Goal: Information Seeking & Learning: Learn about a topic

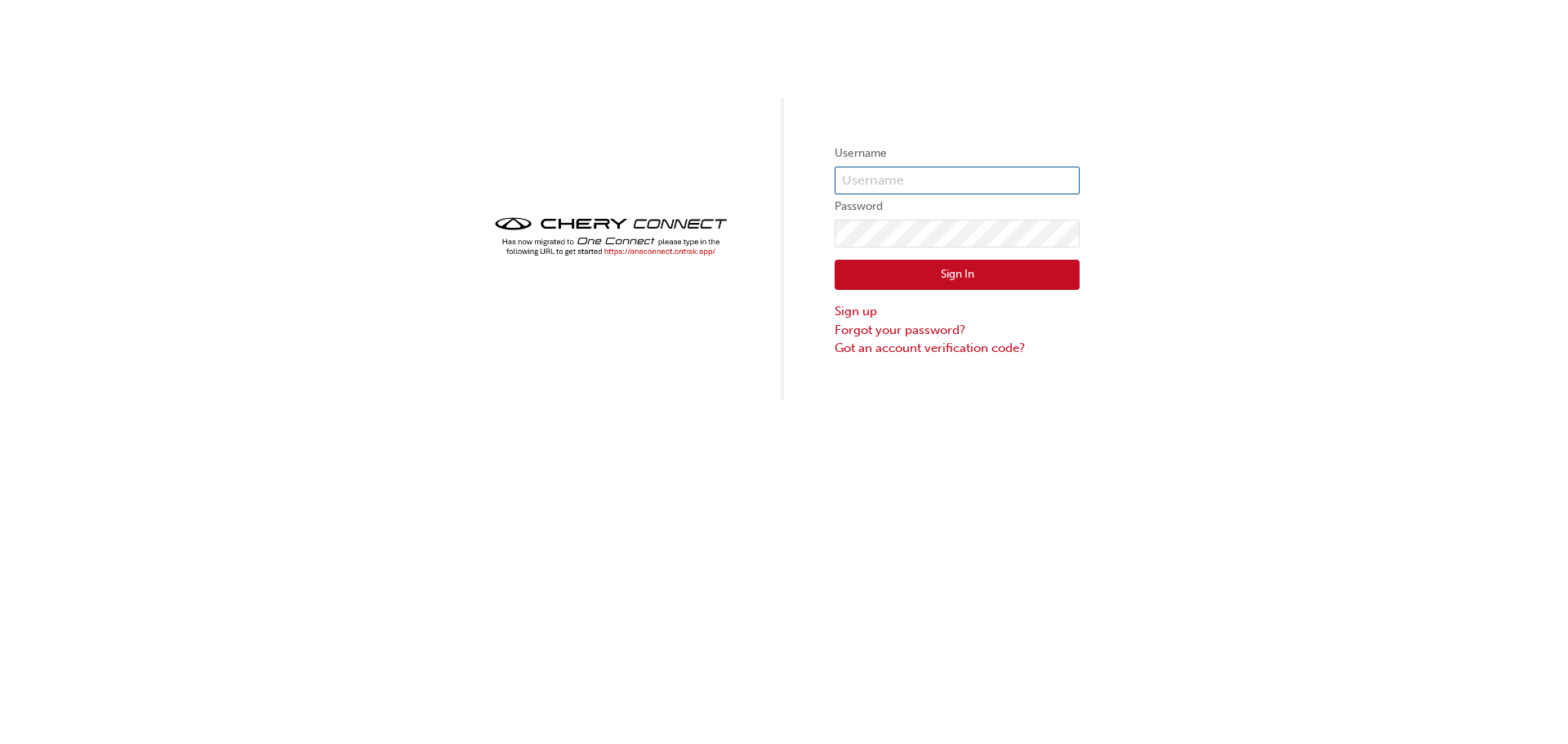
type input "chau0849"
click at [698, 231] on div "Username chau0849 Password Sign In Sign up Forgot your password? Got an account…" at bounding box center [784, 199] width 1568 height 400
click button "Sign In" at bounding box center [956, 275] width 245 height 31
type input "chau0849"
drag, startPoint x: 990, startPoint y: 173, endPoint x: 722, endPoint y: 180, distance: 268.1
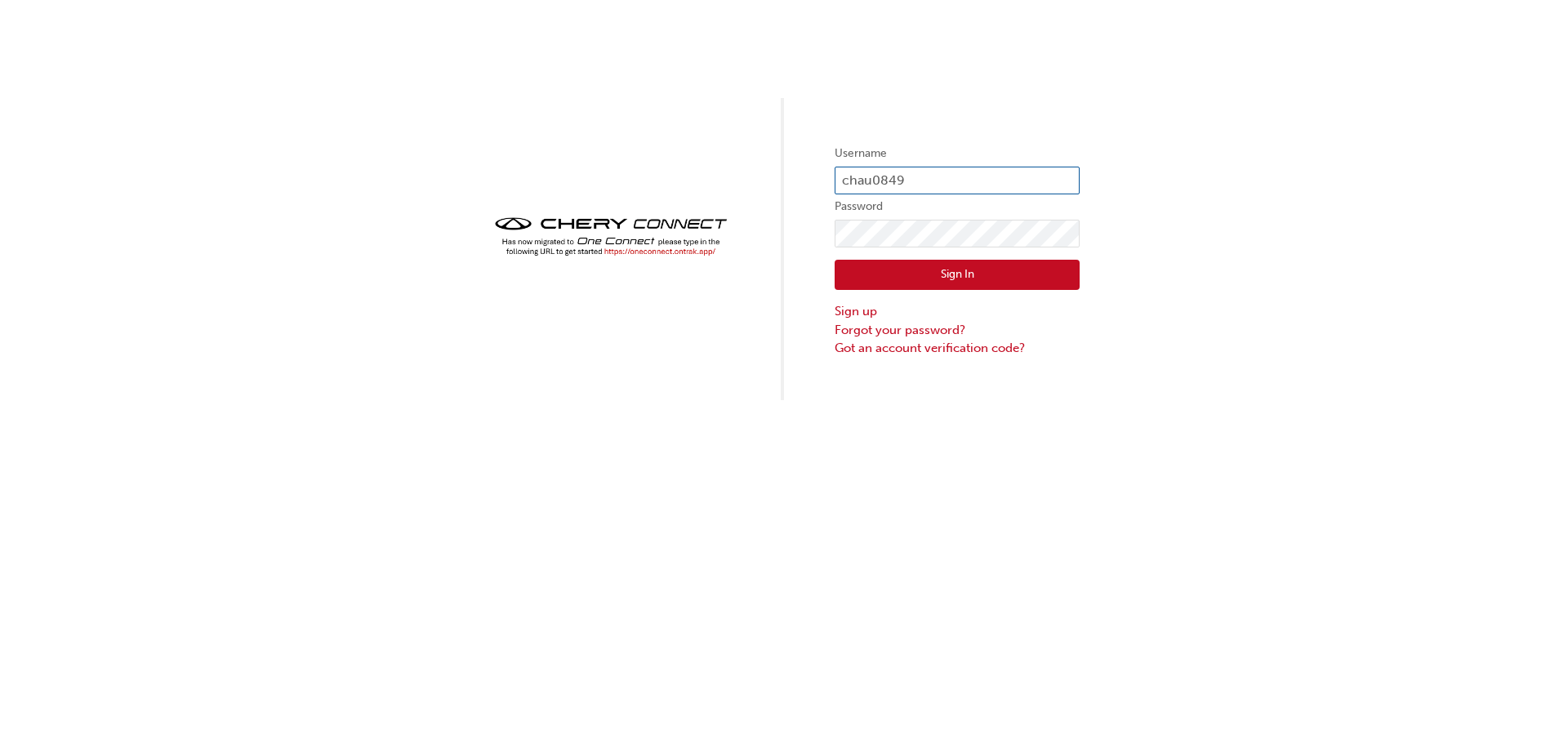
click at [722, 180] on div "Username chau0849 Password Sign In Sign up Forgot your password? Got an account…" at bounding box center [784, 199] width 1568 height 400
click at [670, 243] on div "Username chau0849 Password Sign In Sign up Forgot your password? Got an account…" at bounding box center [784, 199] width 1568 height 400
click at [862, 269] on button "Sign In" at bounding box center [956, 275] width 245 height 31
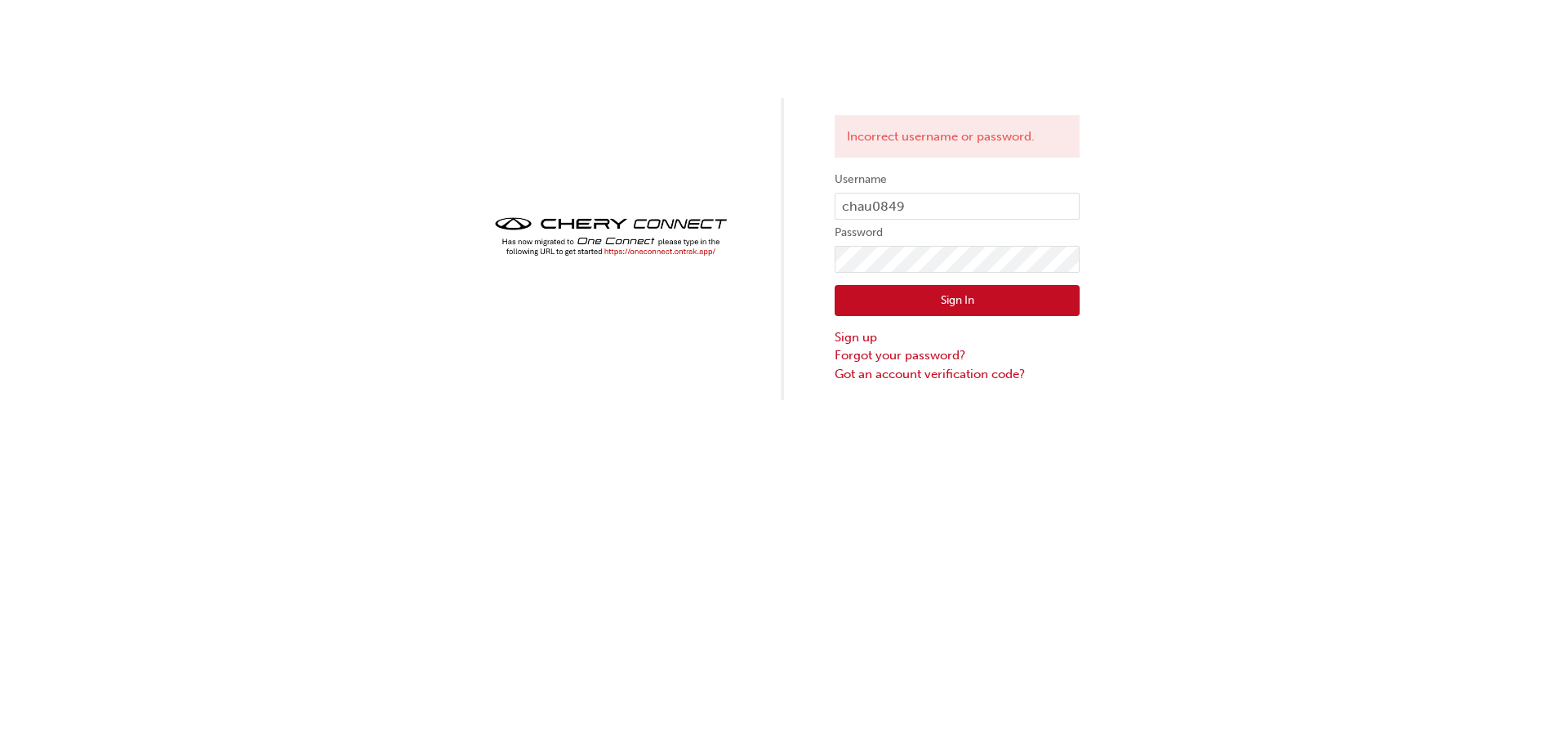
click at [895, 305] on button "Sign In" at bounding box center [956, 301] width 245 height 31
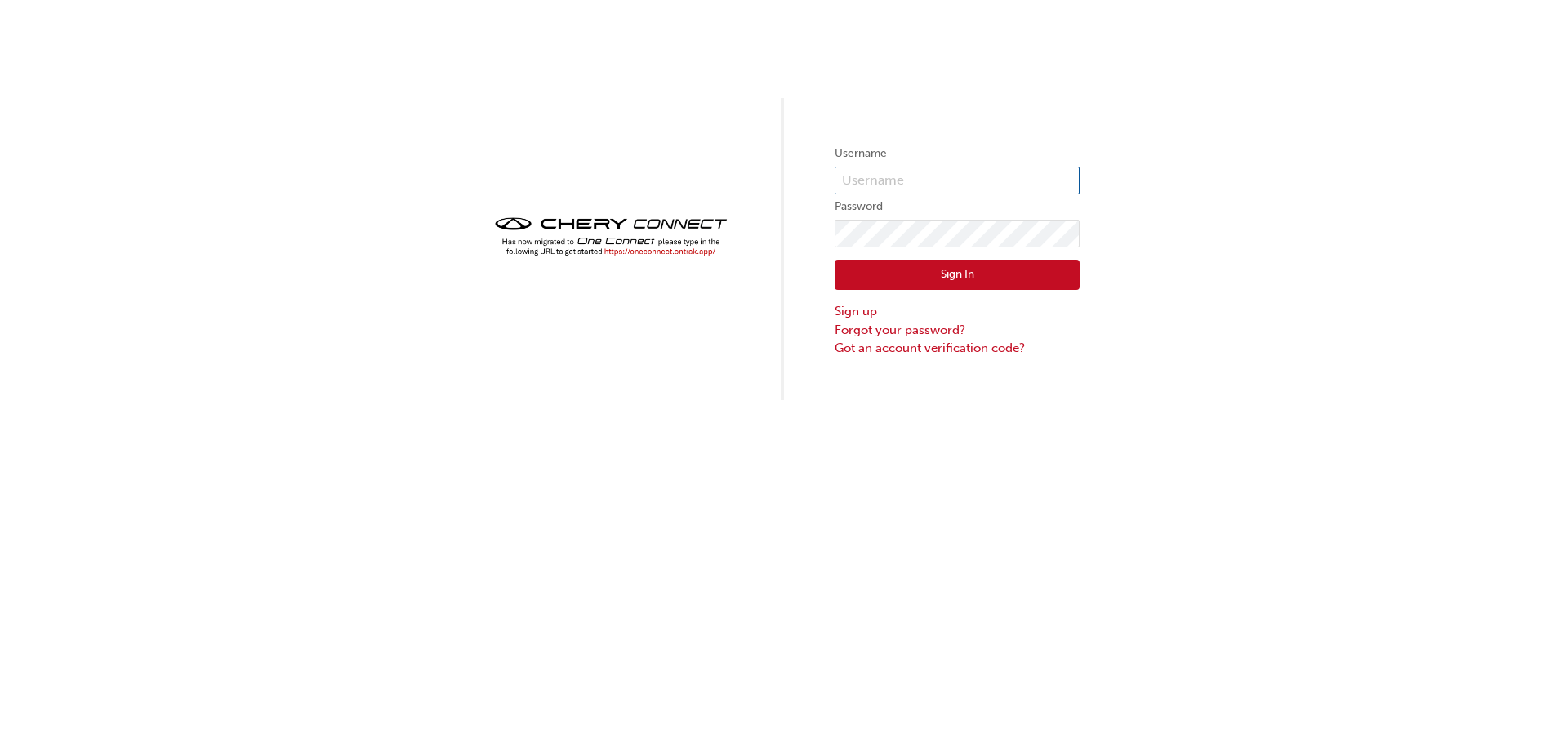
type input "chau0849"
click at [891, 289] on button "Sign In" at bounding box center [956, 275] width 245 height 31
type input "chau0849"
click at [921, 276] on button "Sign In" at bounding box center [956, 275] width 245 height 31
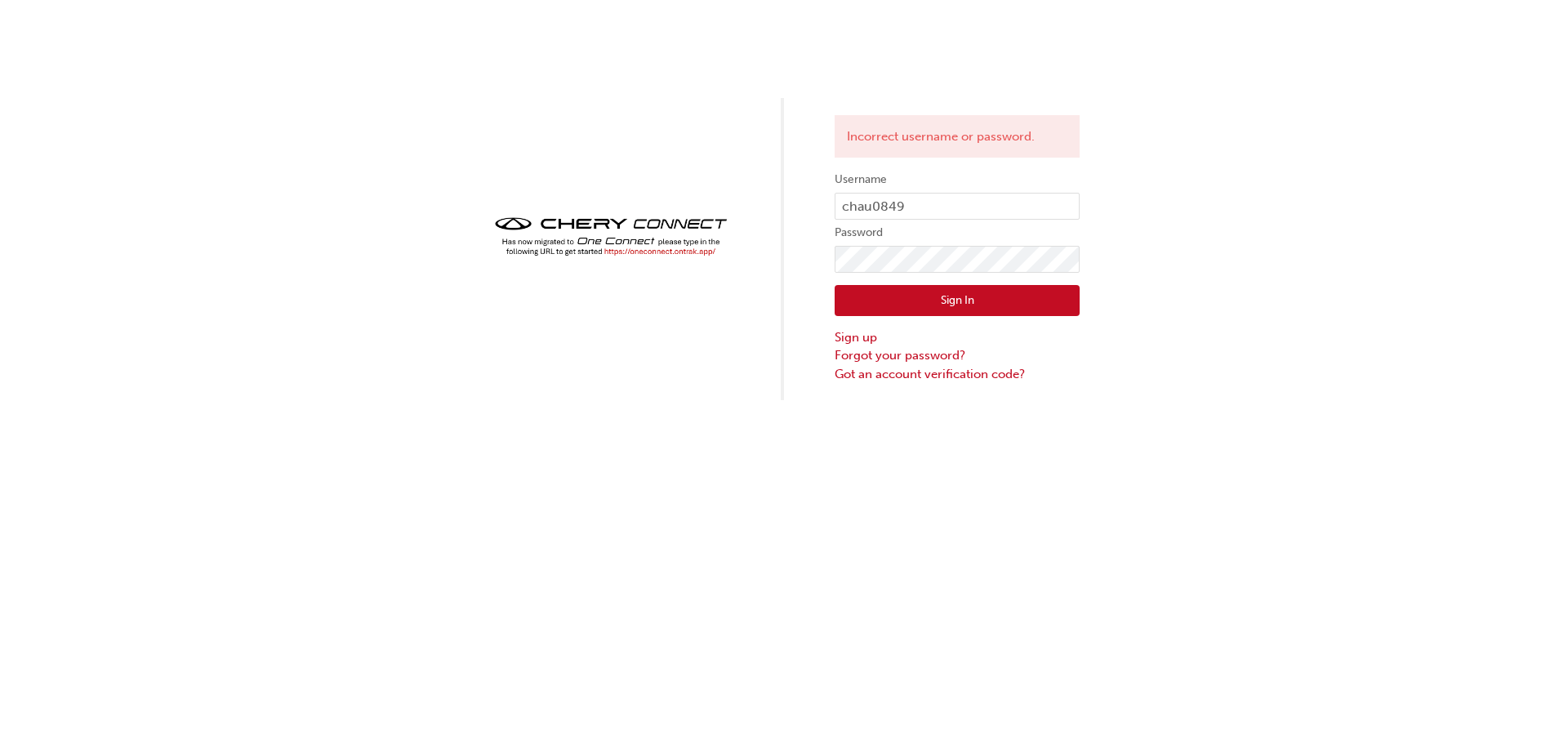
click at [932, 299] on button "Sign In" at bounding box center [956, 301] width 245 height 31
click at [923, 373] on link "Got an account verification code?" at bounding box center [956, 374] width 245 height 19
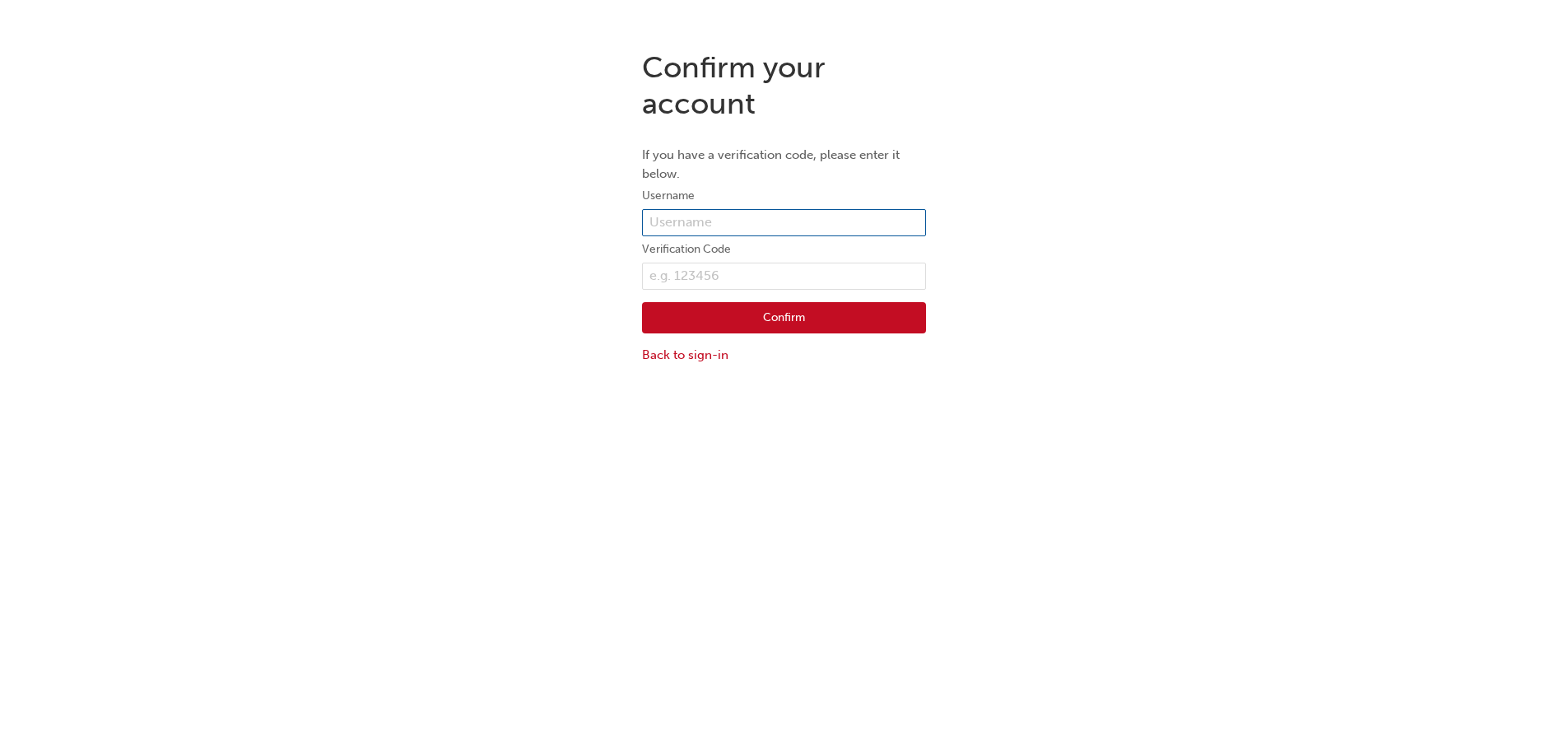
click at [721, 229] on input "text" at bounding box center [783, 223] width 284 height 28
type input "chris@echucakia.com.au"
drag, startPoint x: 801, startPoint y: 222, endPoint x: 544, endPoint y: 212, distance: 257.2
click at [544, 212] on div "Confirm your account If you have a verification code, please enter it below. Us…" at bounding box center [784, 206] width 1568 height 339
paste input "text"
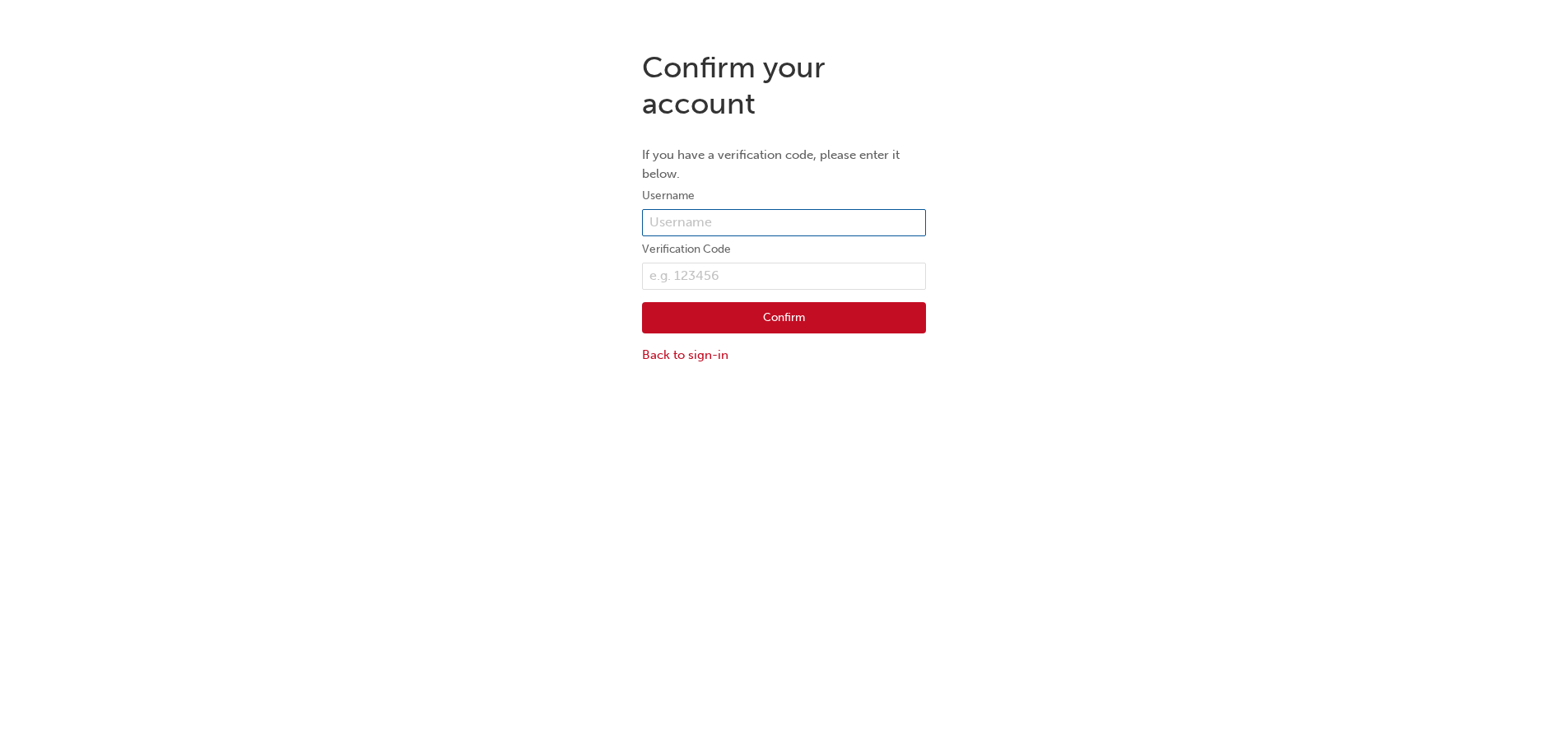
click at [708, 219] on input "text" at bounding box center [783, 223] width 284 height 28
click at [523, 239] on div "Confirm your account If you have a verification code, please enter it below. Us…" at bounding box center [784, 206] width 1568 height 339
click at [673, 353] on link "Back to sign-in" at bounding box center [783, 355] width 284 height 19
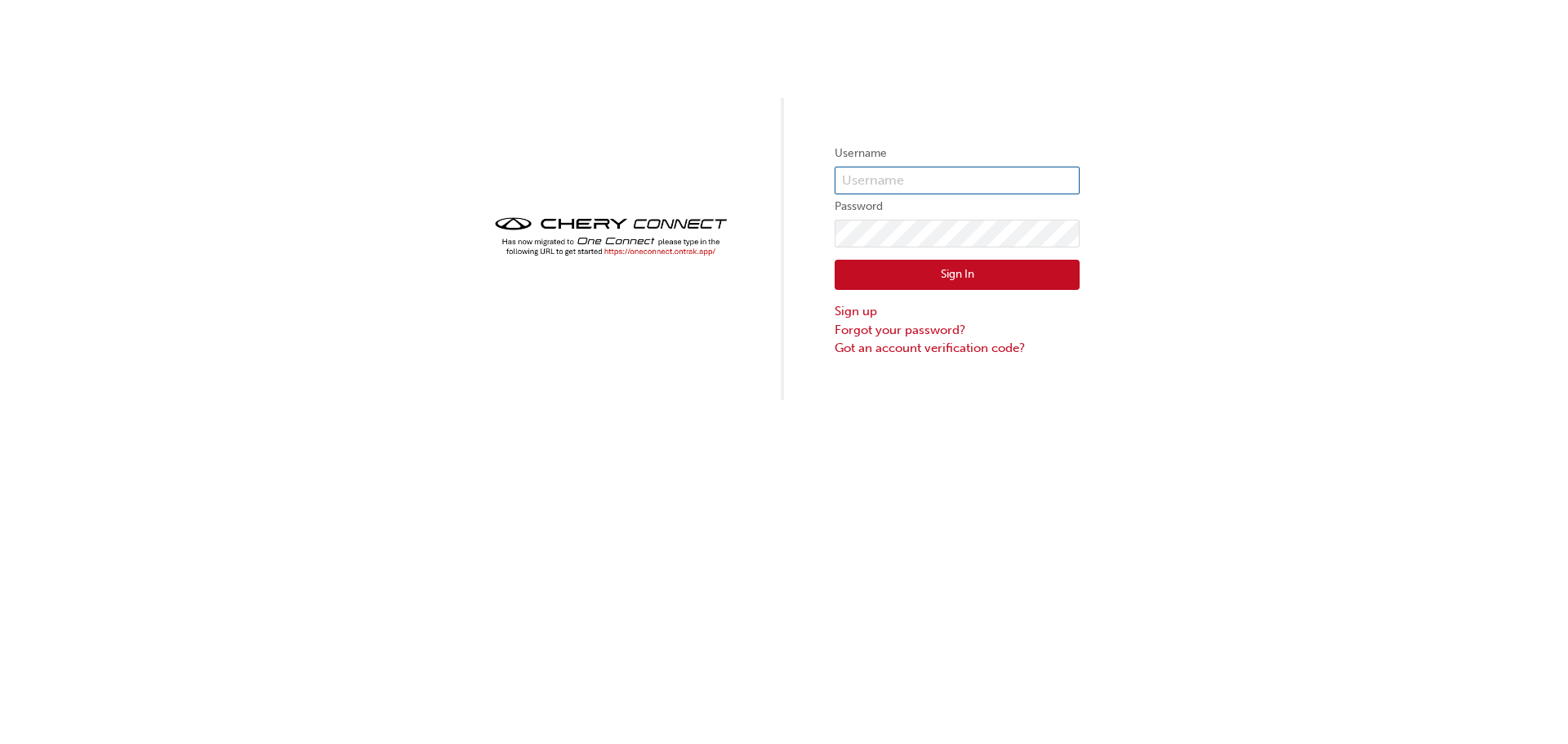
type input "chau0849"
click at [942, 281] on button "Sign In" at bounding box center [956, 275] width 245 height 31
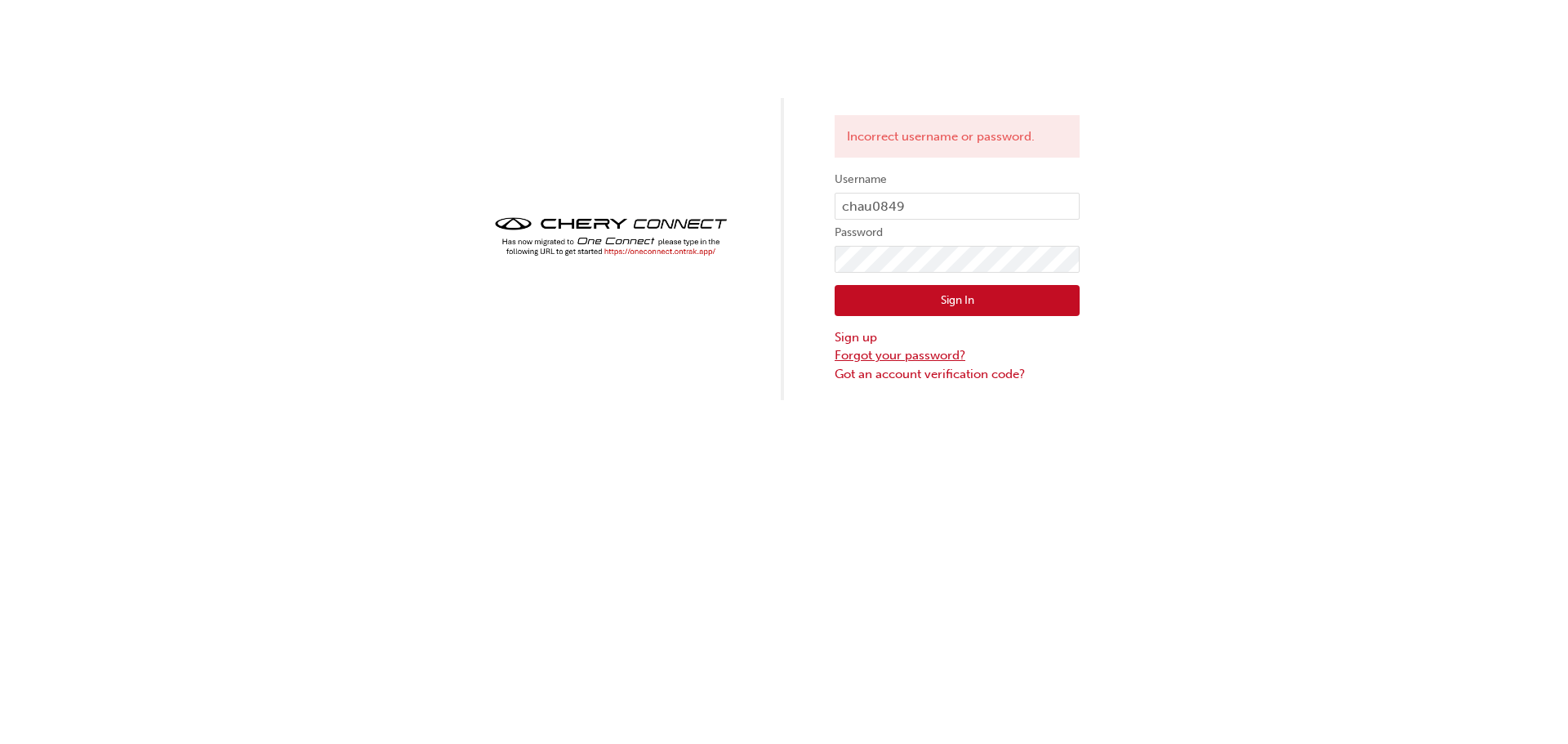
click at [945, 357] on link "Forgot your password?" at bounding box center [956, 355] width 245 height 19
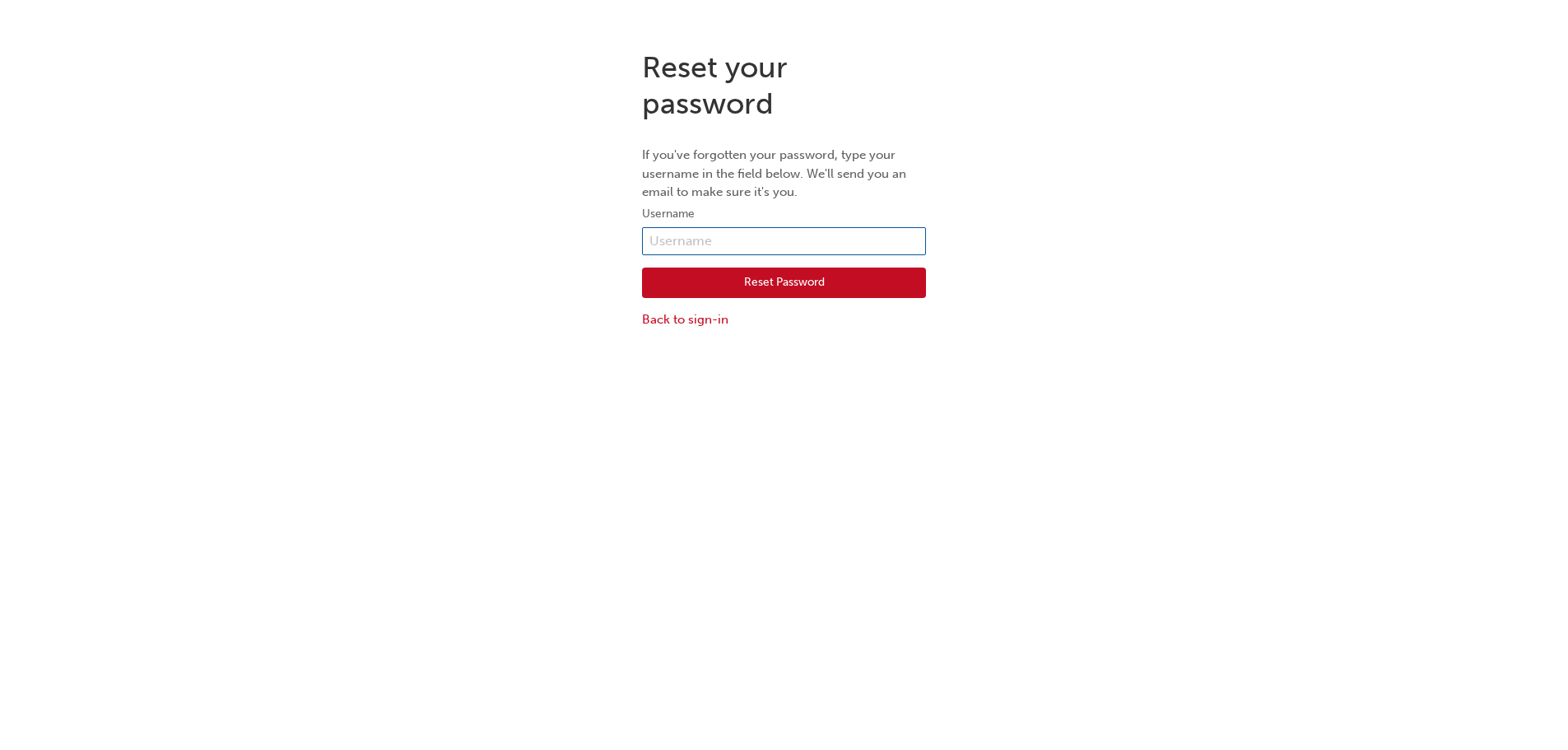
click at [771, 243] on input "text" at bounding box center [783, 241] width 284 height 28
type input "chau0849"
click at [718, 279] on button "Reset Password" at bounding box center [783, 283] width 284 height 31
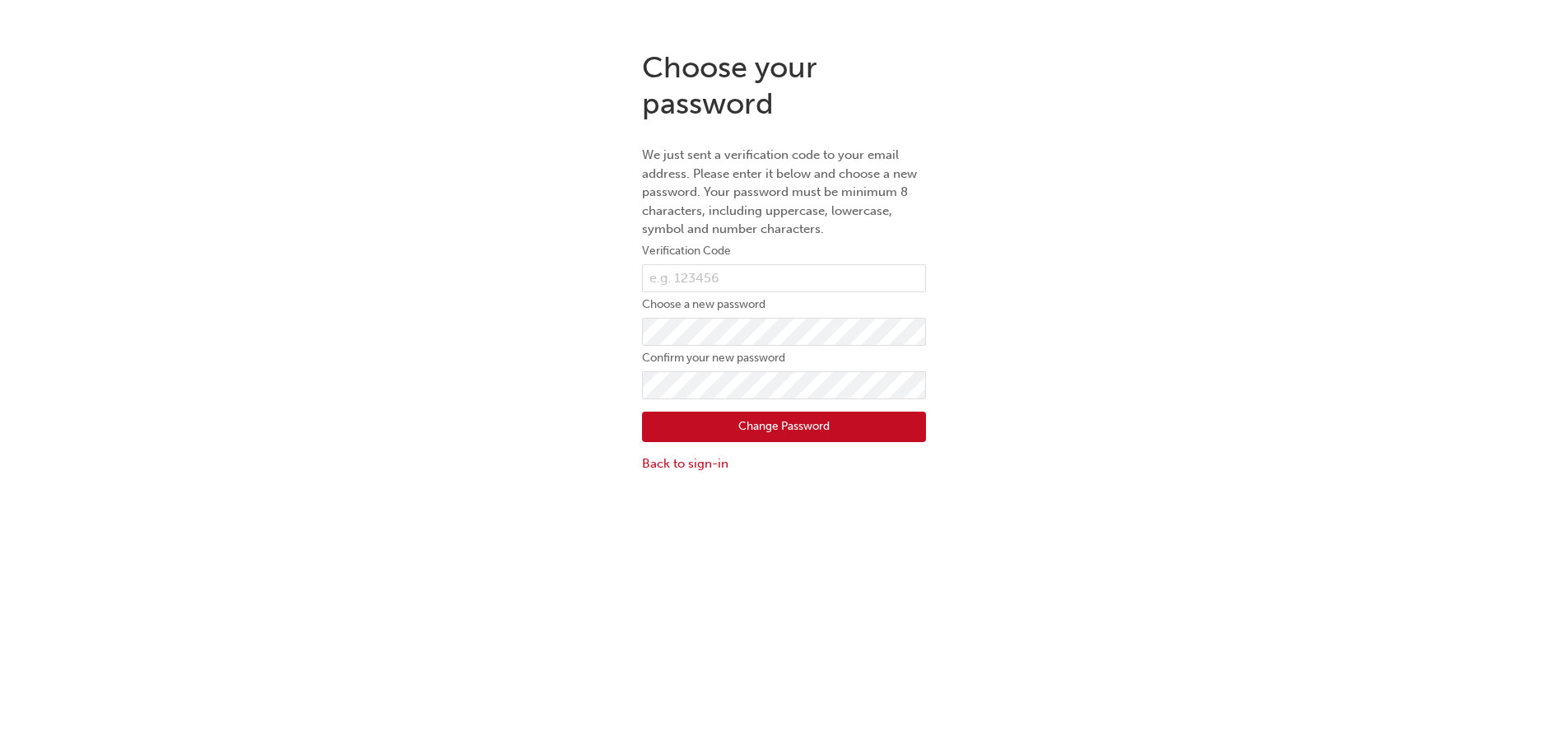
click at [814, 292] on form "Verification Code Choose a new password Confirm your new password Change Passwo…" at bounding box center [783, 357] width 284 height 231
drag, startPoint x: 828, startPoint y: 283, endPoint x: 966, endPoint y: 261, distance: 139.7
click at [828, 283] on input "text" at bounding box center [783, 278] width 284 height 28
click at [830, 278] on input "text" at bounding box center [783, 278] width 284 height 28
type input "838655"
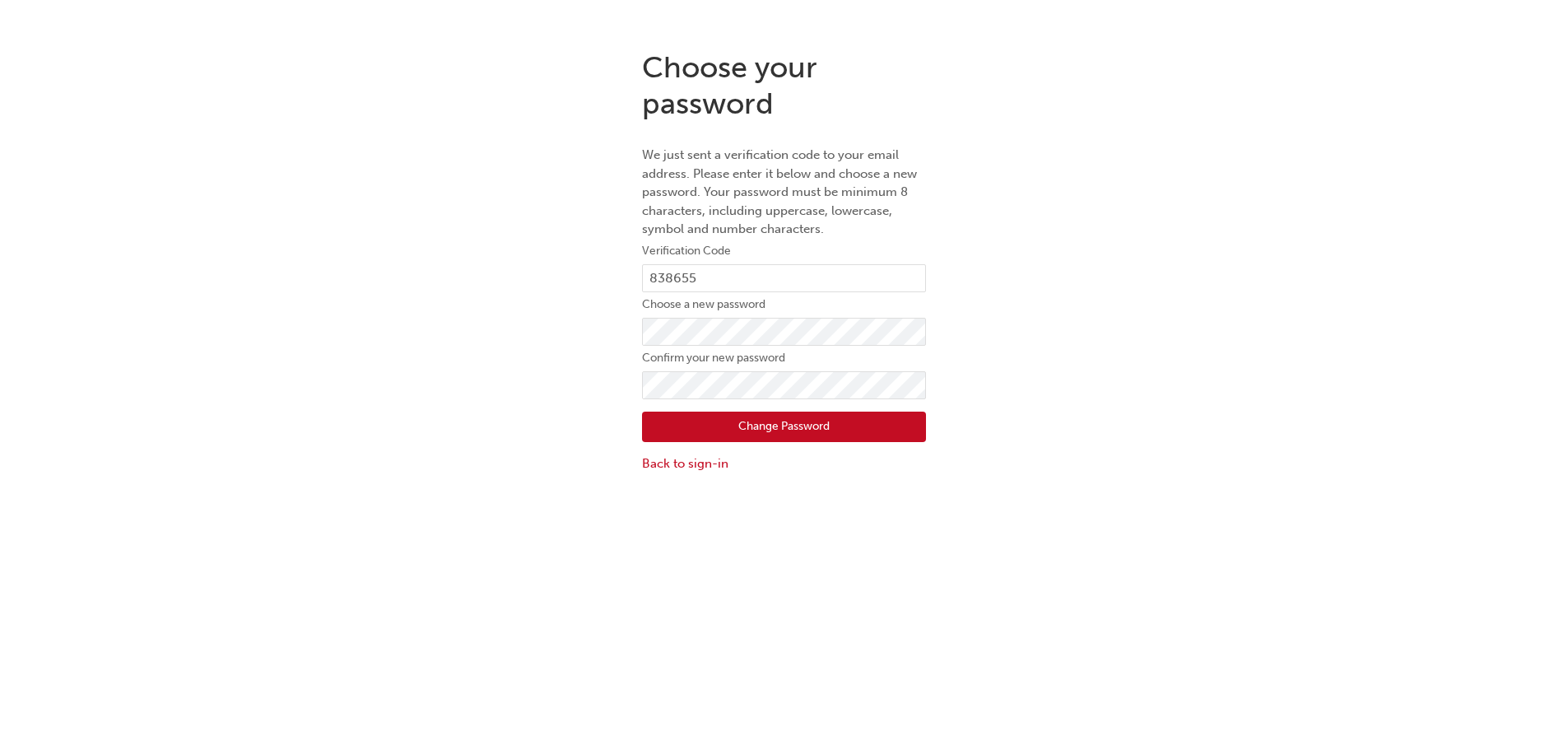
click at [678, 434] on button "Change Password" at bounding box center [783, 427] width 284 height 31
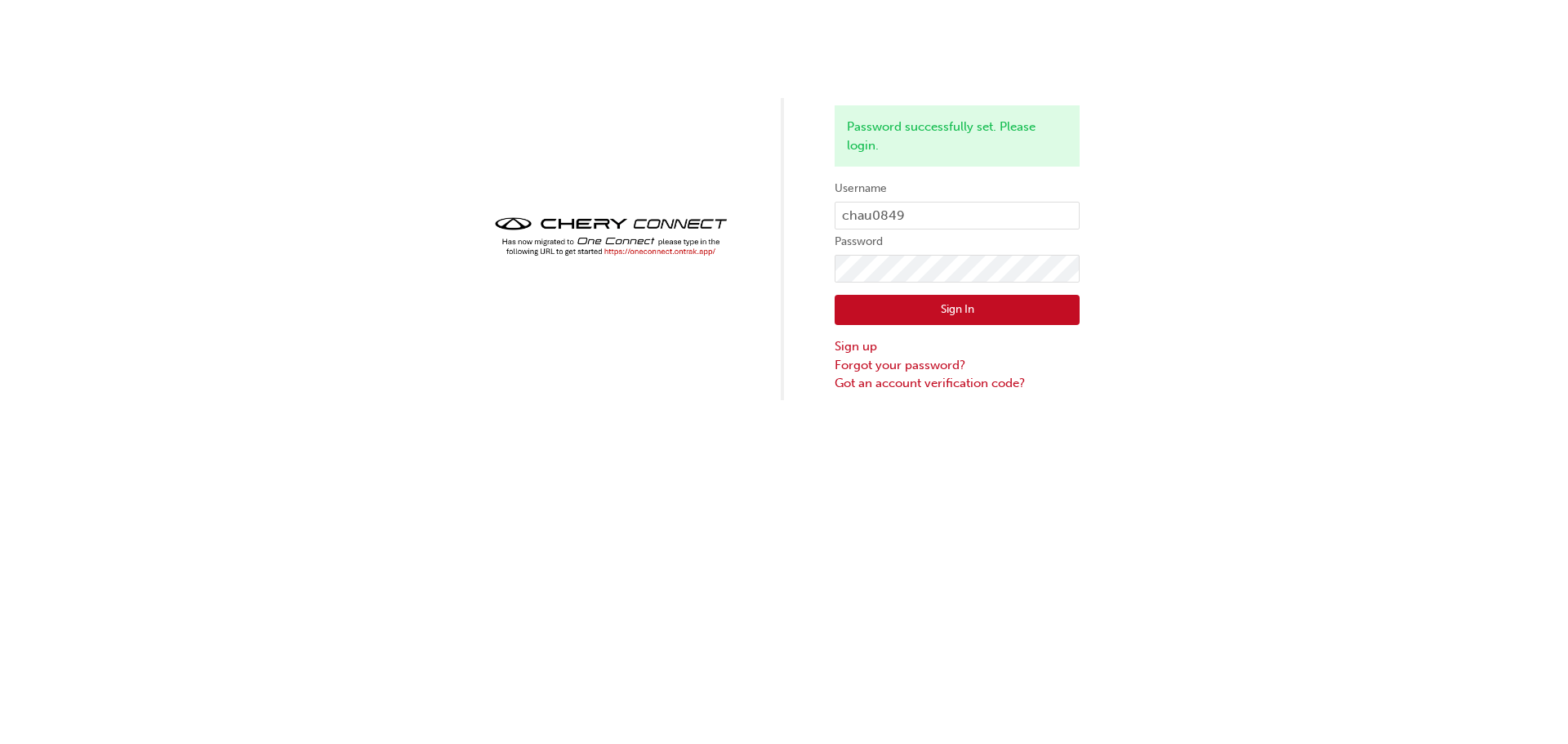
click at [1008, 312] on button "Sign In" at bounding box center [956, 311] width 245 height 31
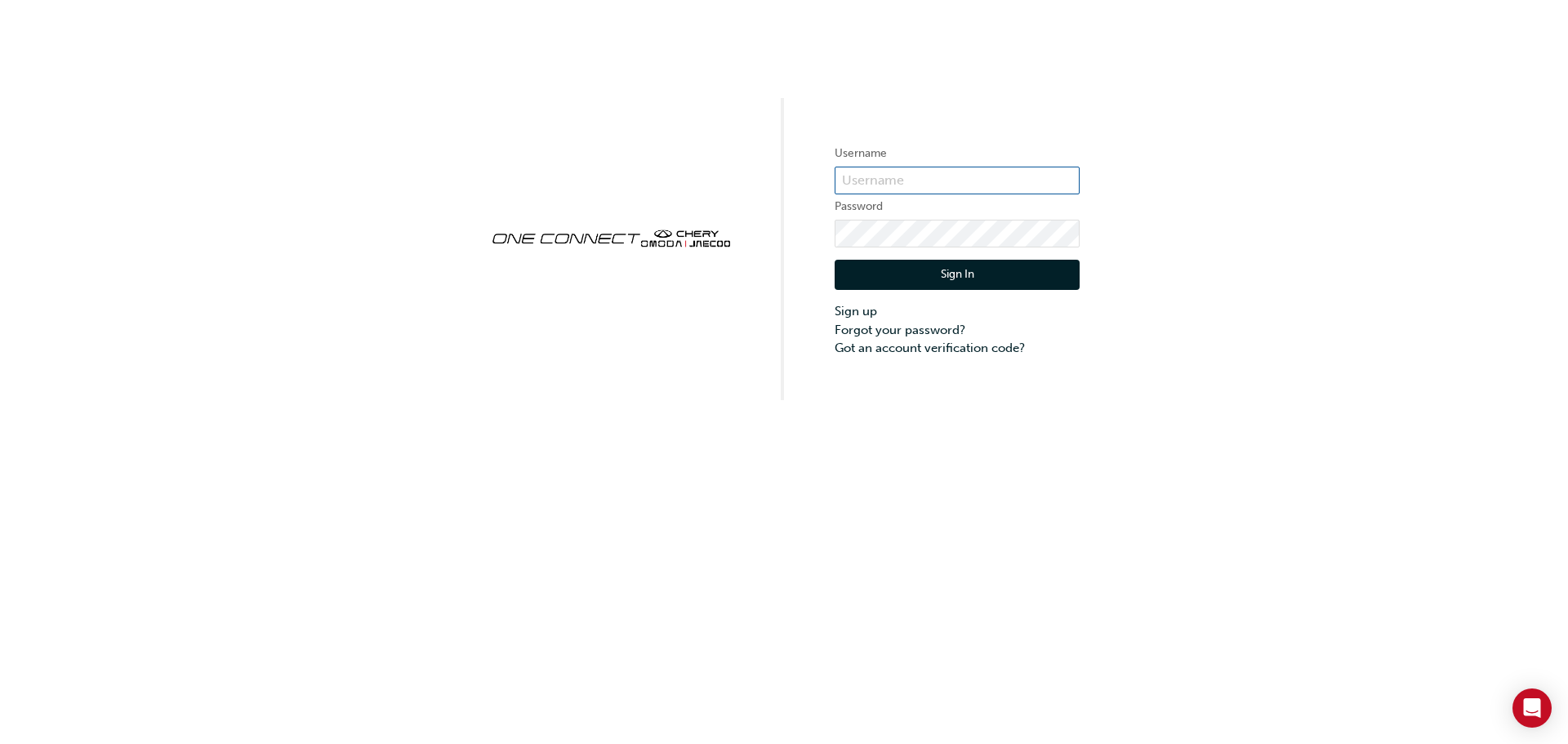
type input "CHAU0849"
click at [931, 282] on button "Sign In" at bounding box center [956, 275] width 245 height 31
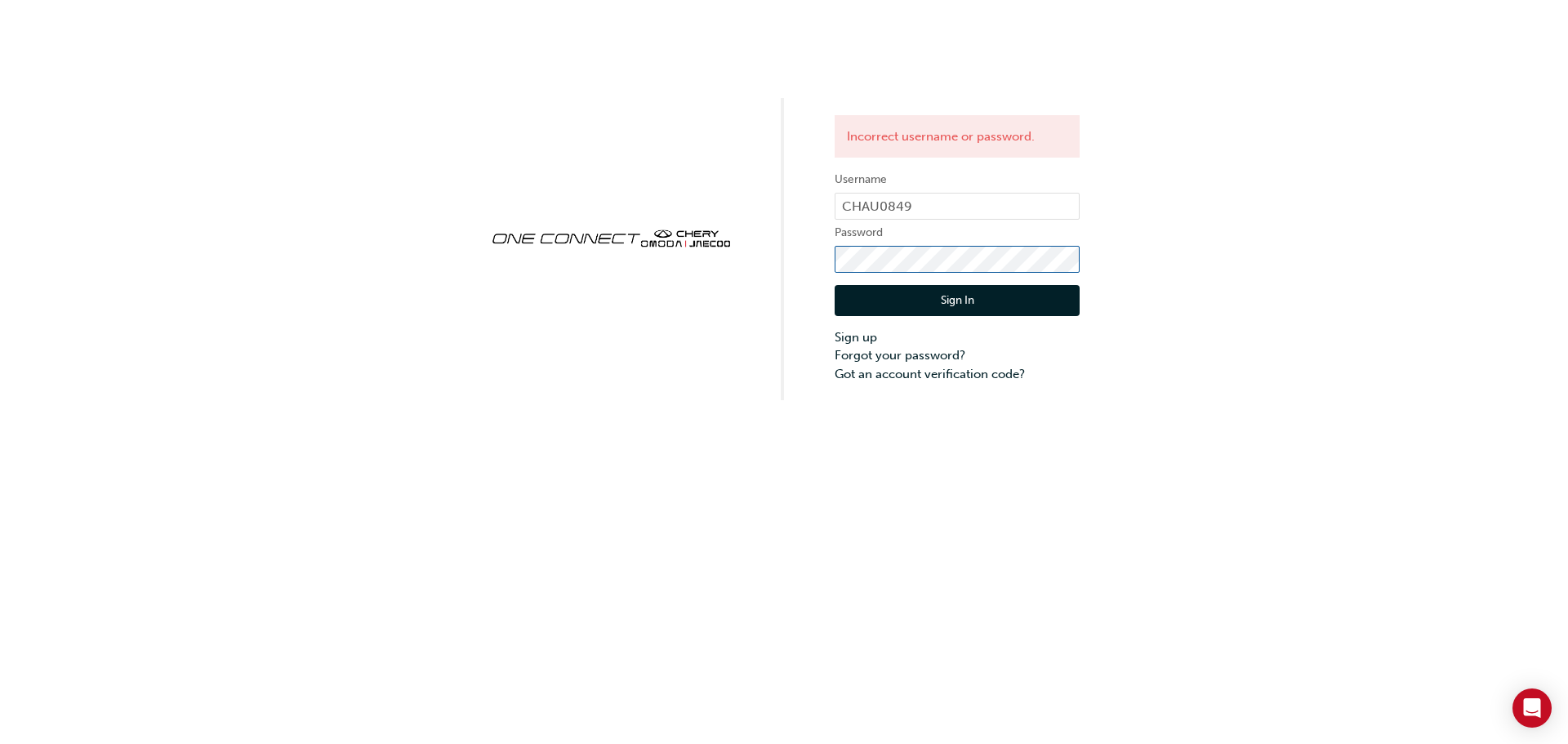
click at [660, 248] on div "Incorrect username or password. Username CHAU0849 Password Sign In Sign up Forg…" at bounding box center [784, 199] width 1568 height 400
click button "Sign In" at bounding box center [956, 301] width 245 height 31
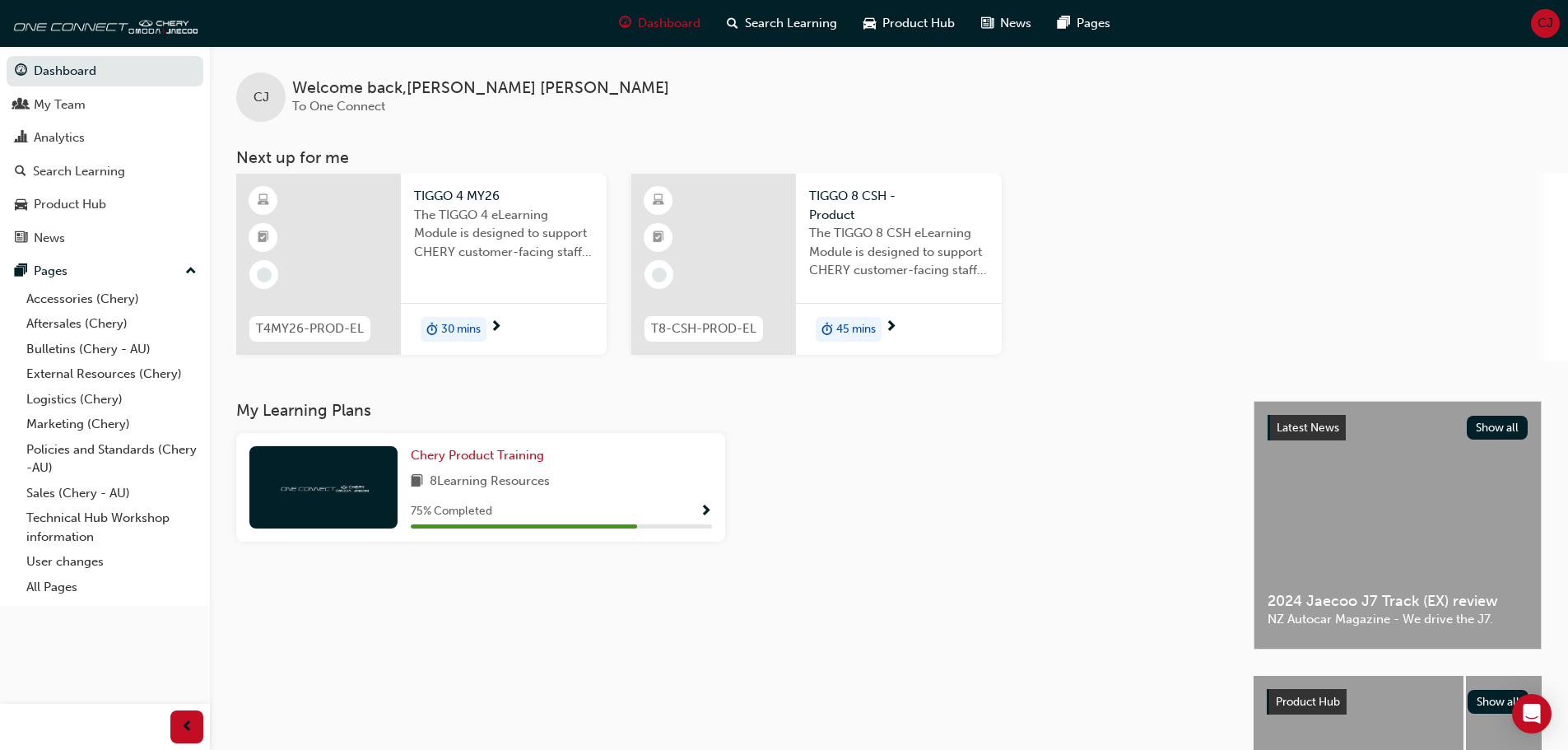
click at [327, 313] on div "T4MY26-PROD-EL" at bounding box center [309, 329] width 148 height 51
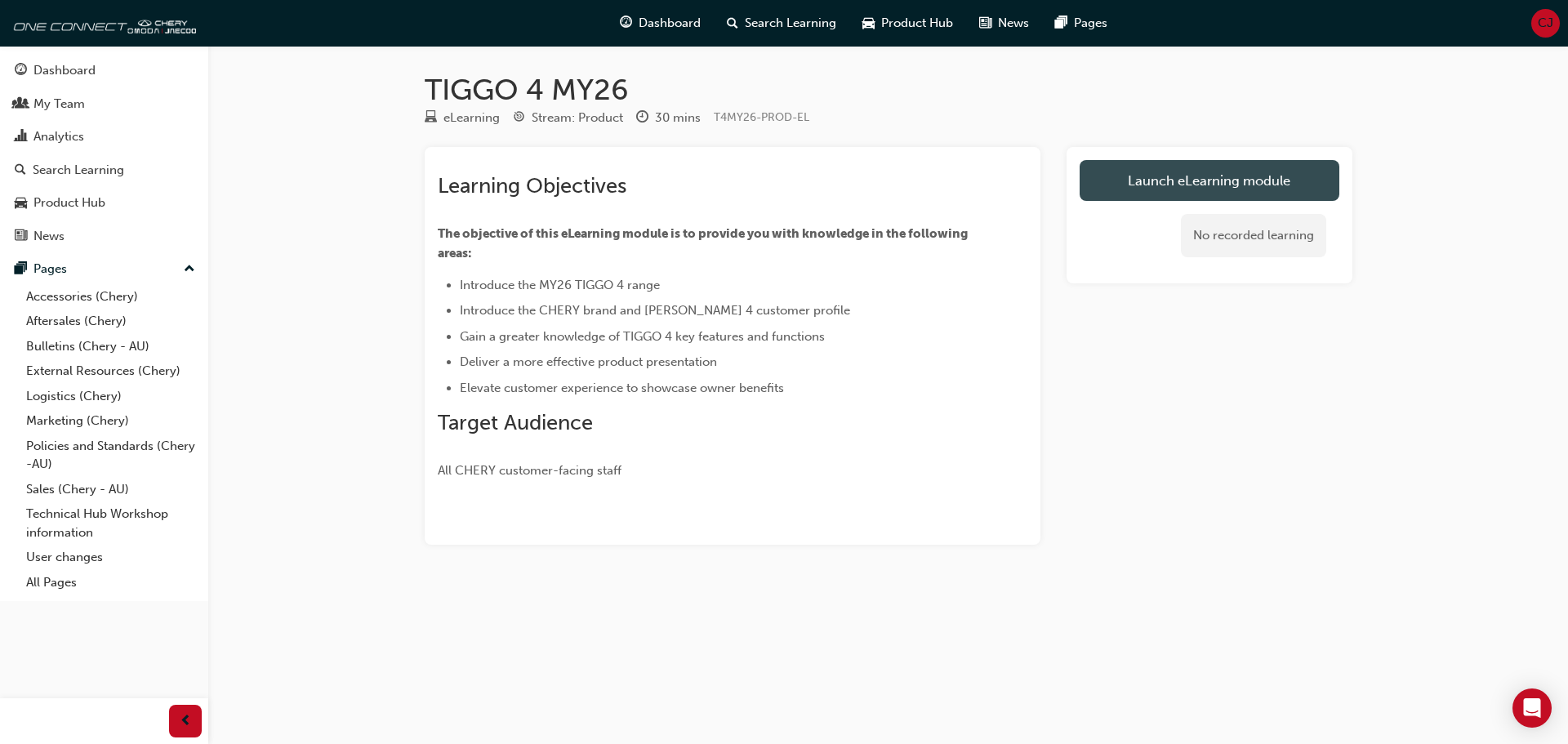
click at [1244, 186] on link "Launch eLearning module" at bounding box center [1209, 180] width 260 height 41
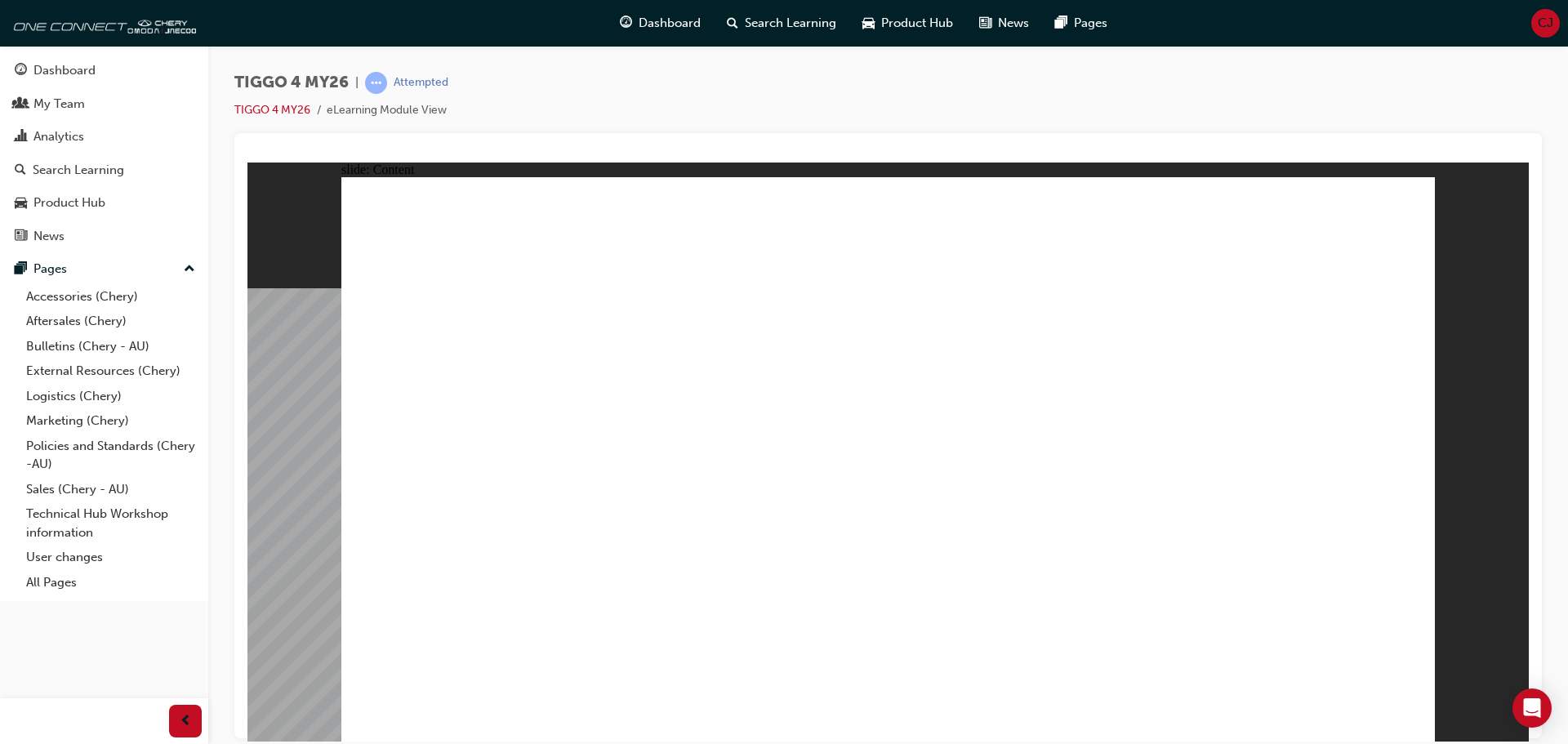
drag, startPoint x: 1231, startPoint y: 285, endPoint x: 1314, endPoint y: 259, distance: 87.0
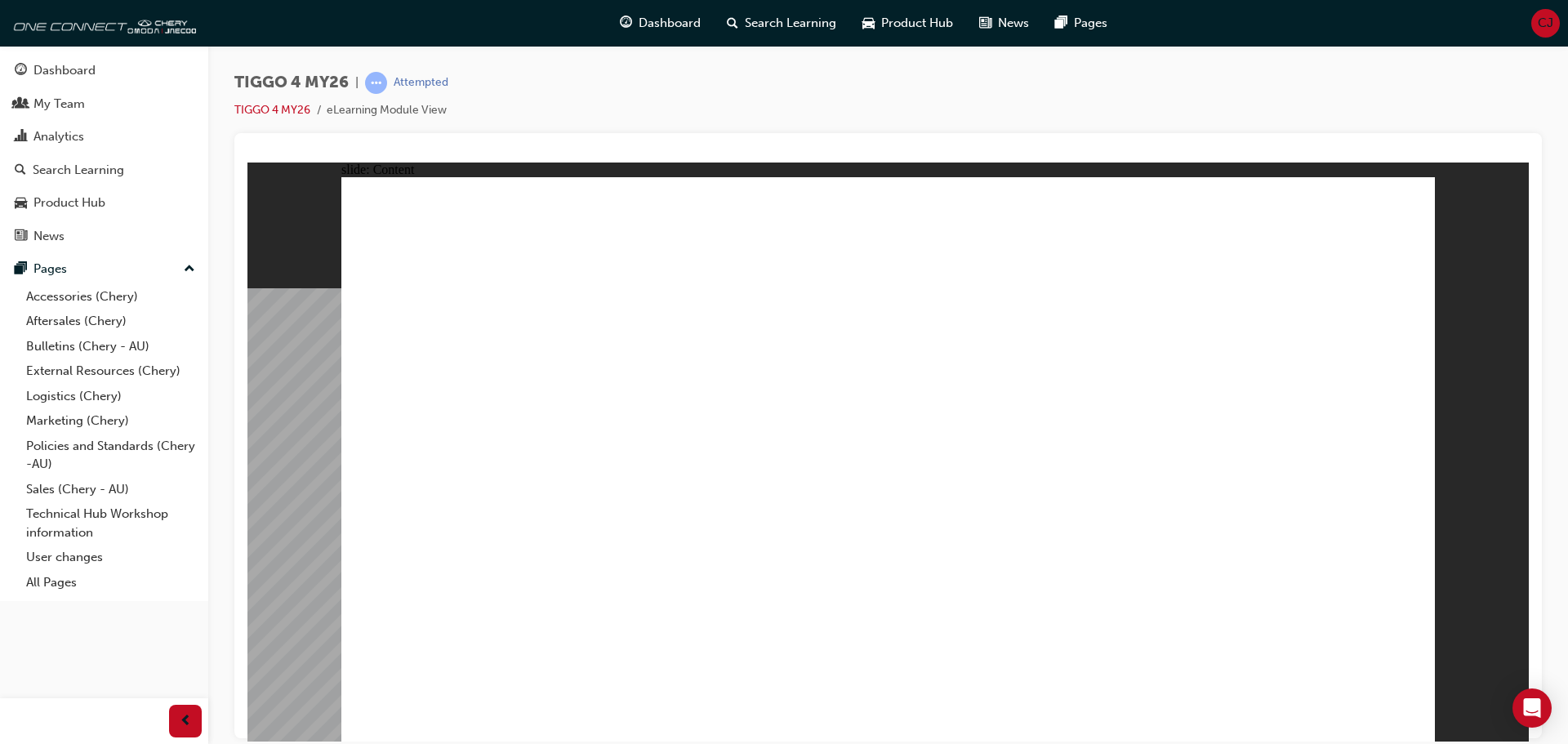
drag, startPoint x: 1394, startPoint y: 723, endPoint x: 1404, endPoint y: 706, distance: 19.7
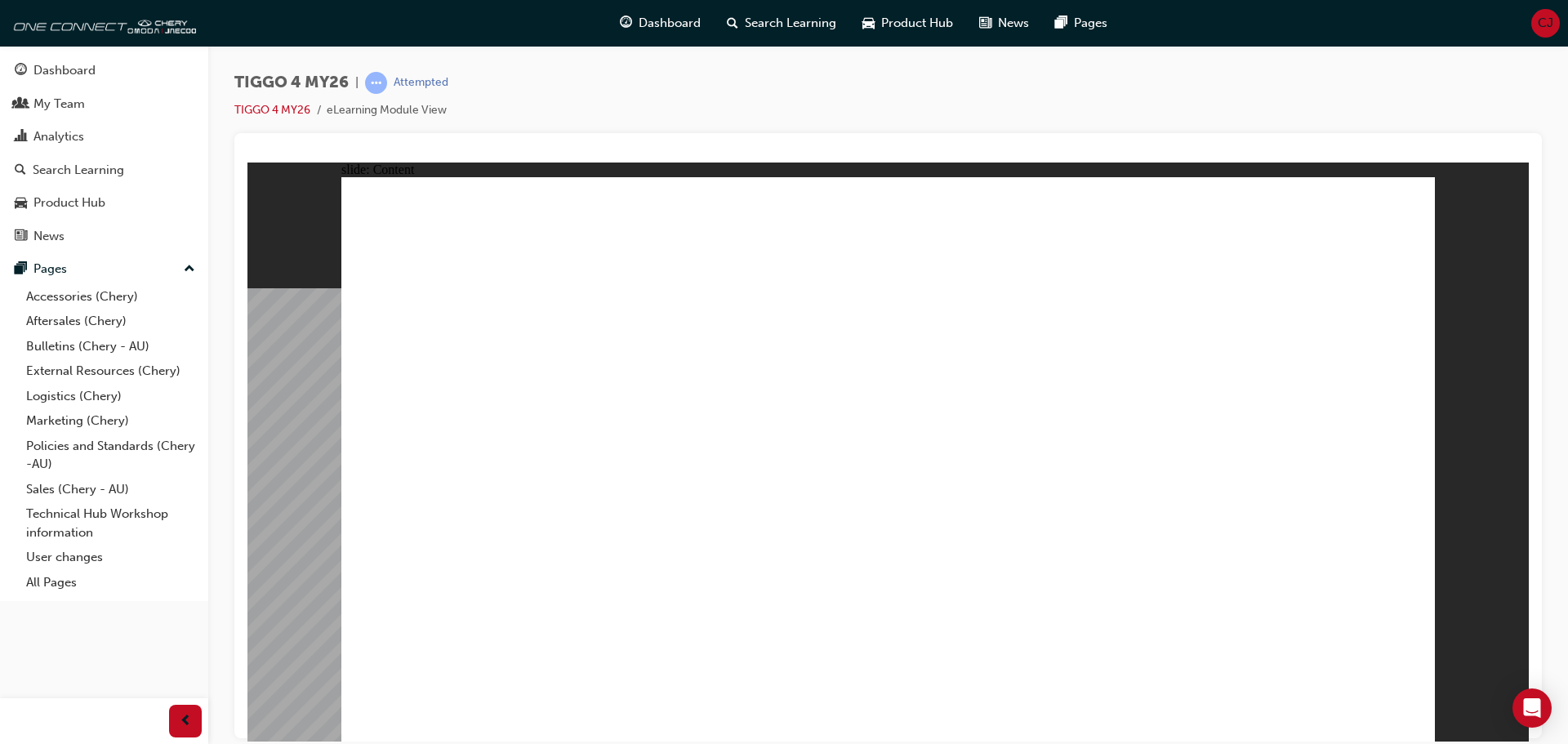
drag, startPoint x: 1278, startPoint y: 229, endPoint x: 1261, endPoint y: 233, distance: 17.5
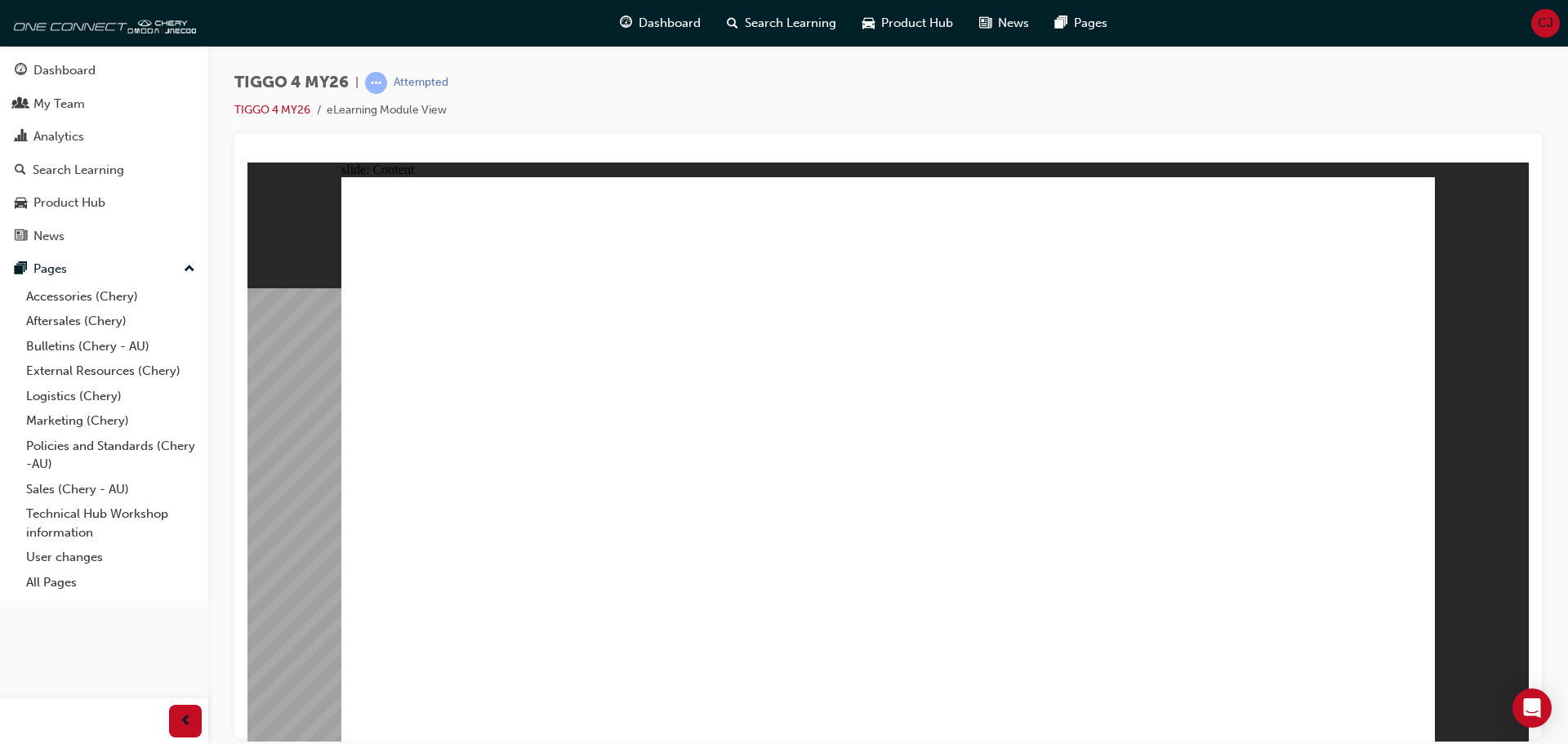
drag, startPoint x: 668, startPoint y: 472, endPoint x: 755, endPoint y: 464, distance: 87.4
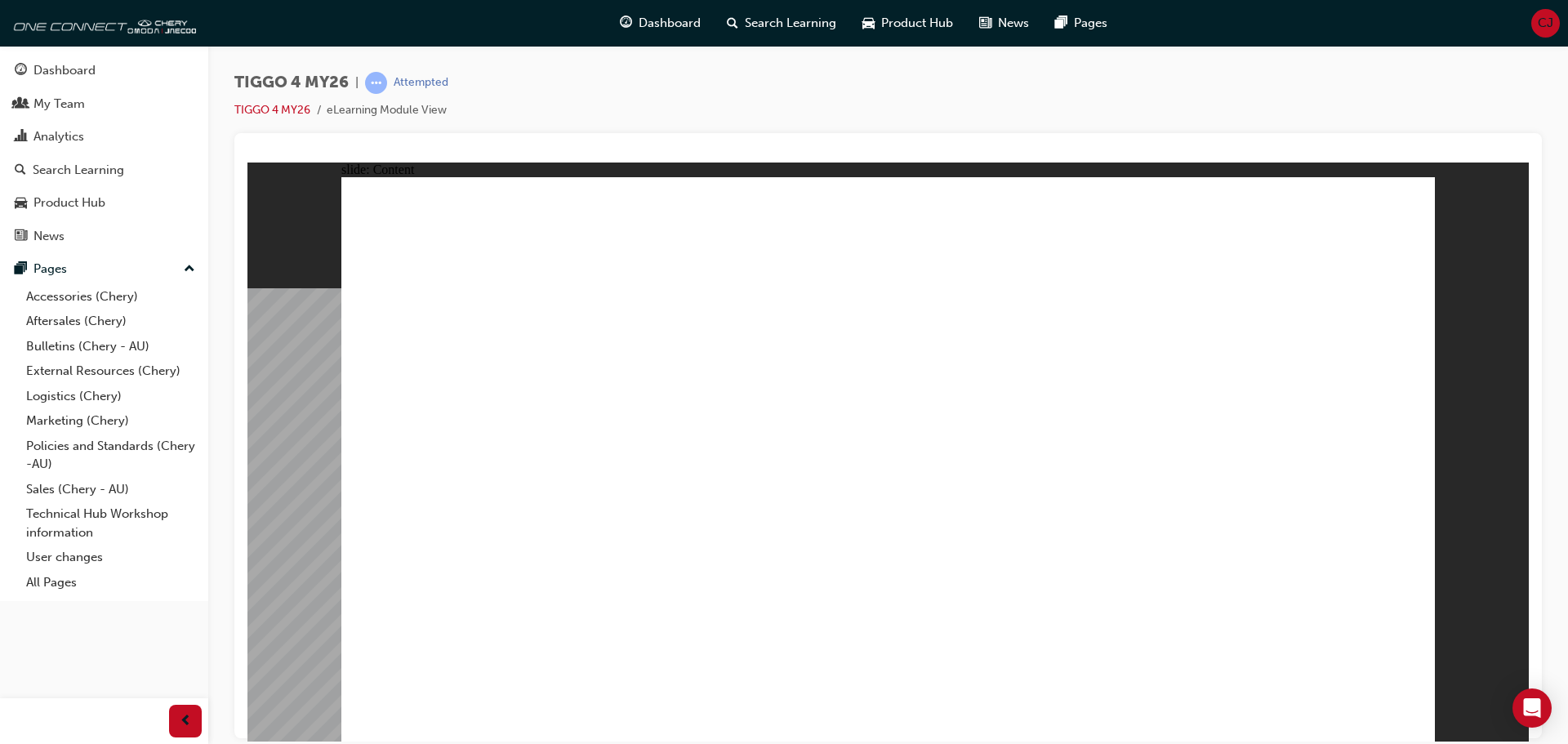
drag, startPoint x: 584, startPoint y: 577, endPoint x: 606, endPoint y: 577, distance: 22.0
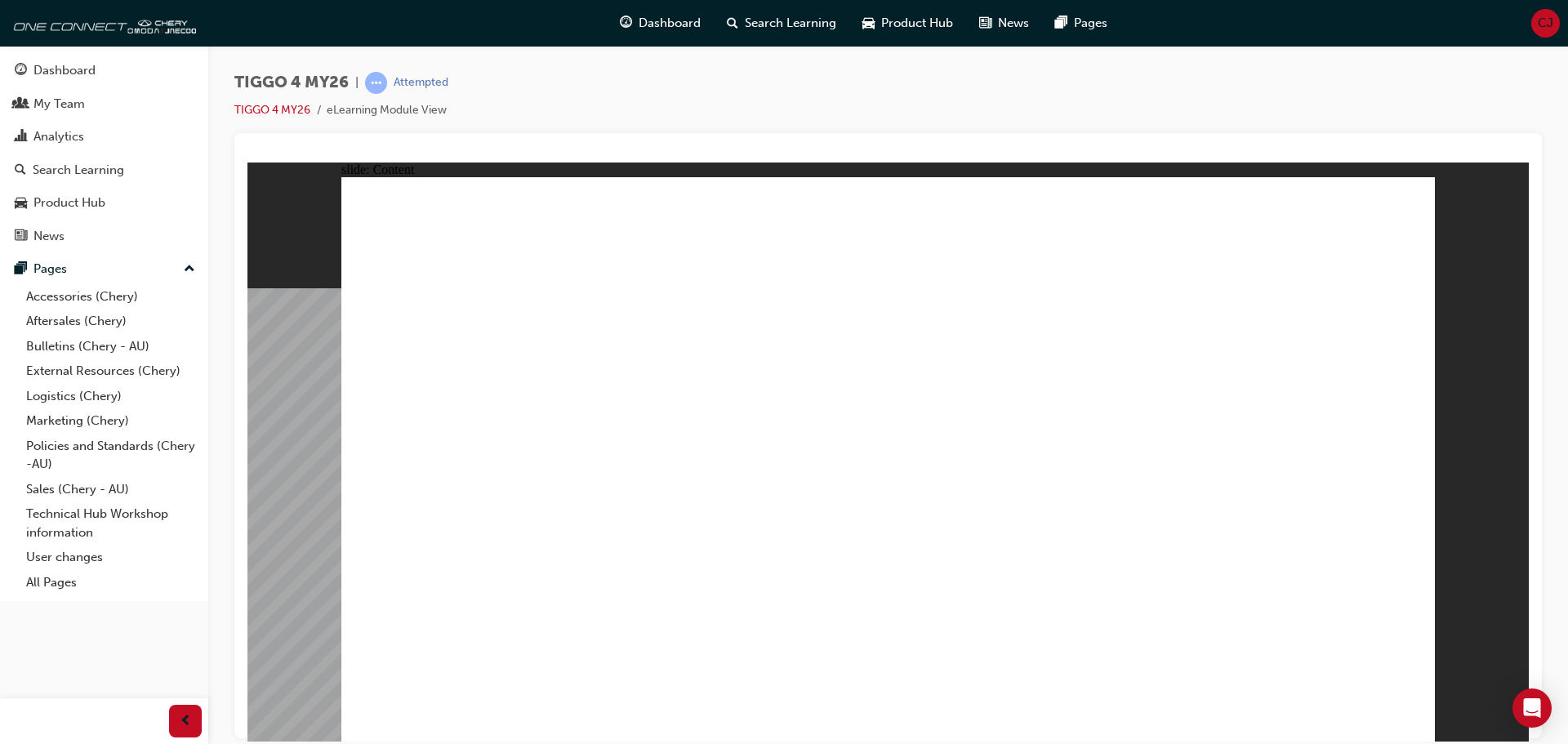
drag, startPoint x: 739, startPoint y: 505, endPoint x: 758, endPoint y: 499, distance: 19.9
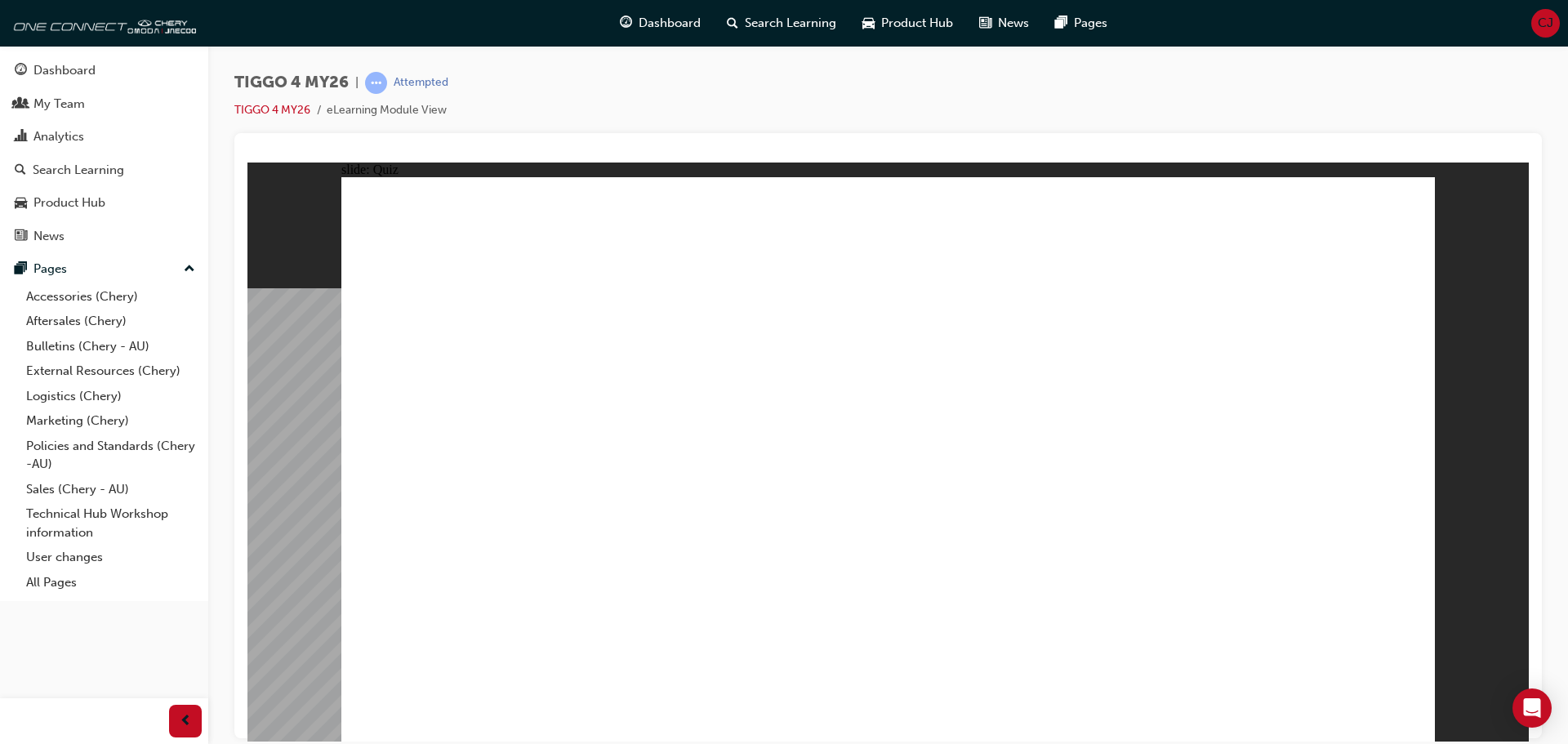
drag, startPoint x: 1393, startPoint y: 702, endPoint x: 1400, endPoint y: 719, distance: 18.4
radio input "true"
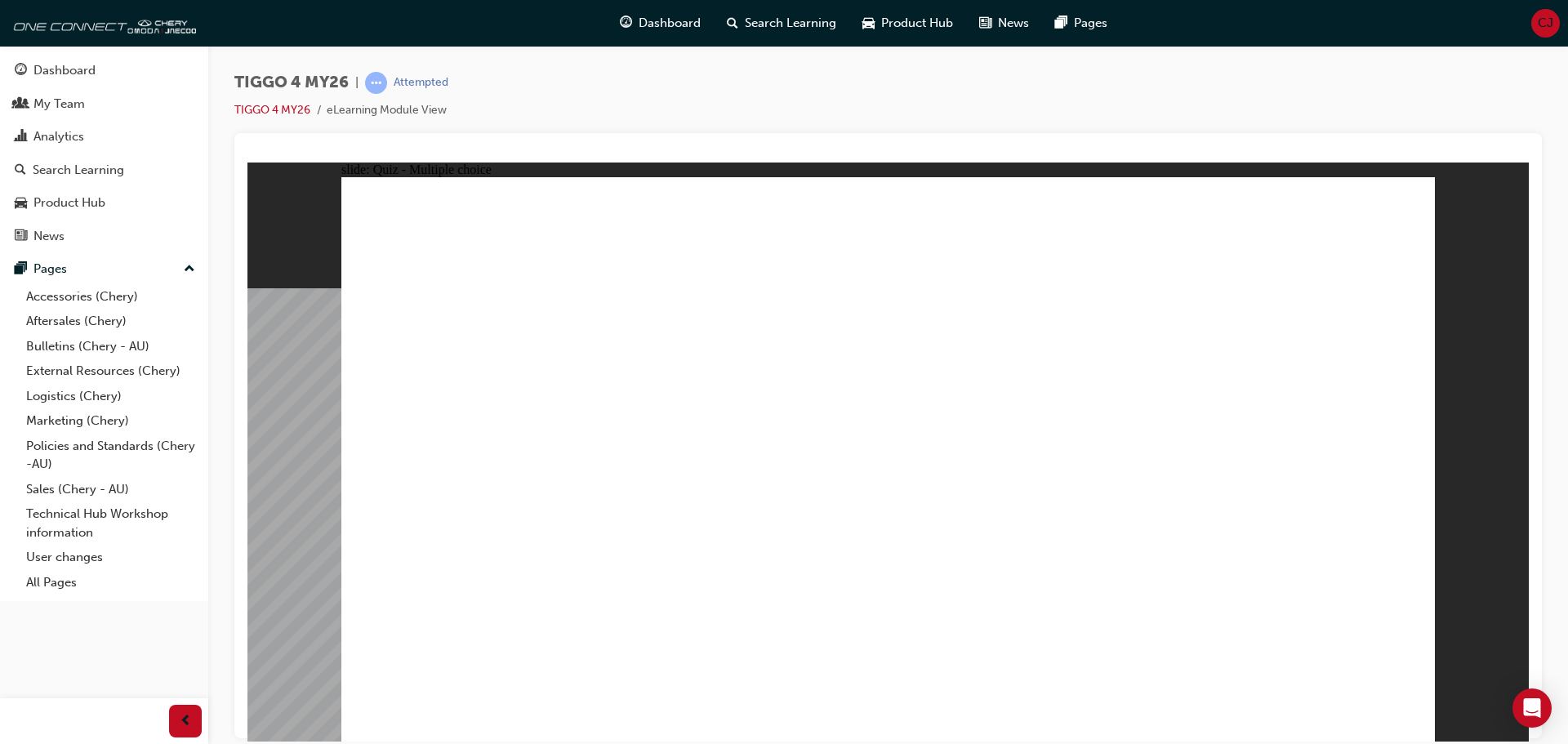
drag, startPoint x: 870, startPoint y: 374, endPoint x: 1089, endPoint y: 592, distance: 309.0
drag, startPoint x: 428, startPoint y: 373, endPoint x: 858, endPoint y: 572, distance: 473.8
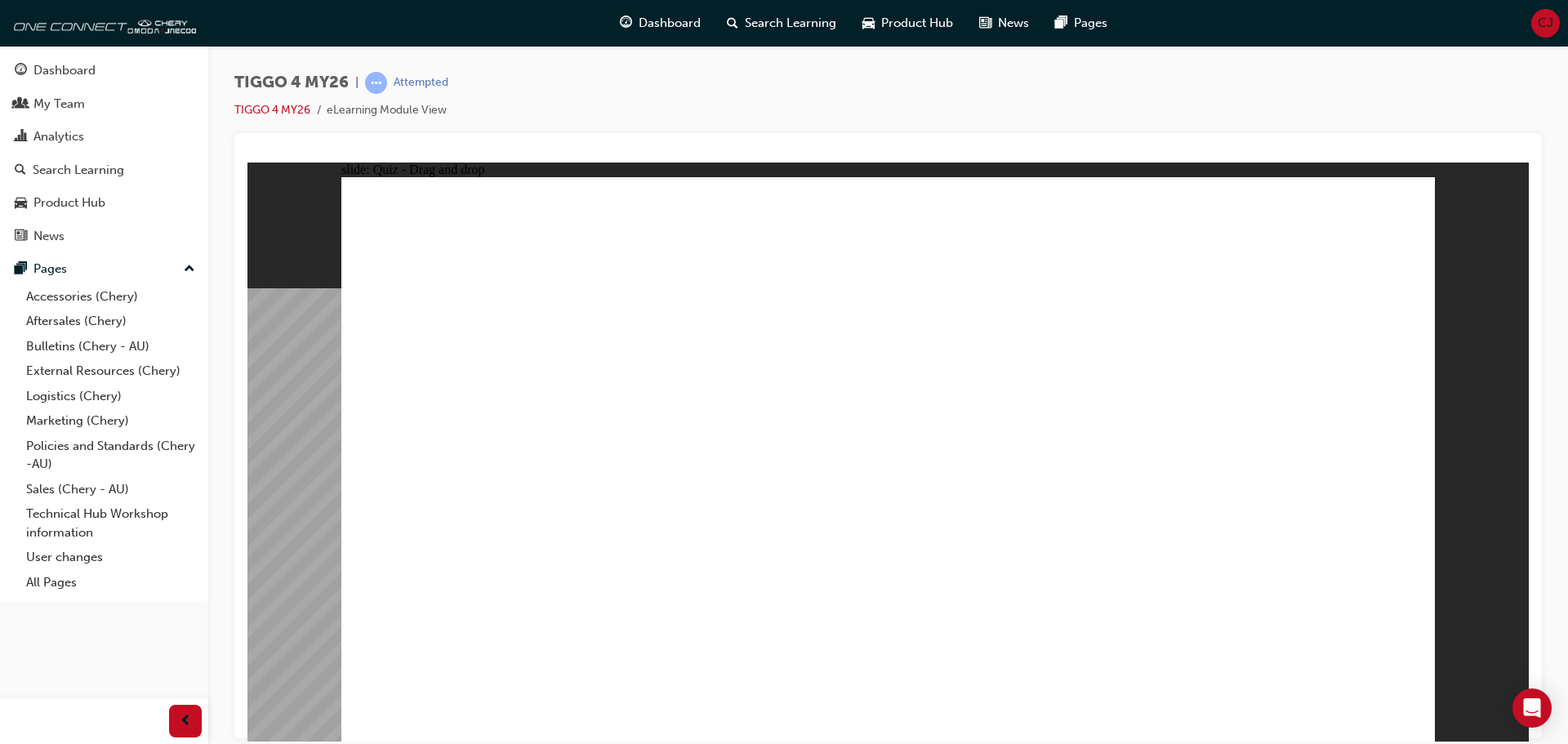
drag, startPoint x: 660, startPoint y: 384, endPoint x: 683, endPoint y: 597, distance: 214.2
drag, startPoint x: 1126, startPoint y: 368, endPoint x: 494, endPoint y: 596, distance: 671.9
drag, startPoint x: 1343, startPoint y: 361, endPoint x: 1357, endPoint y: 561, distance: 200.5
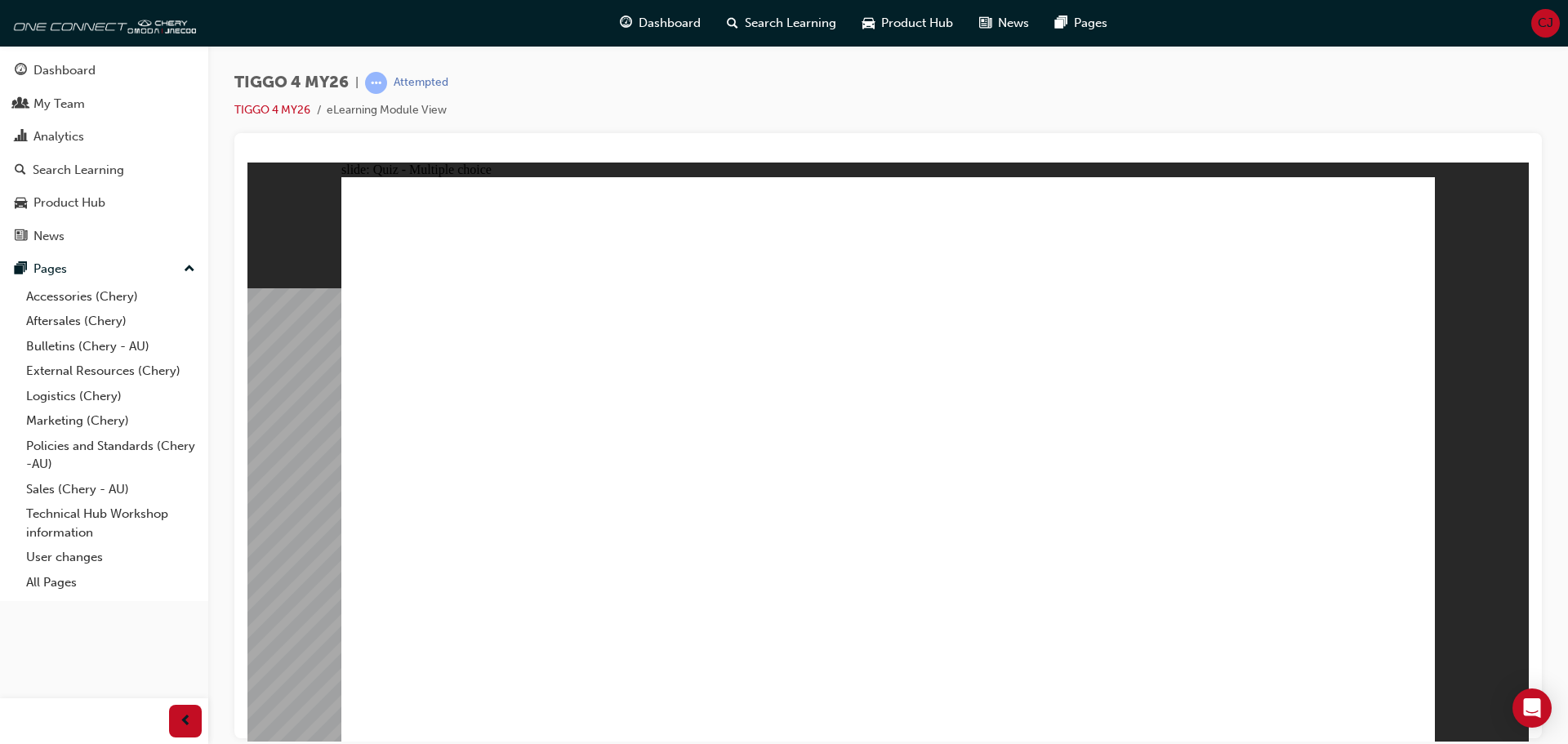
radio input "true"
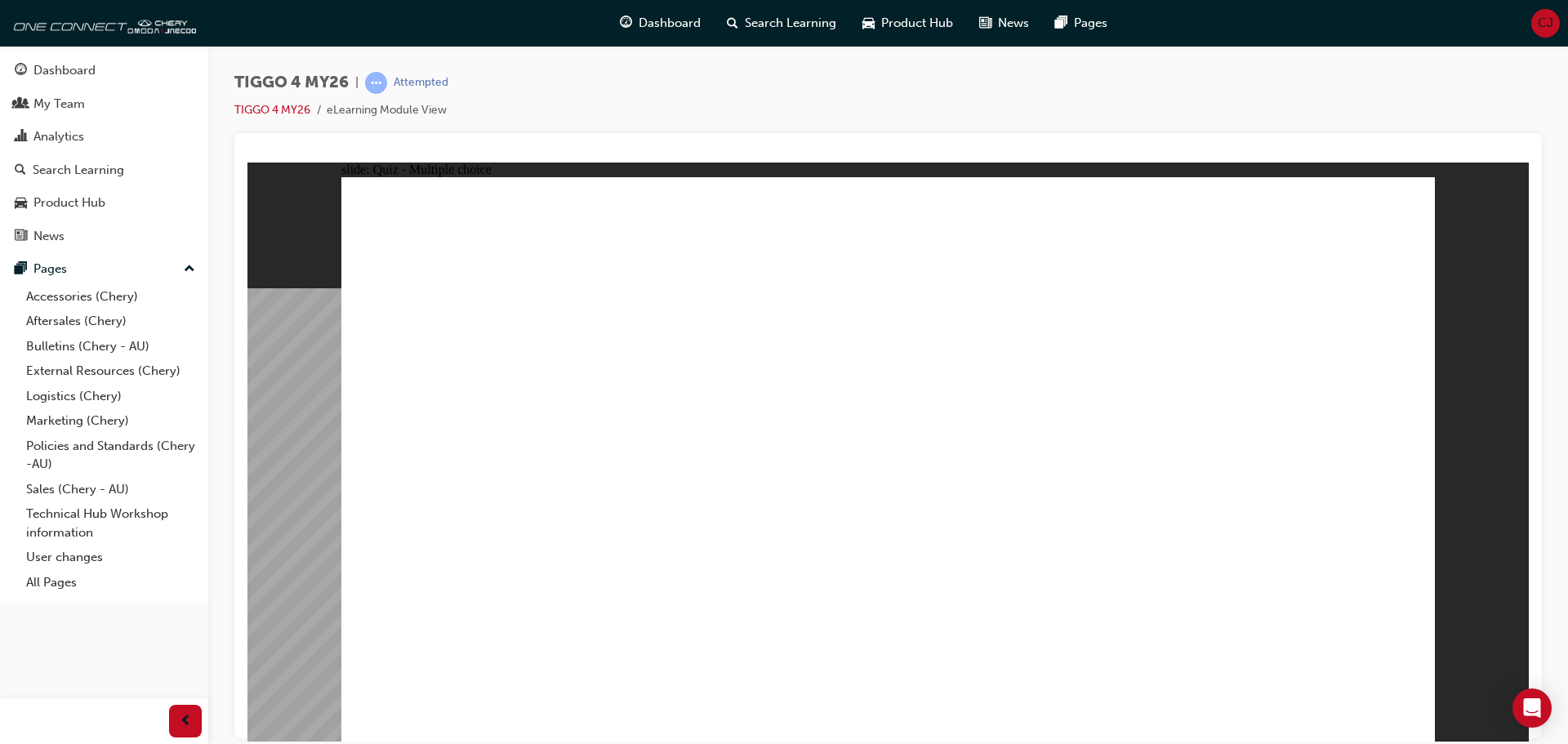
radio input "true"
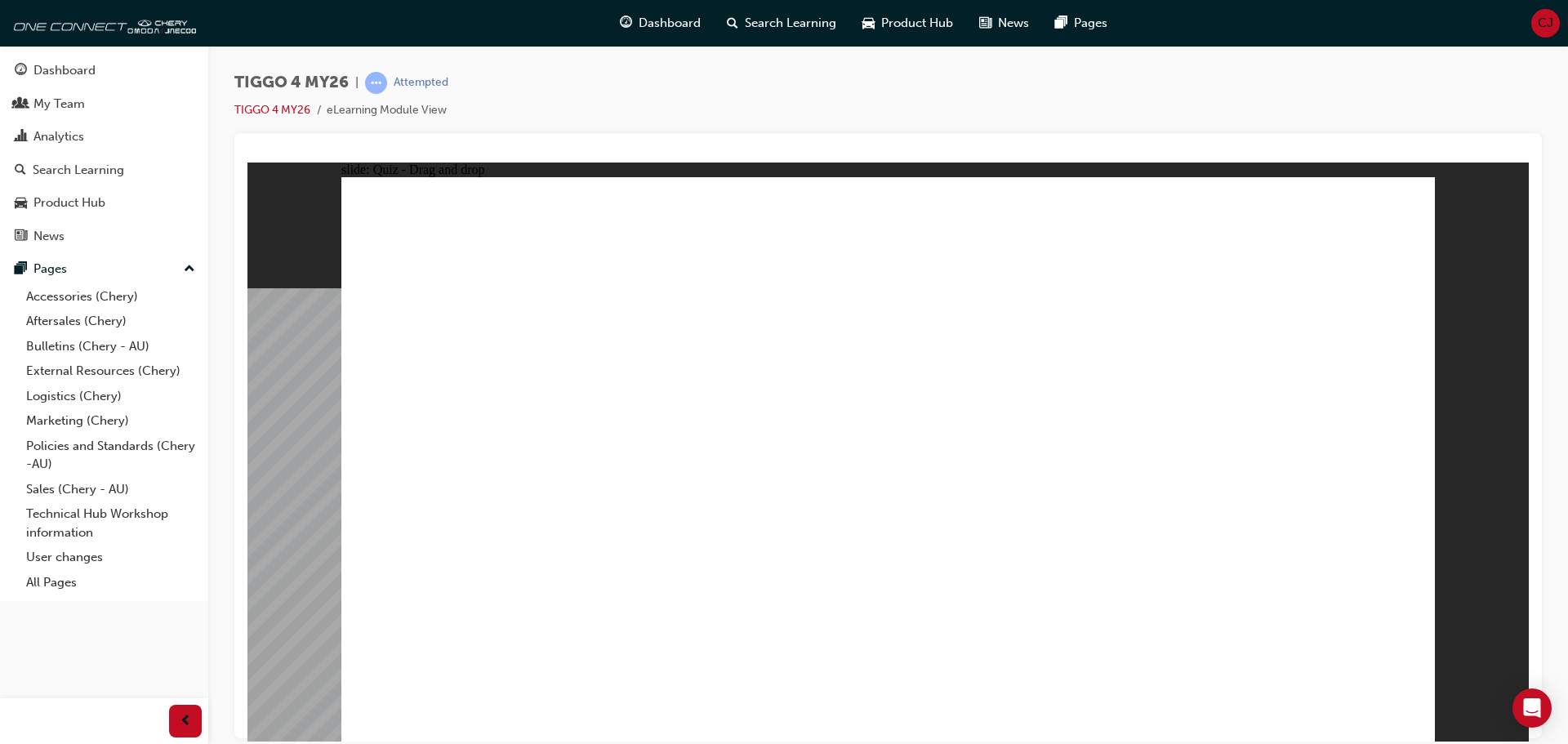
drag, startPoint x: 514, startPoint y: 460, endPoint x: 1284, endPoint y: 344, distance: 778.7
drag, startPoint x: 781, startPoint y: 460, endPoint x: 1328, endPoint y: 341, distance: 559.8
drag, startPoint x: 716, startPoint y: 519, endPoint x: 1330, endPoint y: 383, distance: 628.9
drag, startPoint x: 482, startPoint y: 589, endPoint x: 1260, endPoint y: 450, distance: 790.3
drag, startPoint x: 478, startPoint y: 521, endPoint x: 978, endPoint y: 340, distance: 531.8
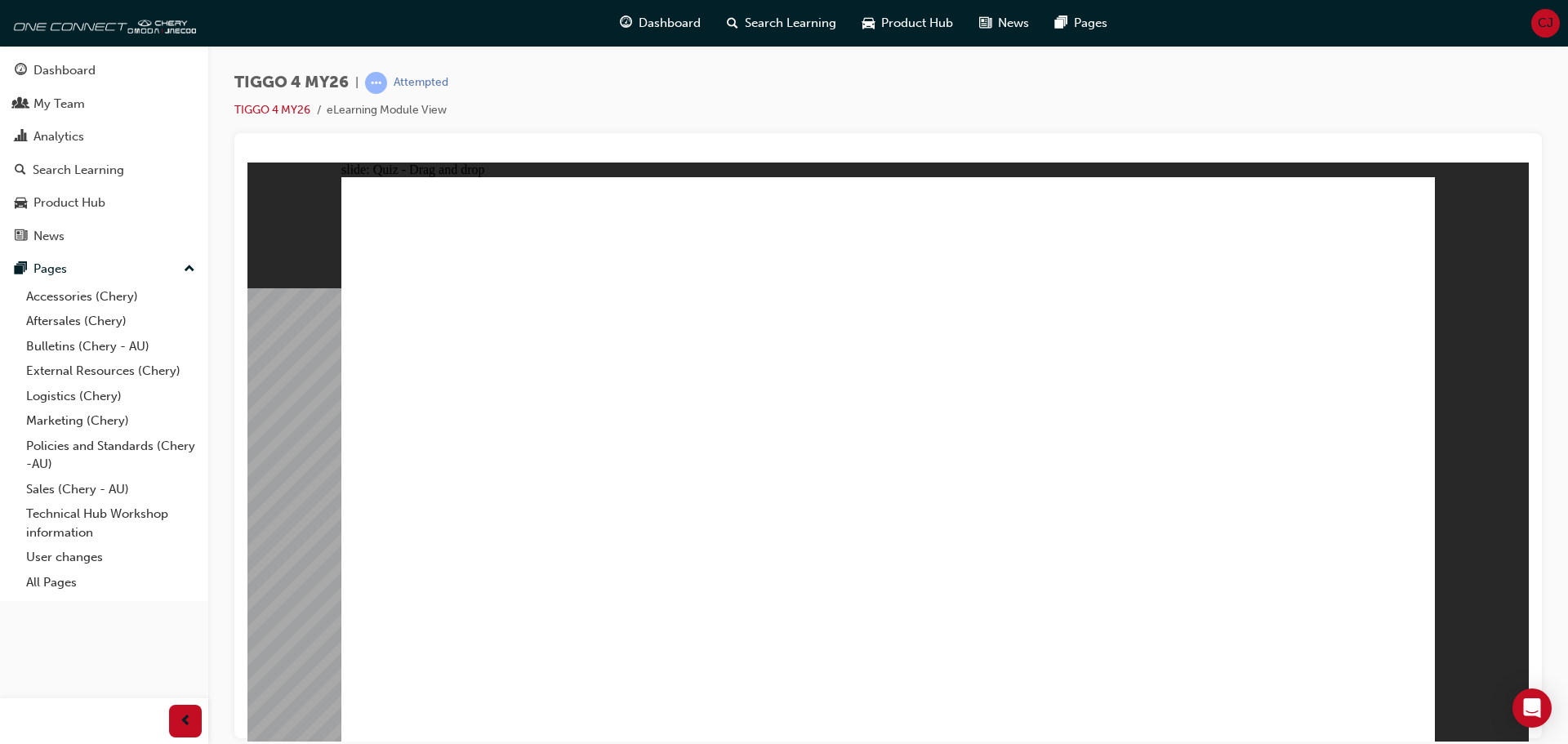
drag, startPoint x: 454, startPoint y: 405, endPoint x: 1333, endPoint y: 440, distance: 879.7
drag, startPoint x: 619, startPoint y: 425, endPoint x: 941, endPoint y: 425, distance: 322.0
drag, startPoint x: 1084, startPoint y: 426, endPoint x: 943, endPoint y: 426, distance: 141.0
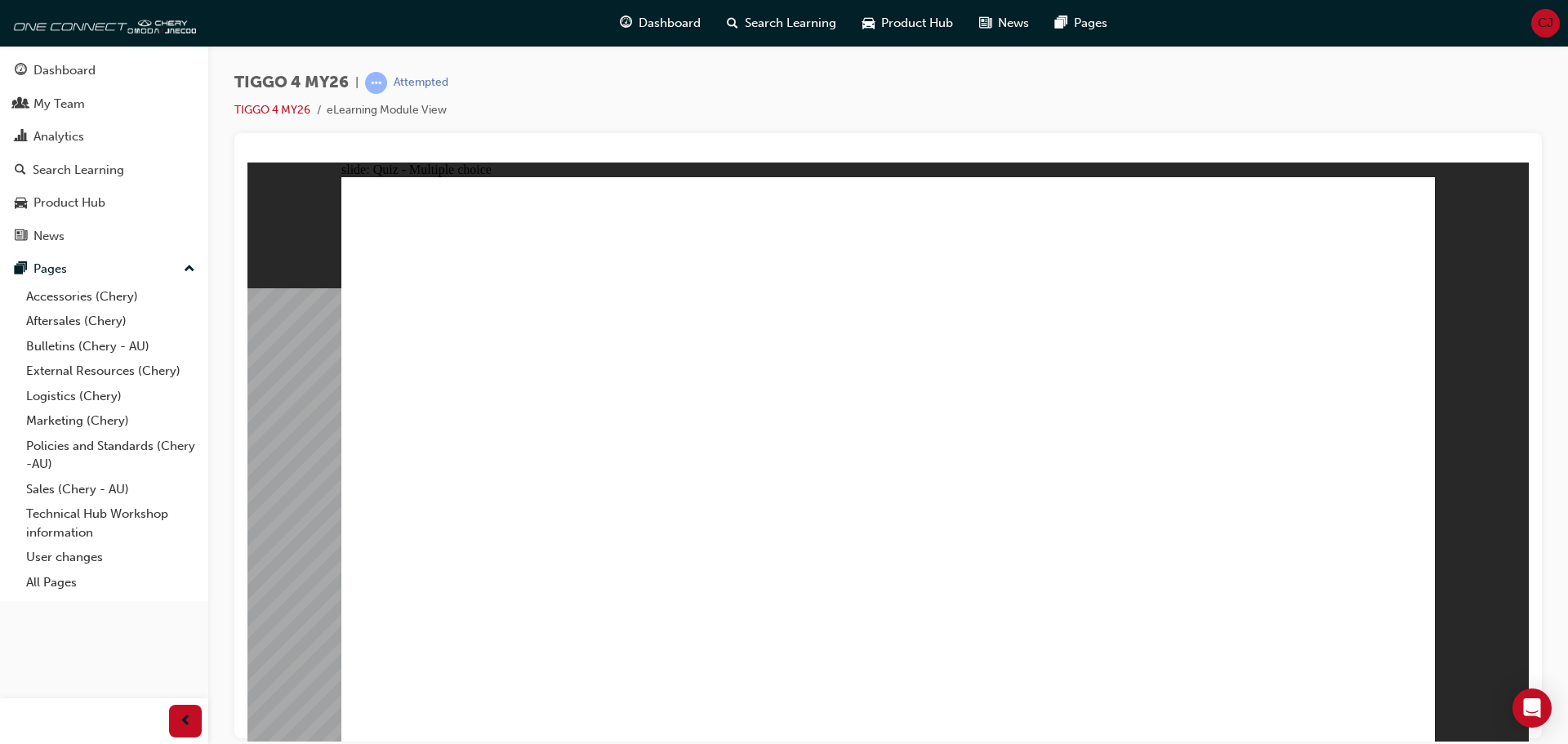
radio input "true"
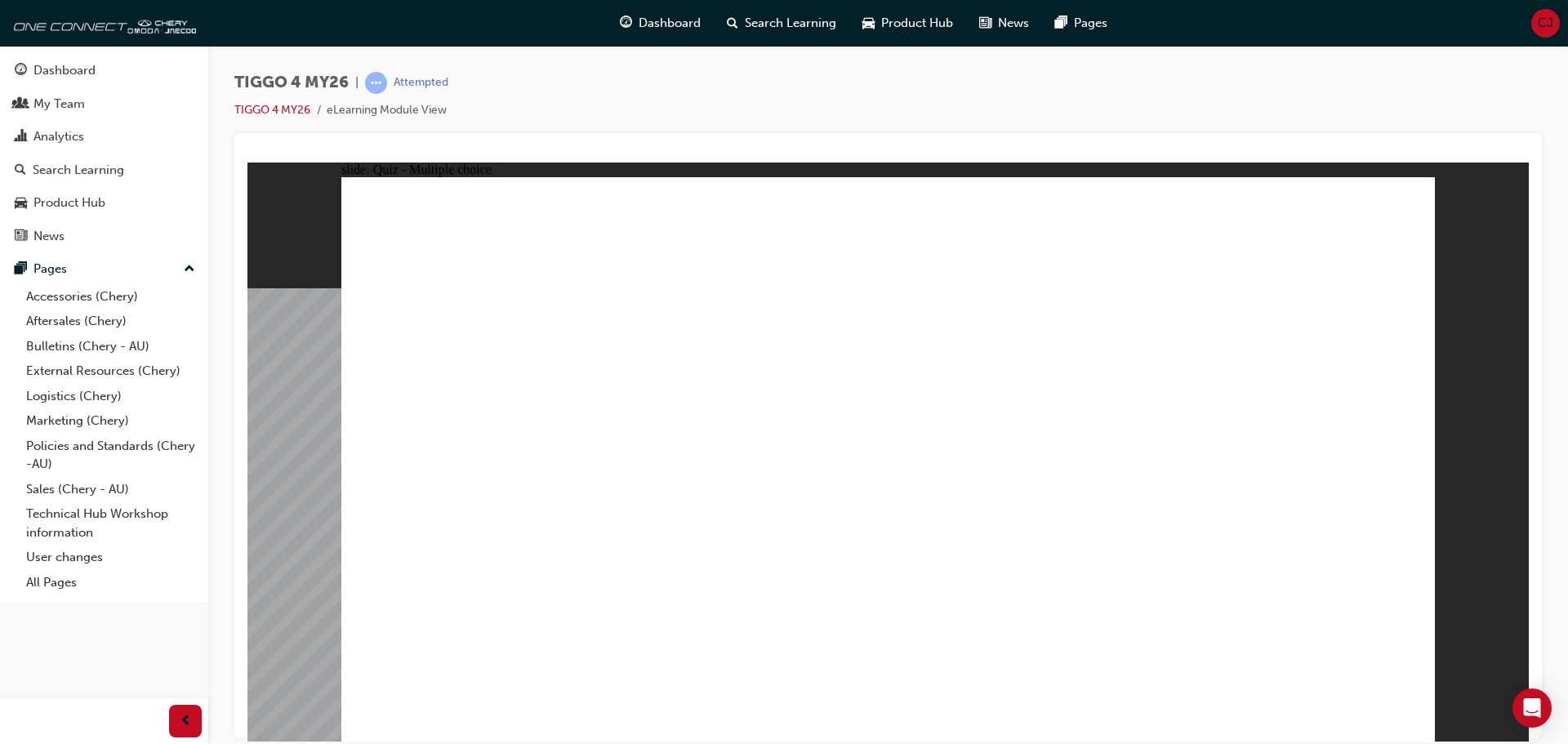
radio input "true"
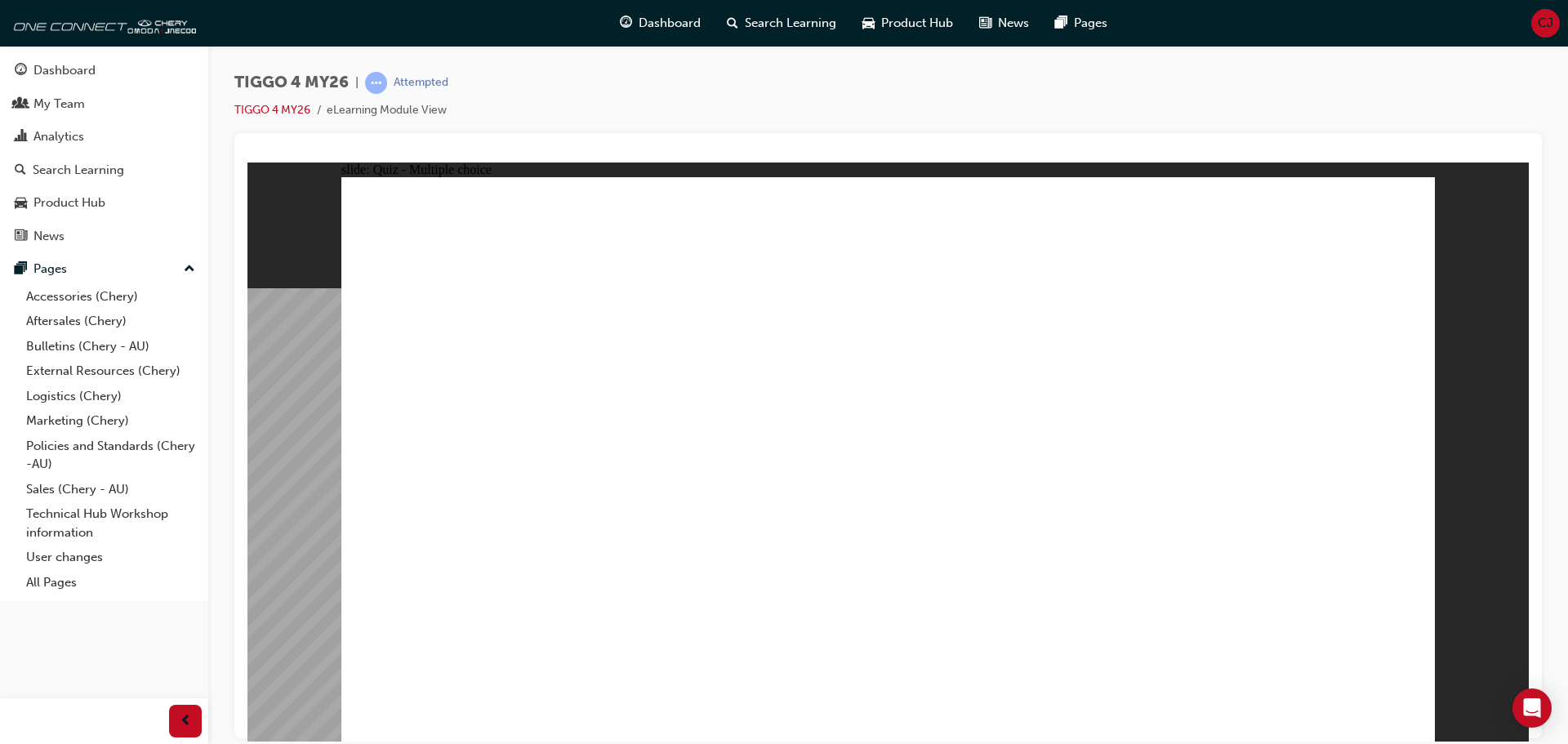
radio input "true"
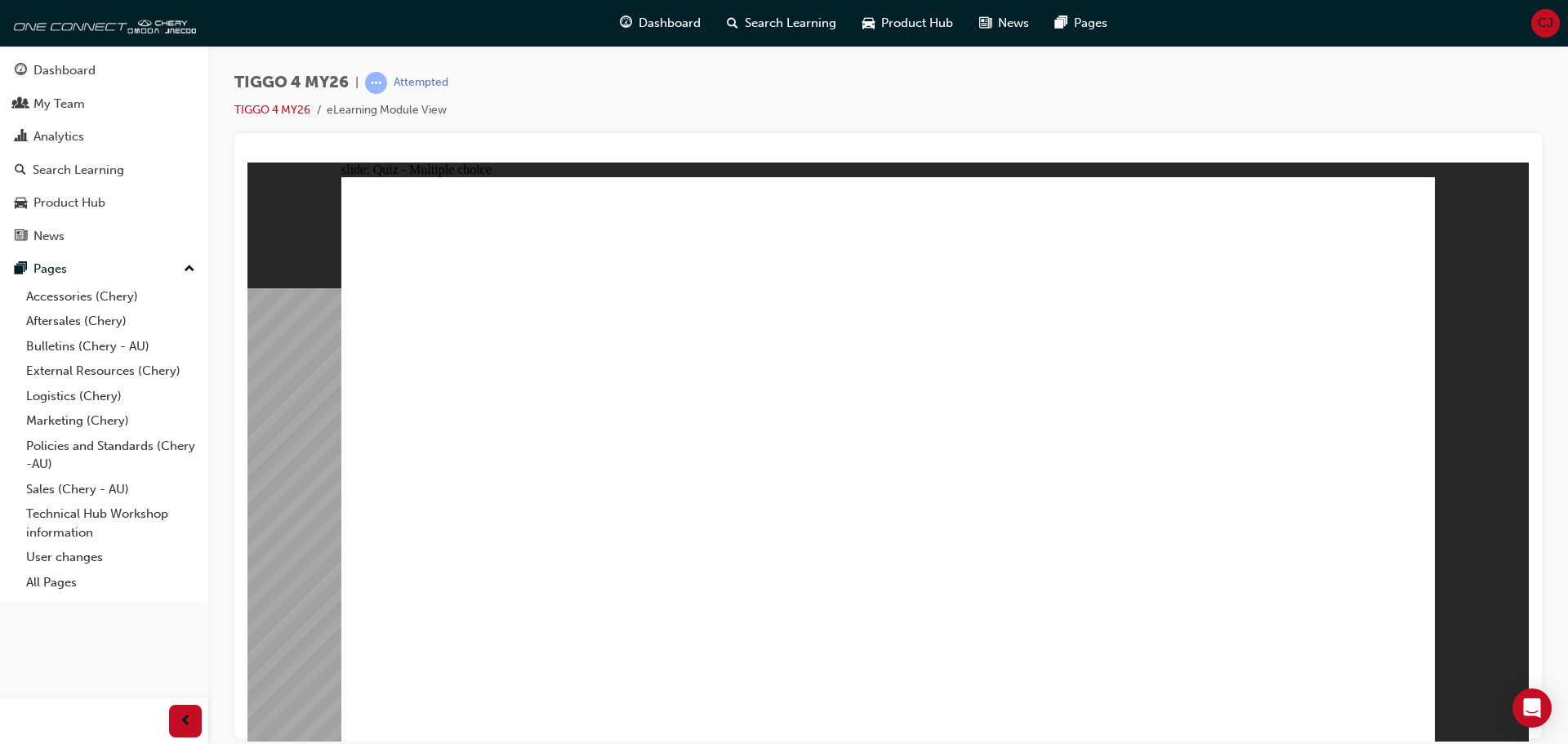
radio input "true"
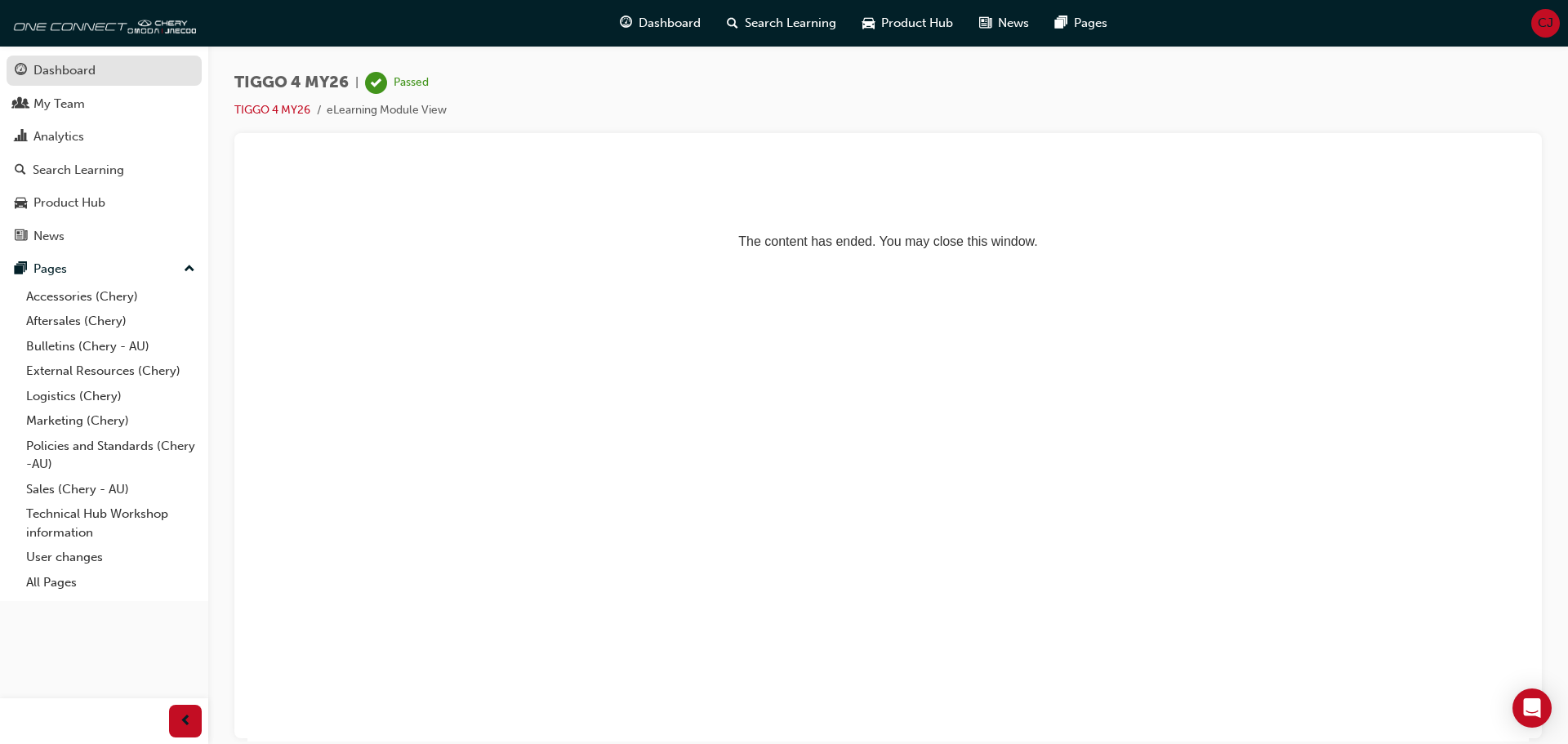
click at [58, 75] on div "Dashboard" at bounding box center [65, 70] width 62 height 19
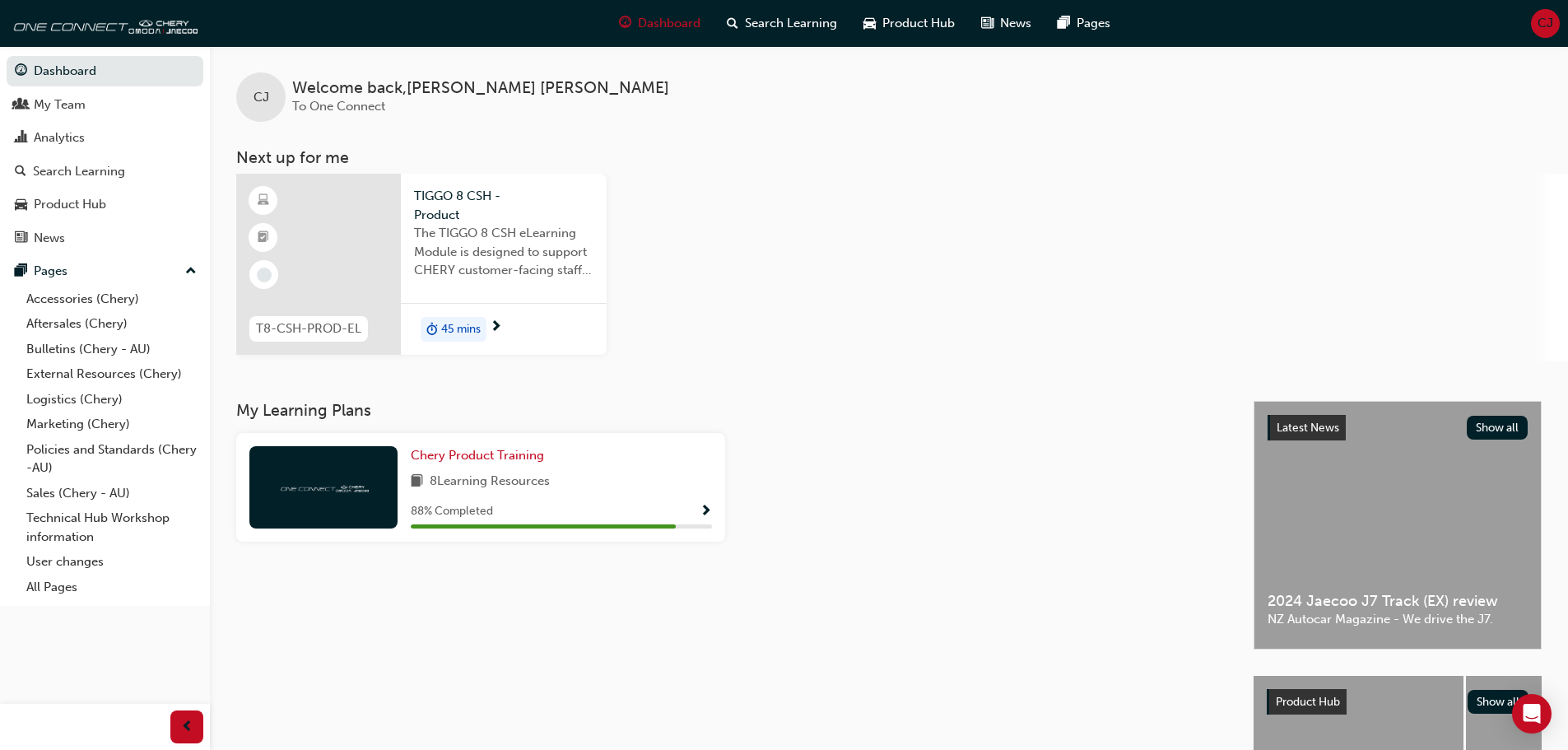
click at [362, 322] on div "T8-CSH-PROD-EL" at bounding box center [308, 329] width 118 height 26
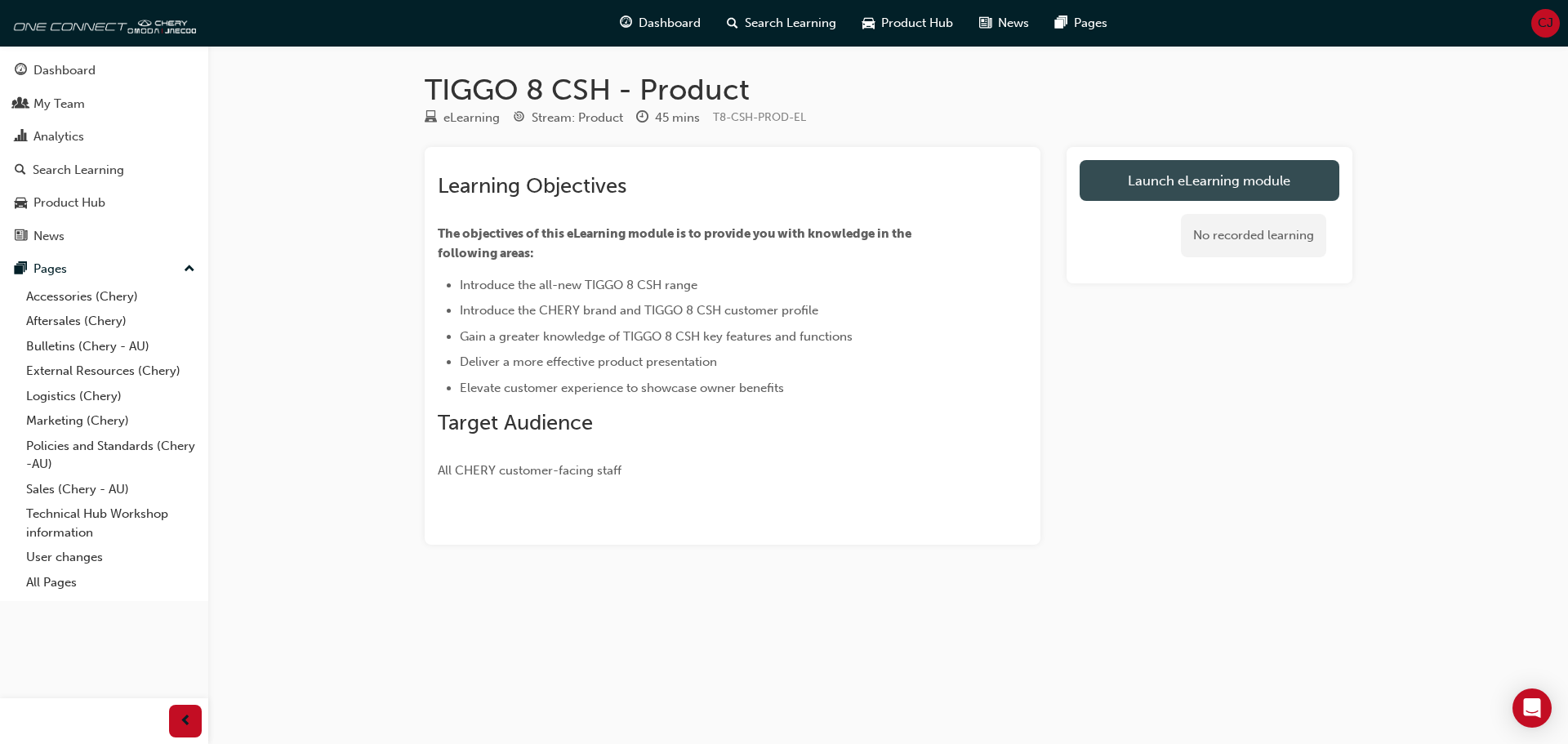
click at [1290, 170] on link "Launch eLearning module" at bounding box center [1209, 180] width 260 height 41
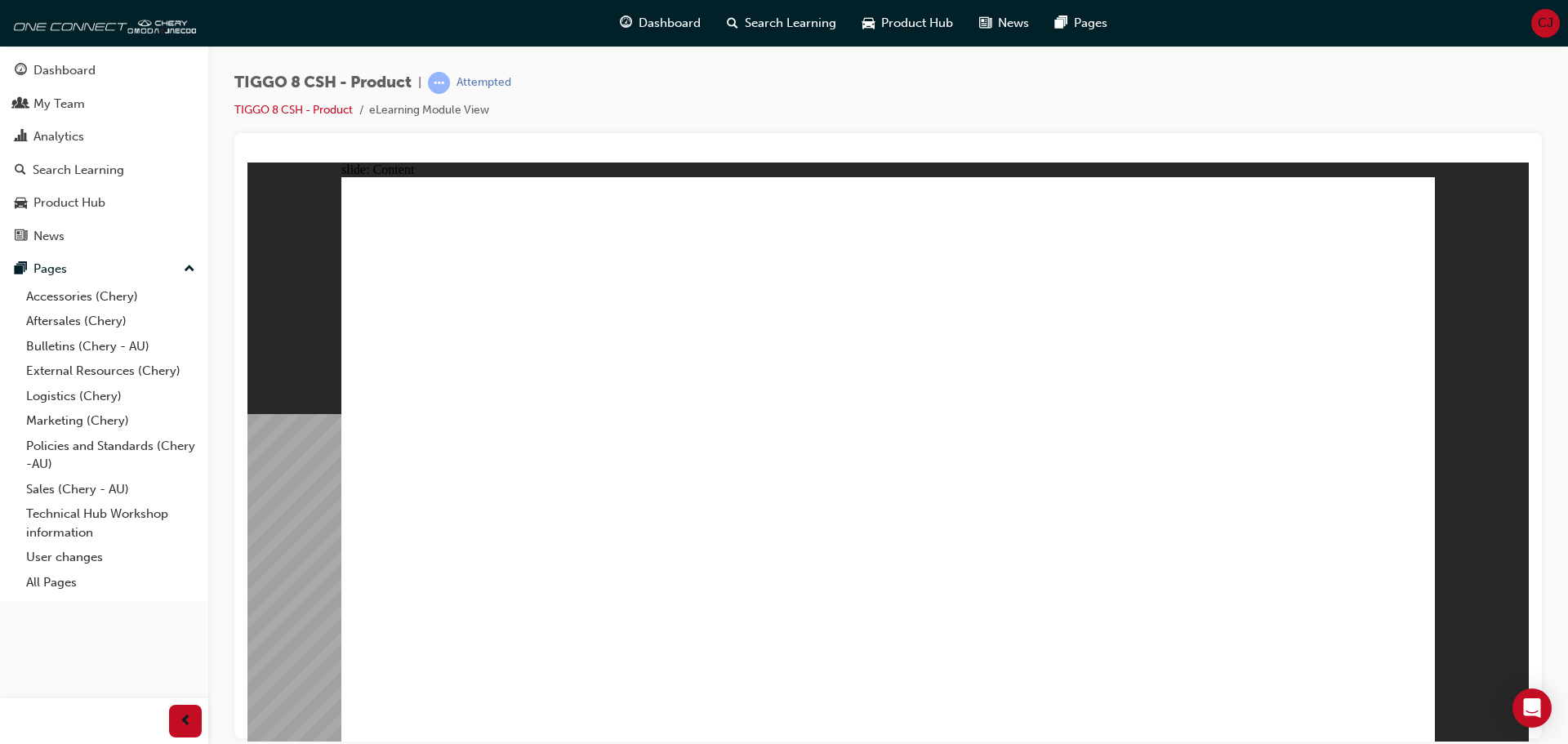
drag, startPoint x: 1310, startPoint y: 478, endPoint x: 1312, endPoint y: 369, distance: 109.0
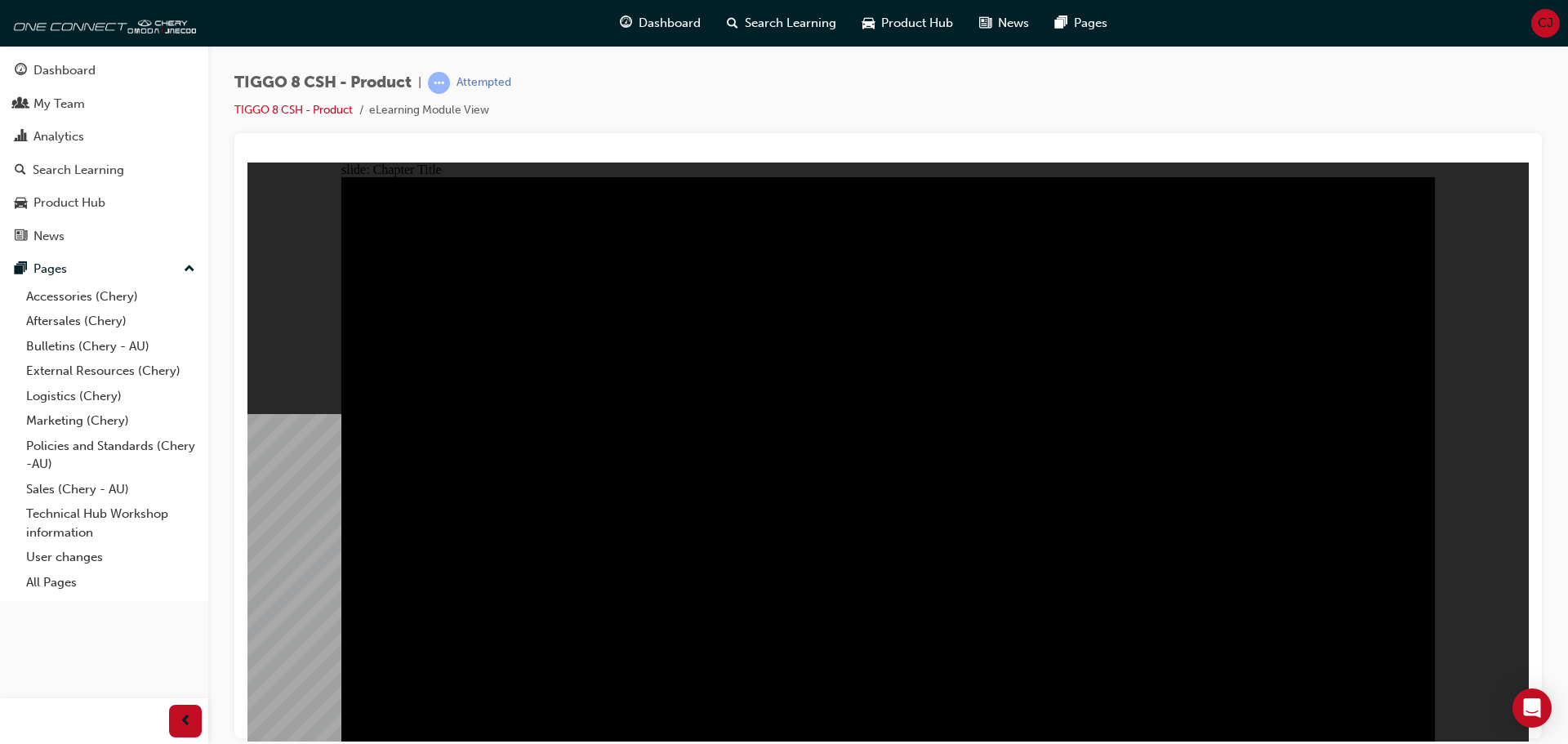
drag, startPoint x: 863, startPoint y: 497, endPoint x: 548, endPoint y: 454, distance: 317.9
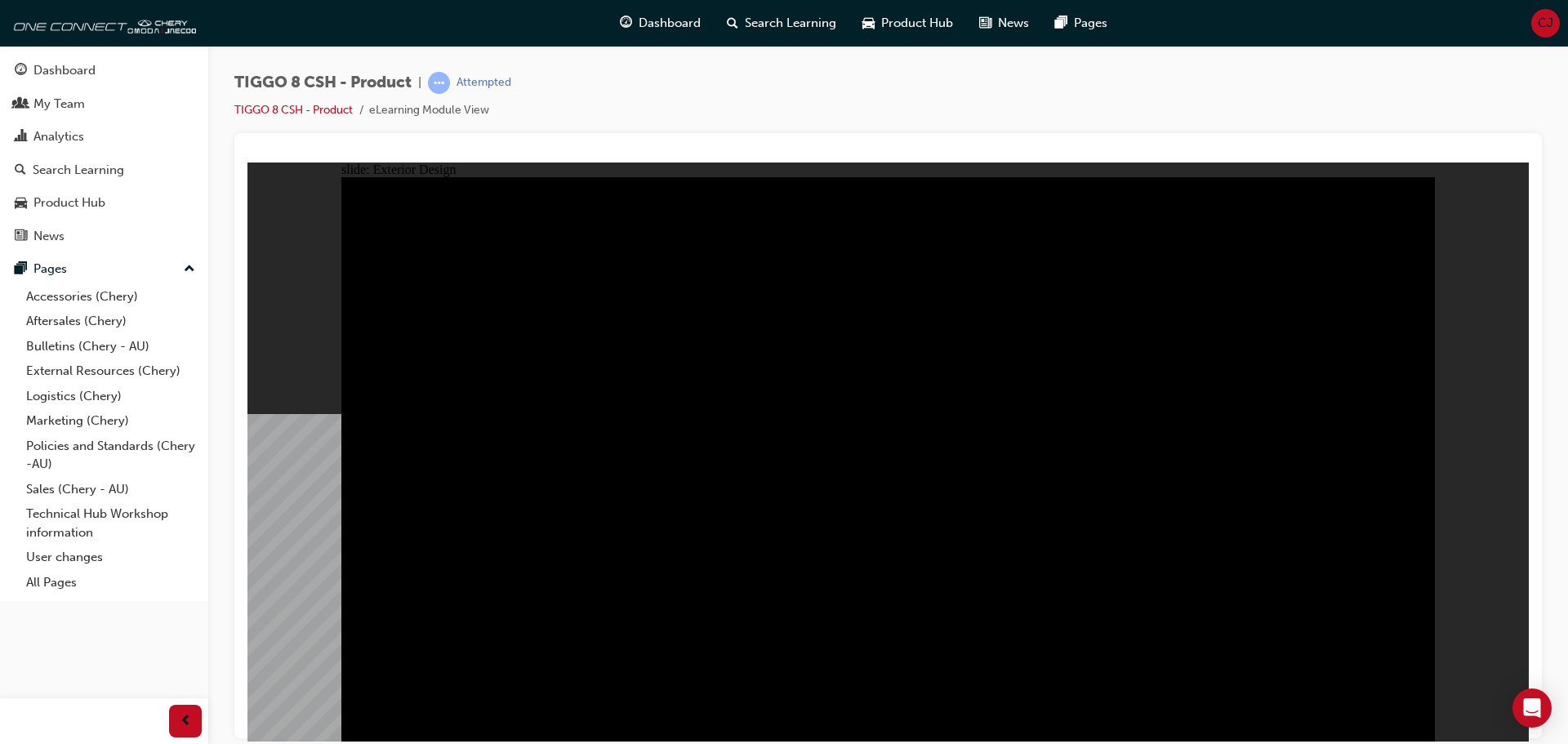
drag, startPoint x: 604, startPoint y: 453, endPoint x: 902, endPoint y: 428, distance: 299.0
drag, startPoint x: 452, startPoint y: 240, endPoint x: 736, endPoint y: 253, distance: 284.3
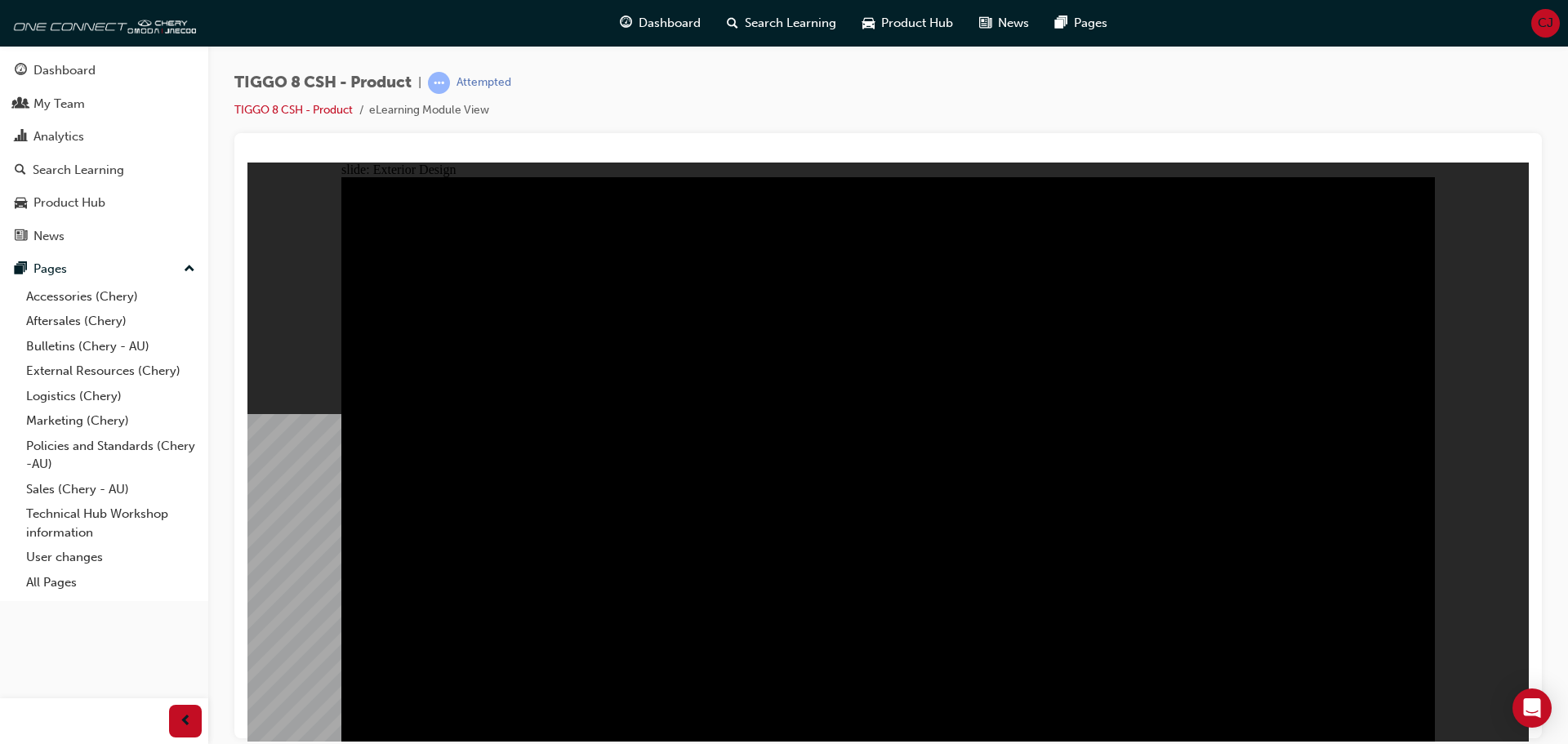
drag, startPoint x: 1180, startPoint y: 570, endPoint x: 1173, endPoint y: 581, distance: 13.0
drag, startPoint x: 1173, startPoint y: 581, endPoint x: 963, endPoint y: 596, distance: 210.5
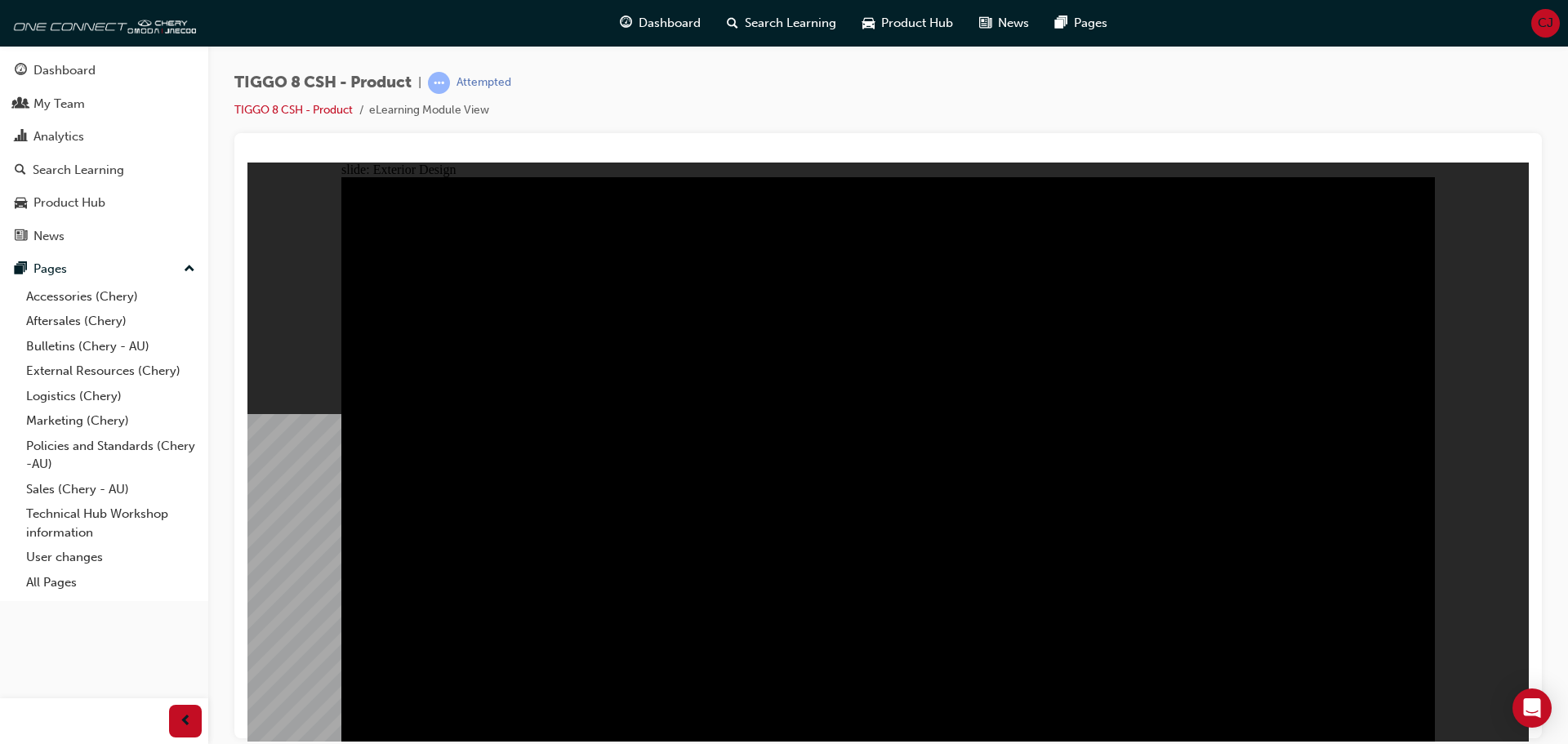
drag, startPoint x: 428, startPoint y: 605, endPoint x: 396, endPoint y: 605, distance: 32.0
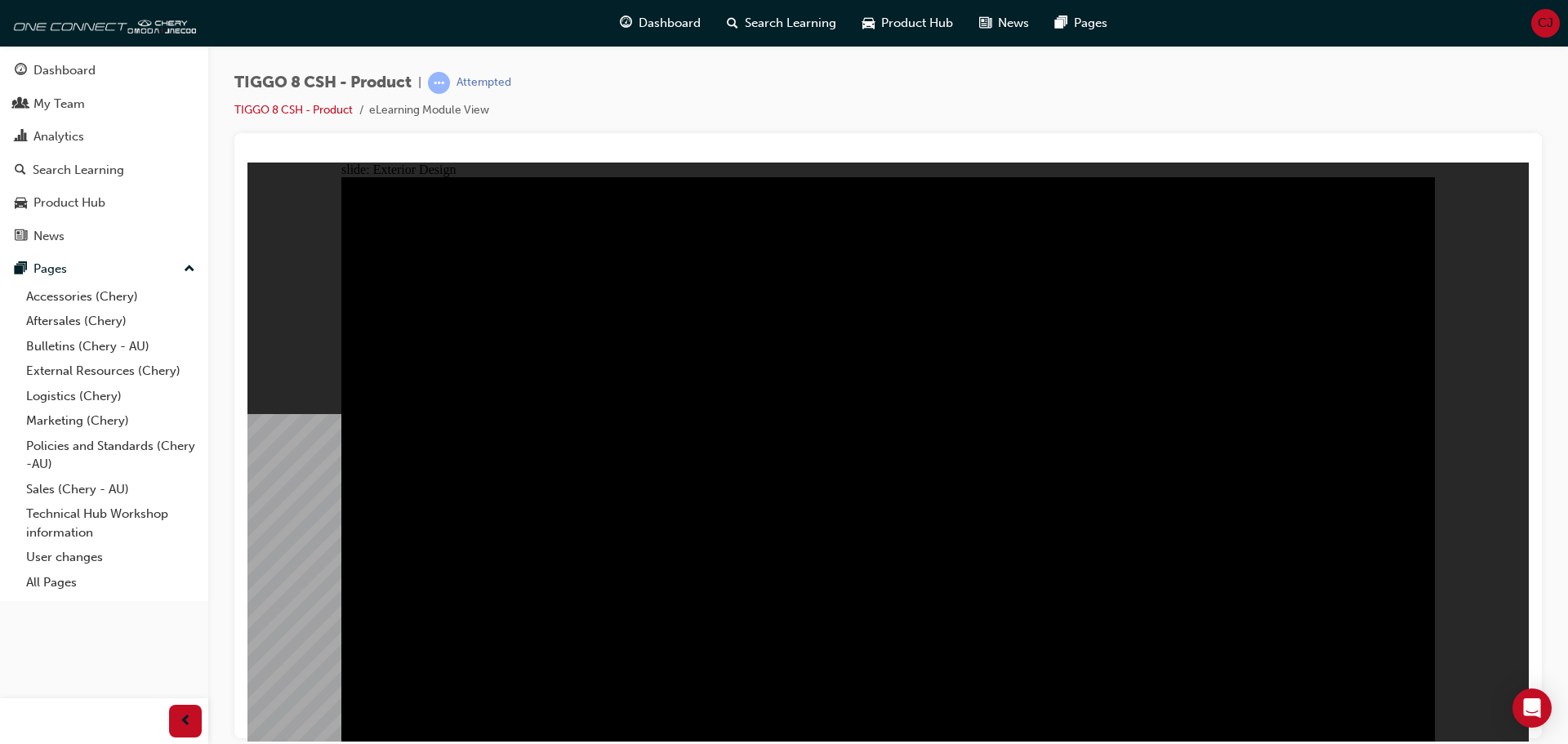
drag, startPoint x: 1404, startPoint y: 708, endPoint x: 1393, endPoint y: 710, distance: 11.2
drag, startPoint x: 975, startPoint y: 561, endPoint x: 842, endPoint y: 560, distance: 133.0
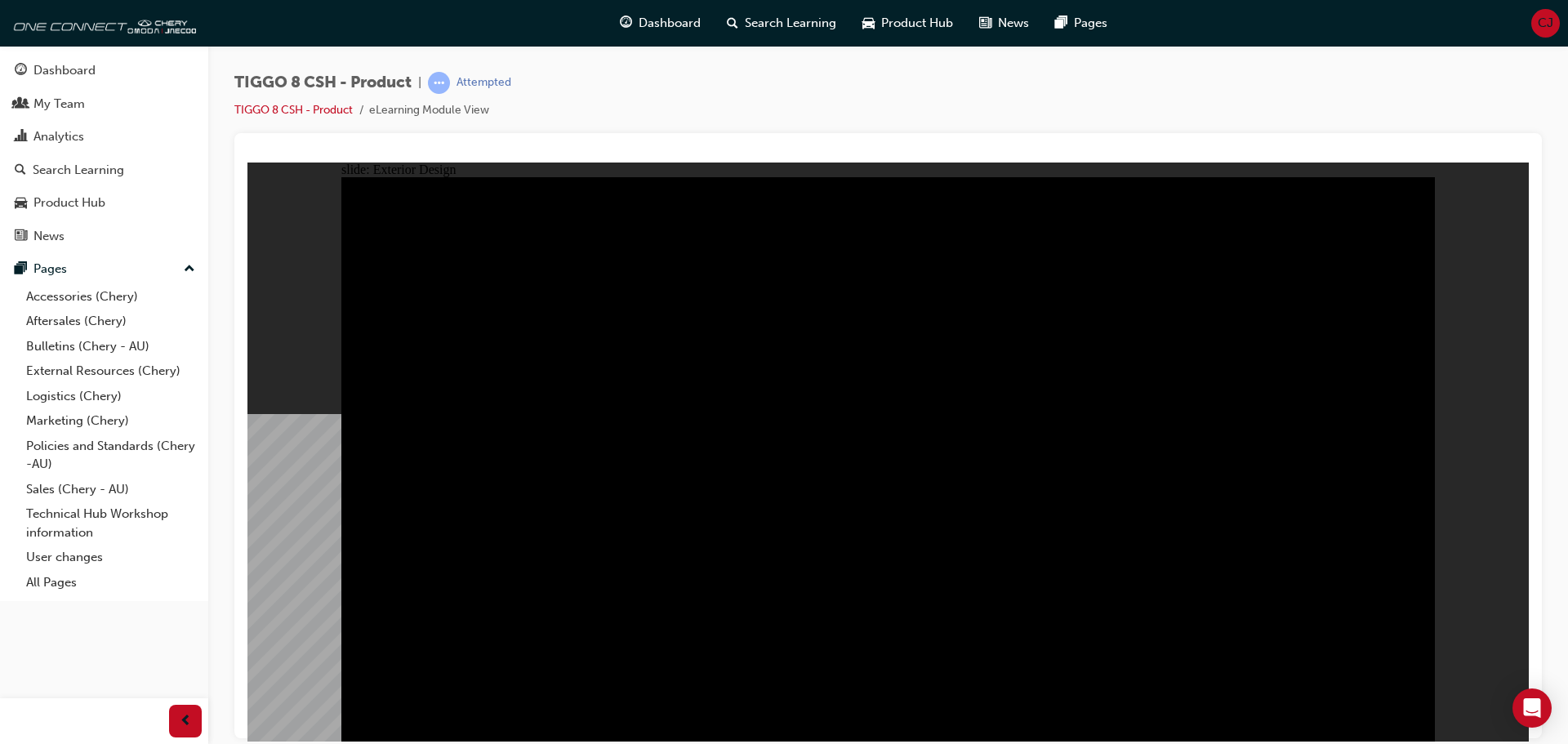
drag, startPoint x: 569, startPoint y: 354, endPoint x: 611, endPoint y: 336, distance: 45.7
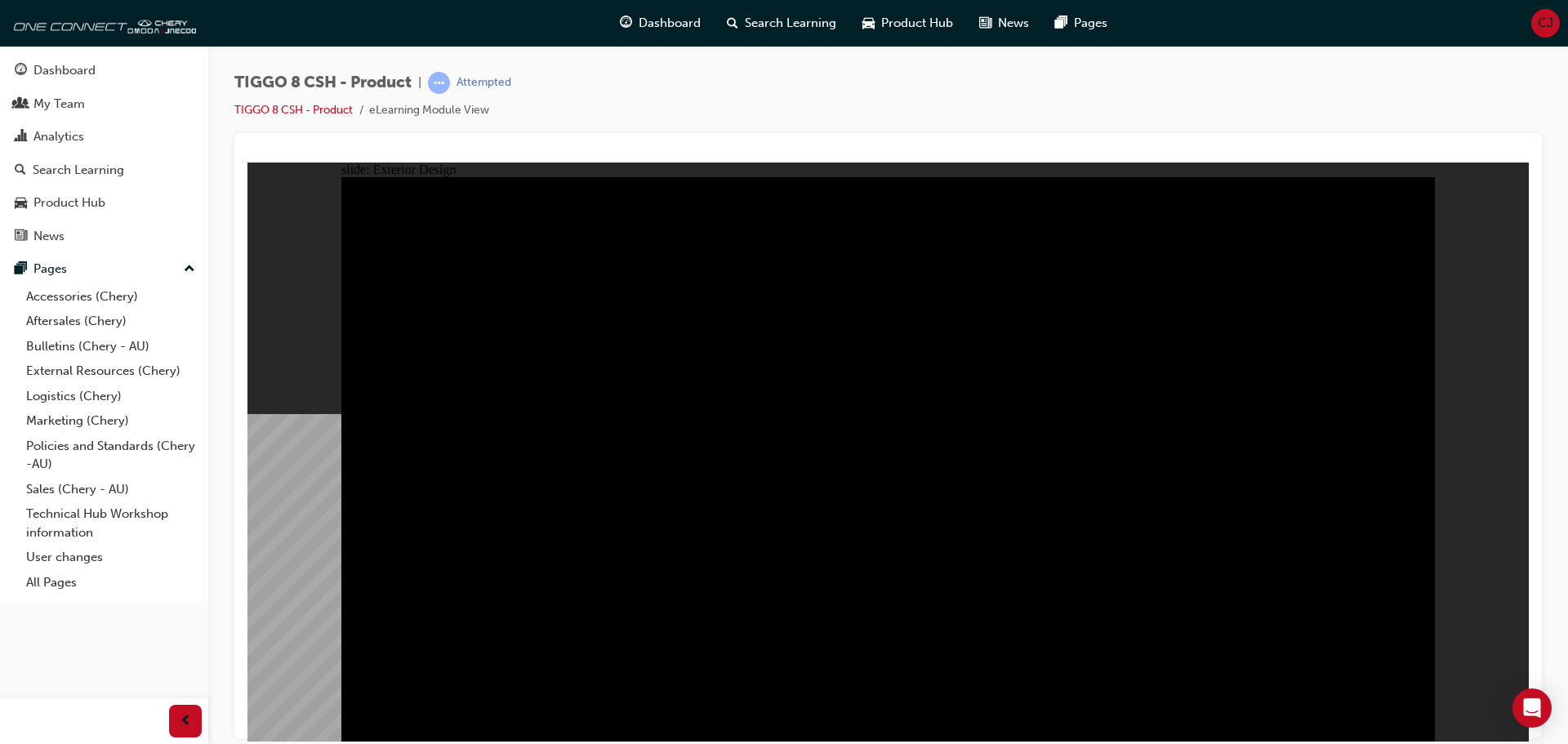
drag, startPoint x: 537, startPoint y: 609, endPoint x: 642, endPoint y: 618, distance: 105.4
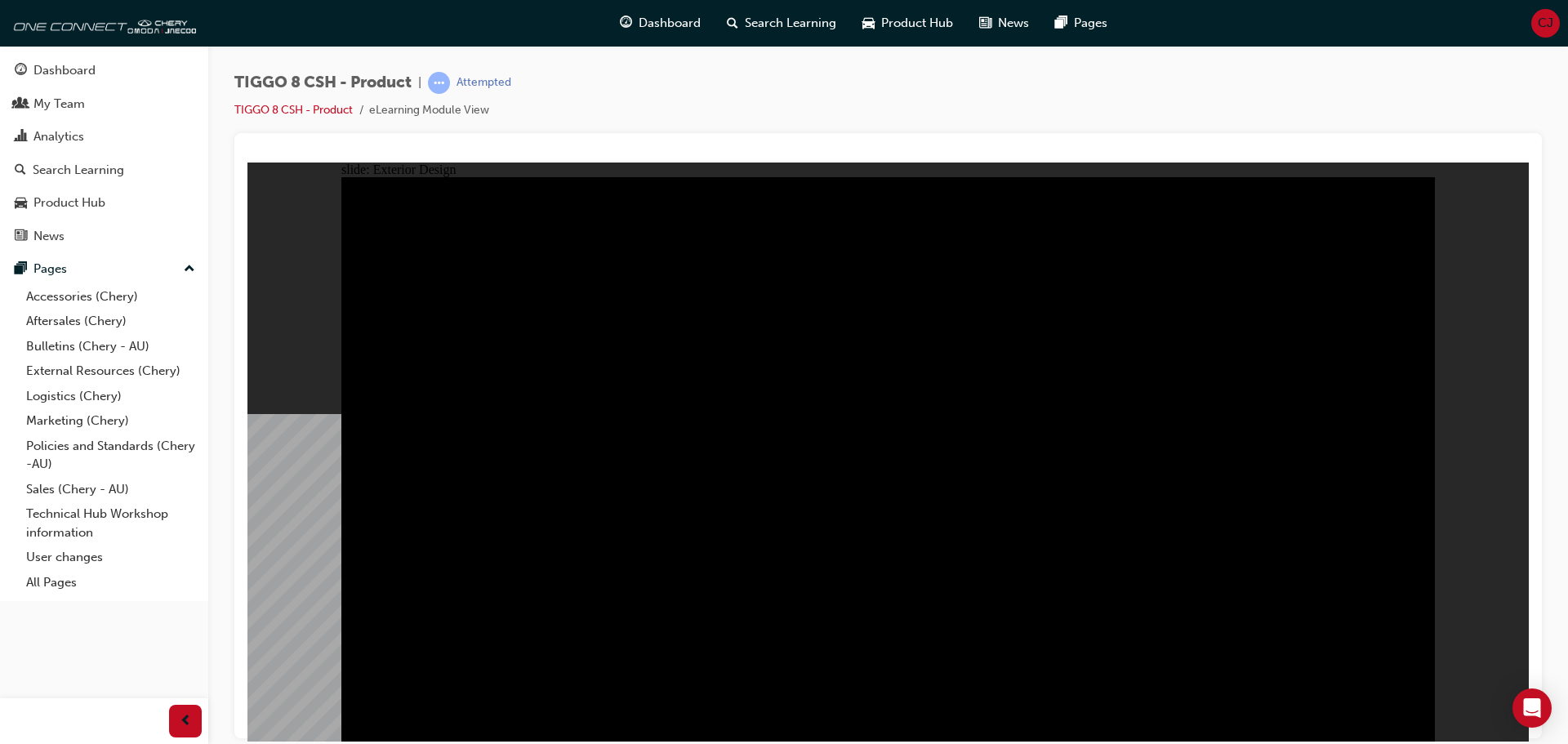
drag, startPoint x: 1232, startPoint y: 410, endPoint x: 946, endPoint y: 401, distance: 286.1
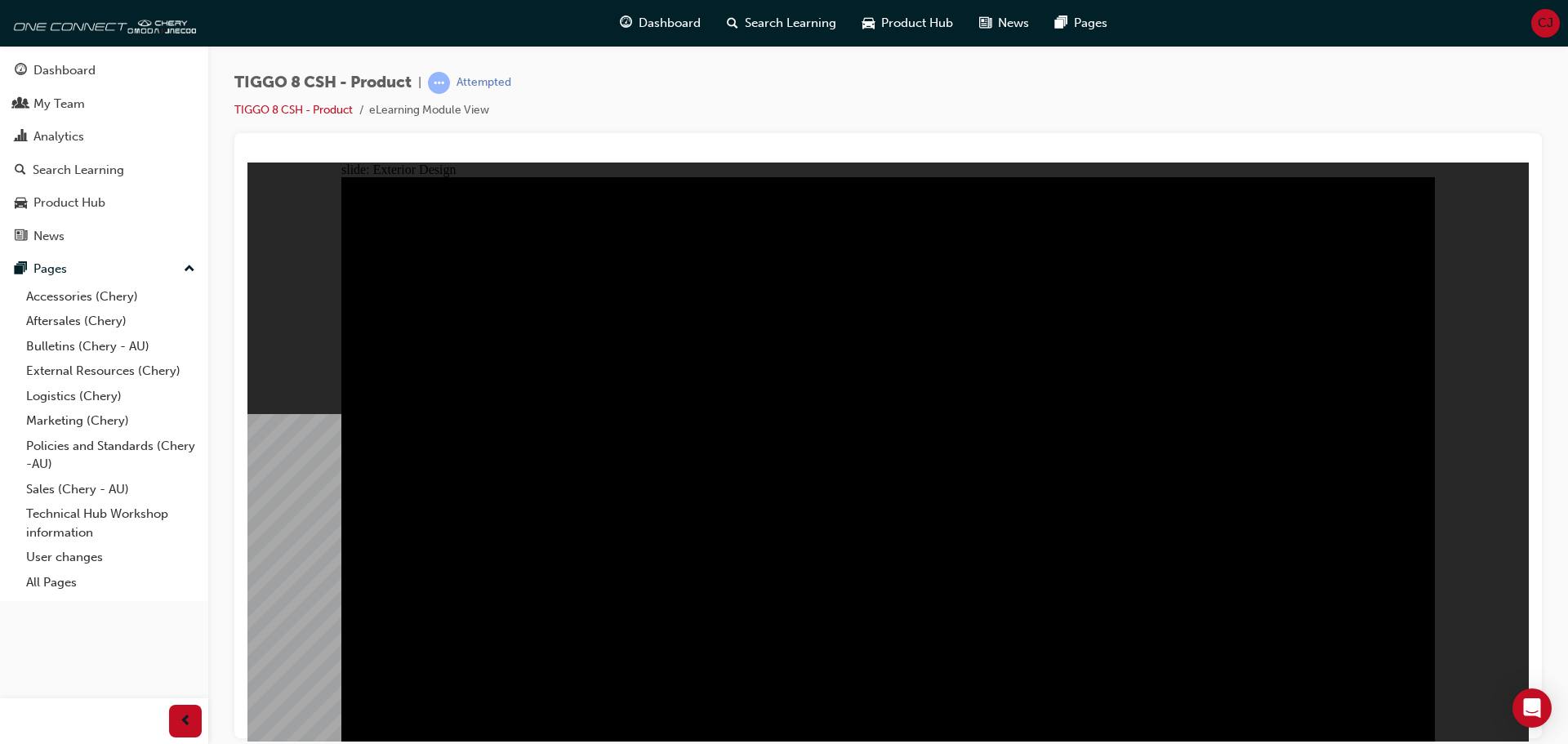
drag, startPoint x: 1389, startPoint y: 191, endPoint x: 1400, endPoint y: 189, distance: 11.2
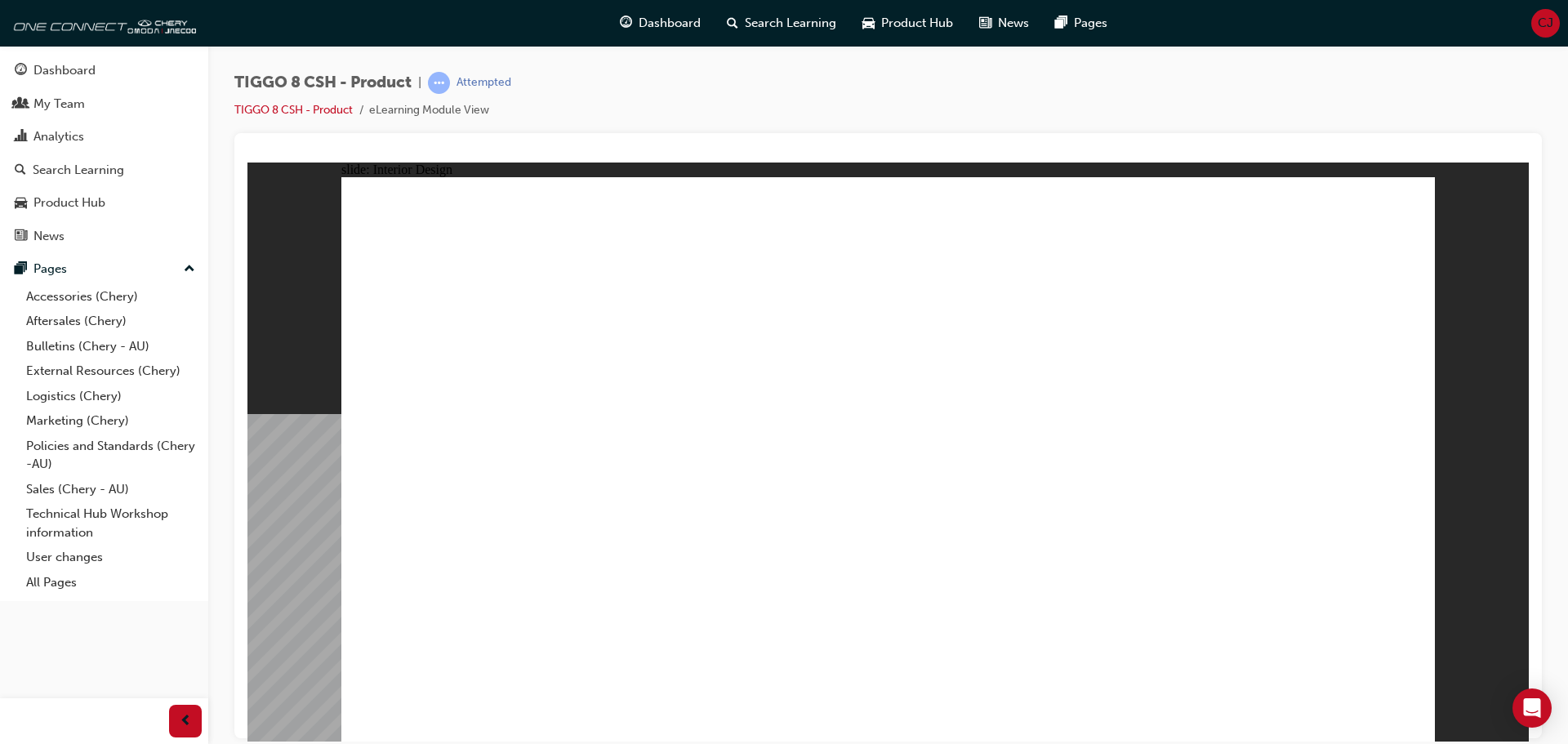
drag, startPoint x: 677, startPoint y: 369, endPoint x: 690, endPoint y: 365, distance: 13.6
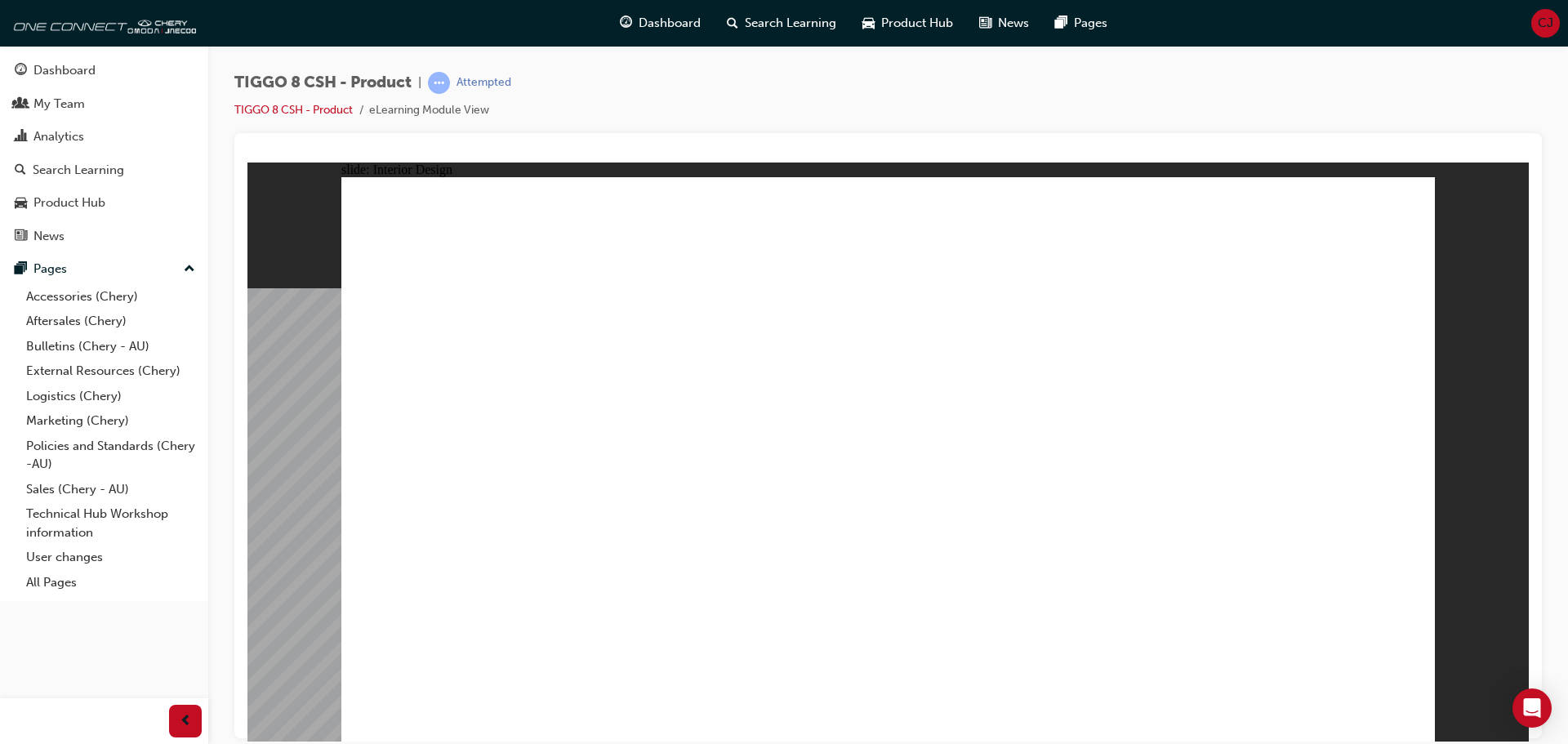
drag, startPoint x: 1163, startPoint y: 593, endPoint x: 668, endPoint y: 628, distance: 496.2
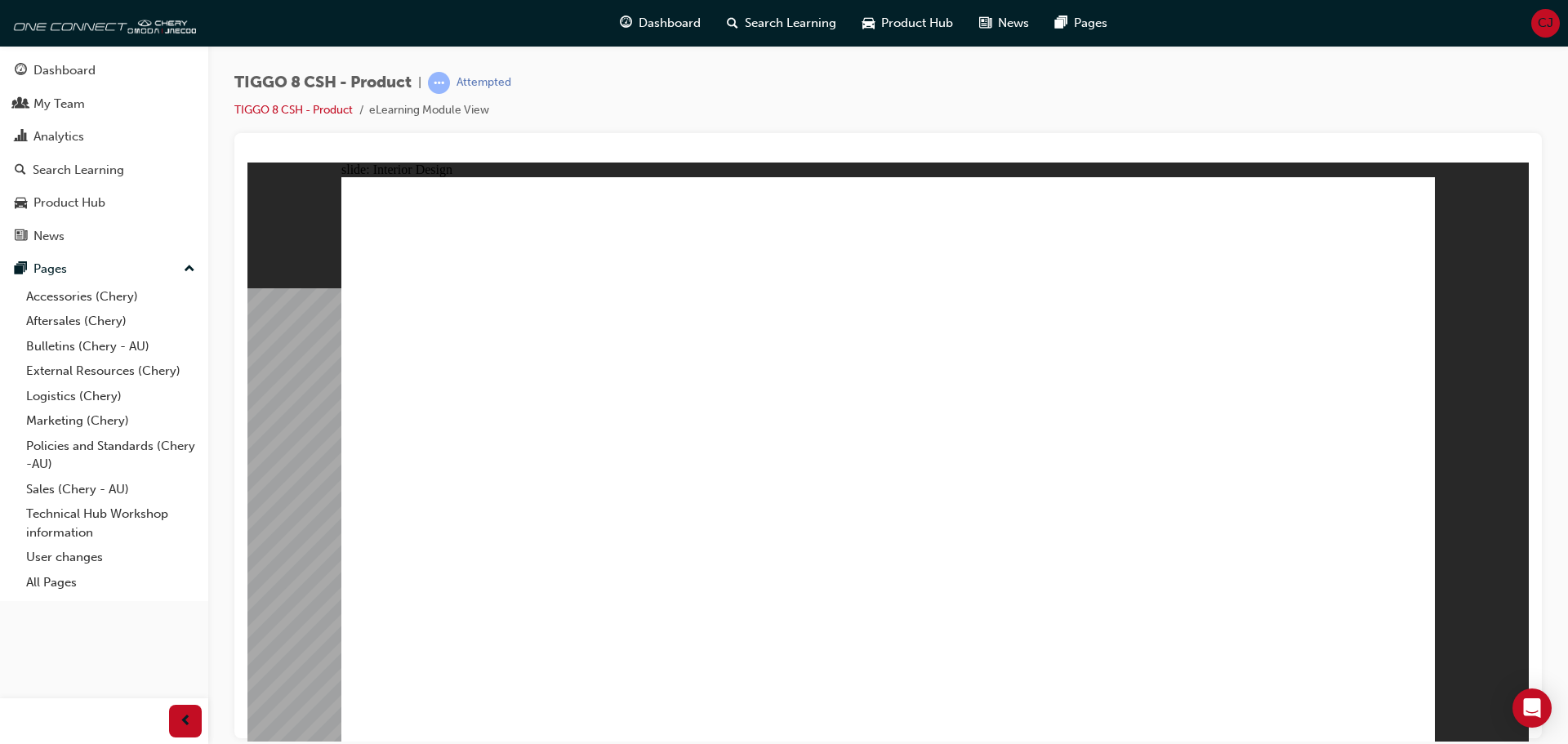
drag, startPoint x: 1329, startPoint y: 707, endPoint x: 1339, endPoint y: 709, distance: 10.2
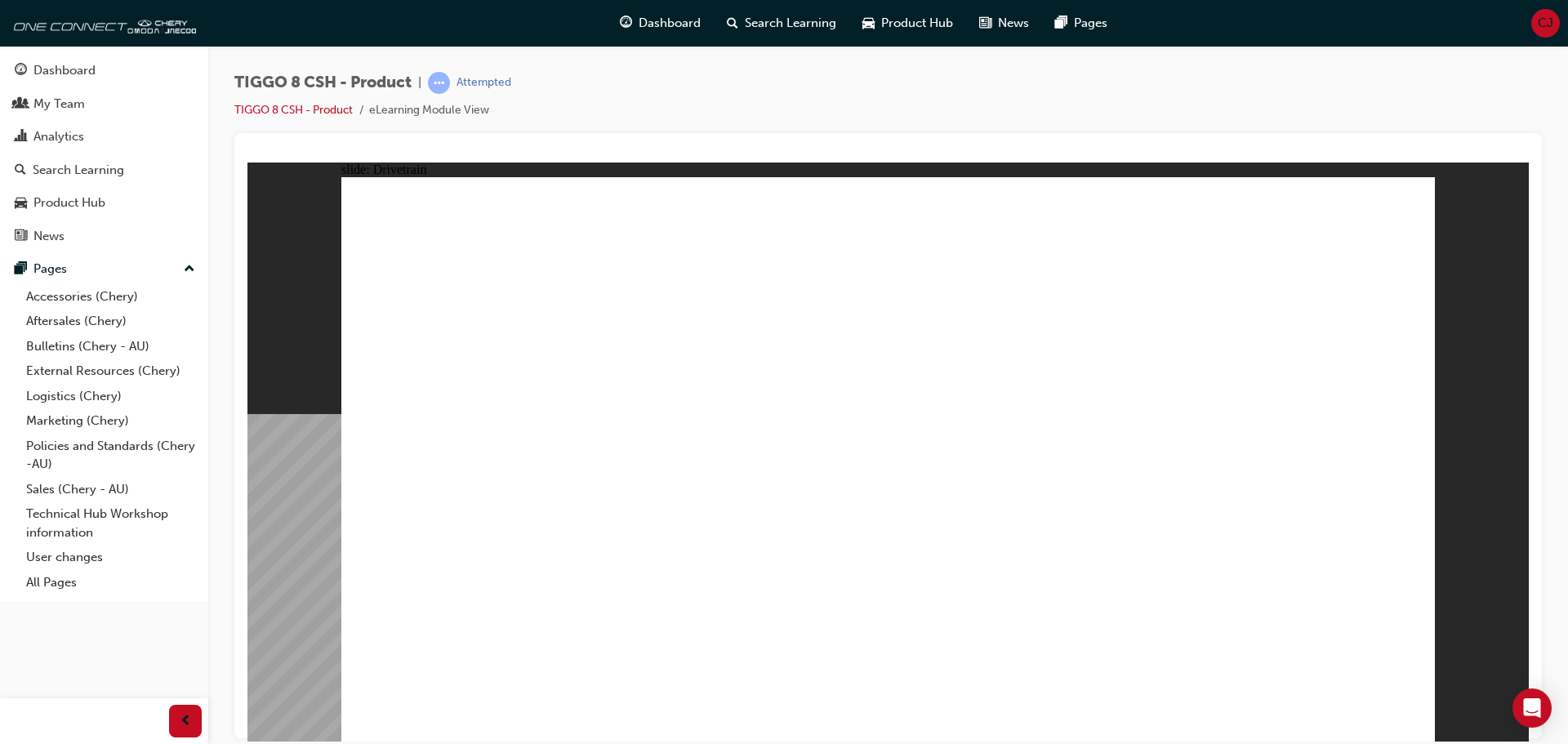
drag, startPoint x: 999, startPoint y: 592, endPoint x: 838, endPoint y: 584, distance: 161.2
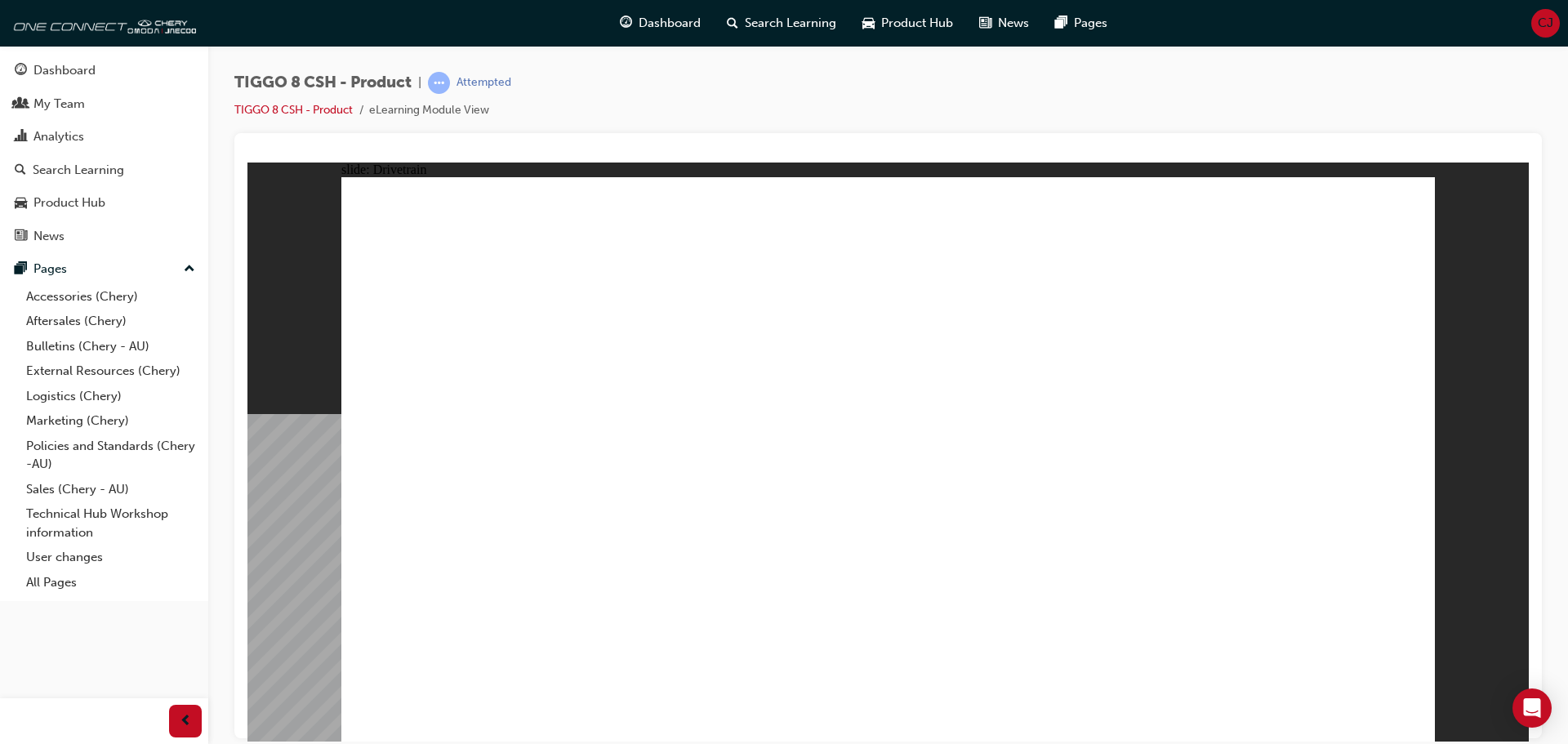
drag, startPoint x: 1118, startPoint y: 365, endPoint x: 1122, endPoint y: 409, distance: 44.2
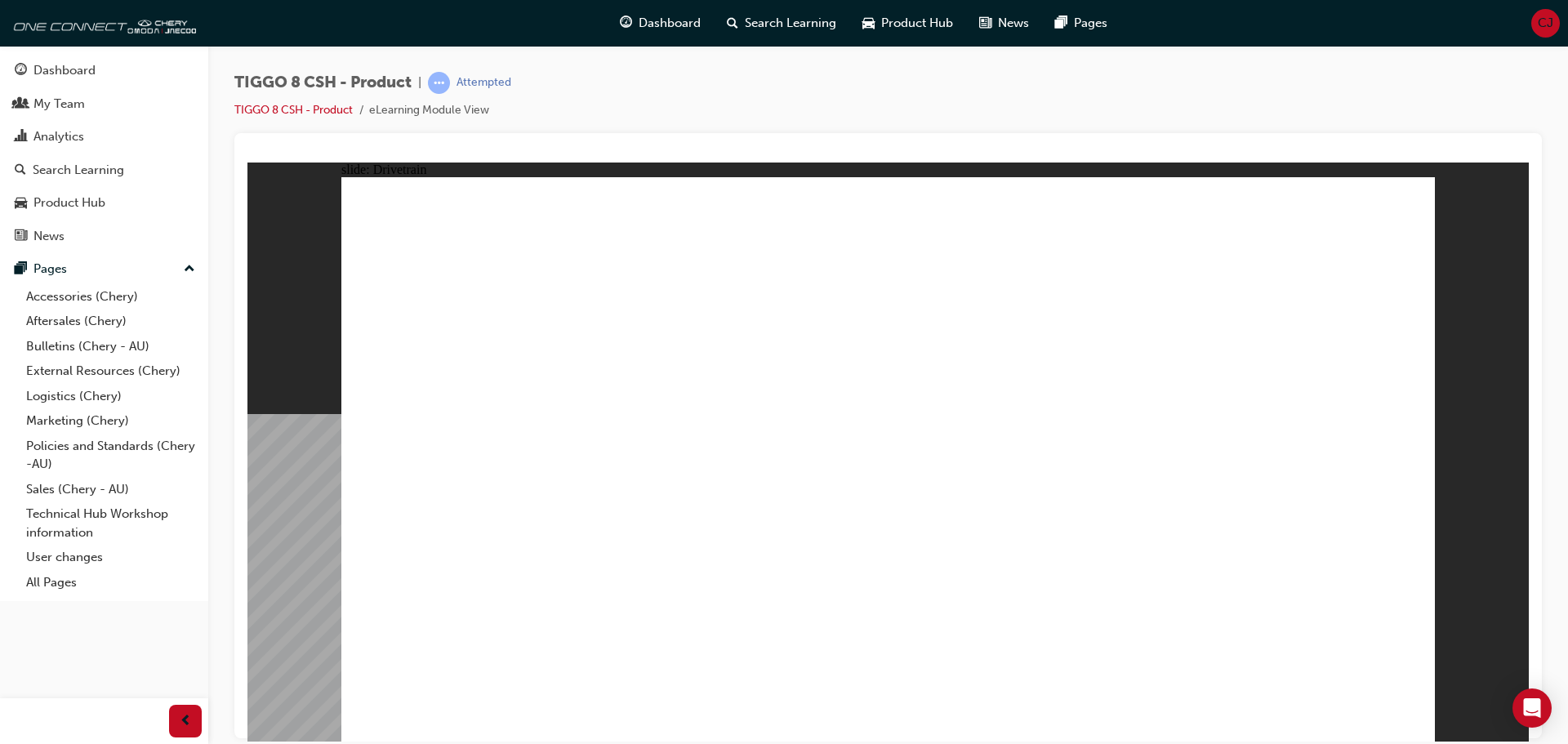
drag, startPoint x: 1176, startPoint y: 597, endPoint x: 1164, endPoint y: 597, distance: 12.0
drag, startPoint x: 368, startPoint y: 510, endPoint x: 393, endPoint y: 509, distance: 25.0
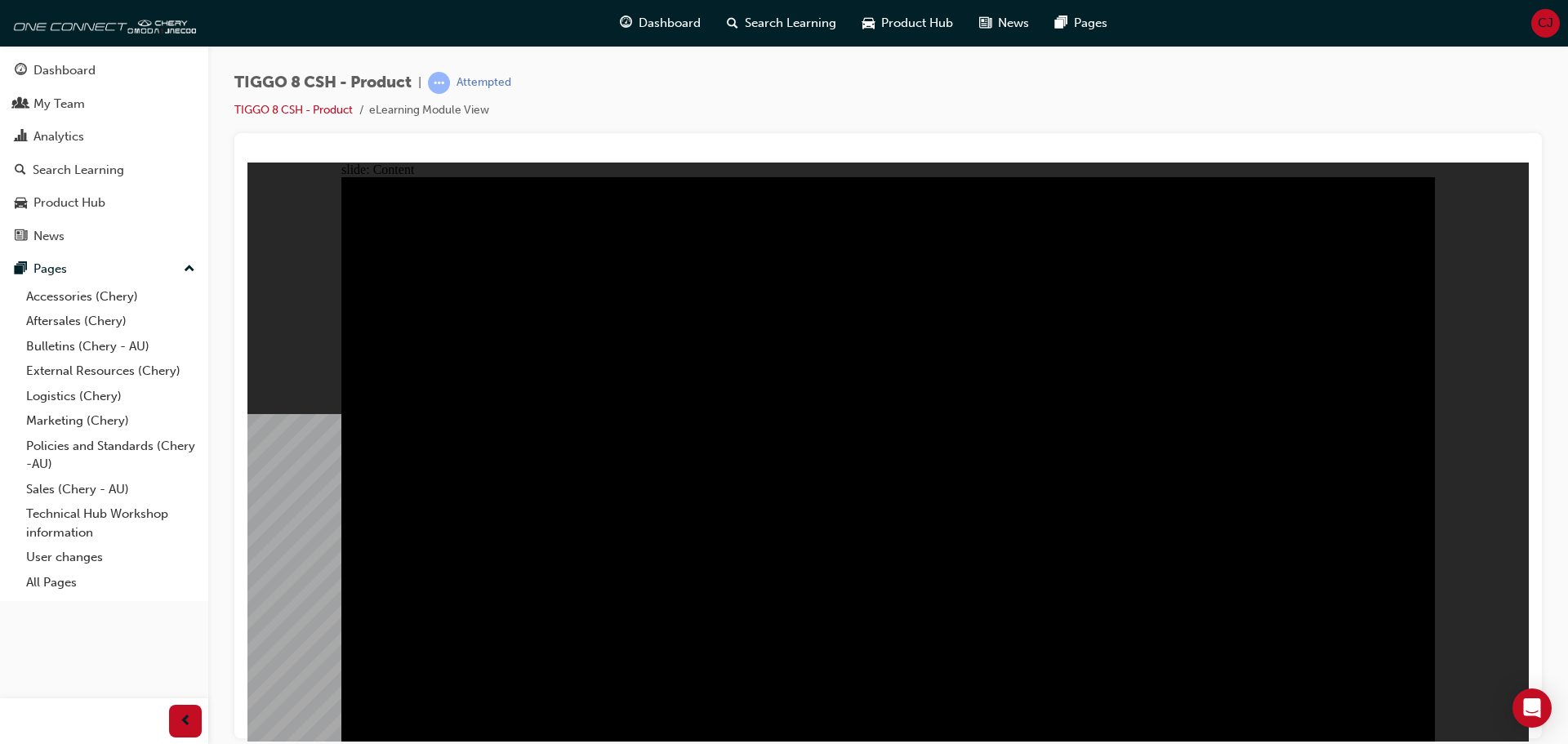
drag, startPoint x: 666, startPoint y: 622, endPoint x: 756, endPoint y: 480, distance: 168.1
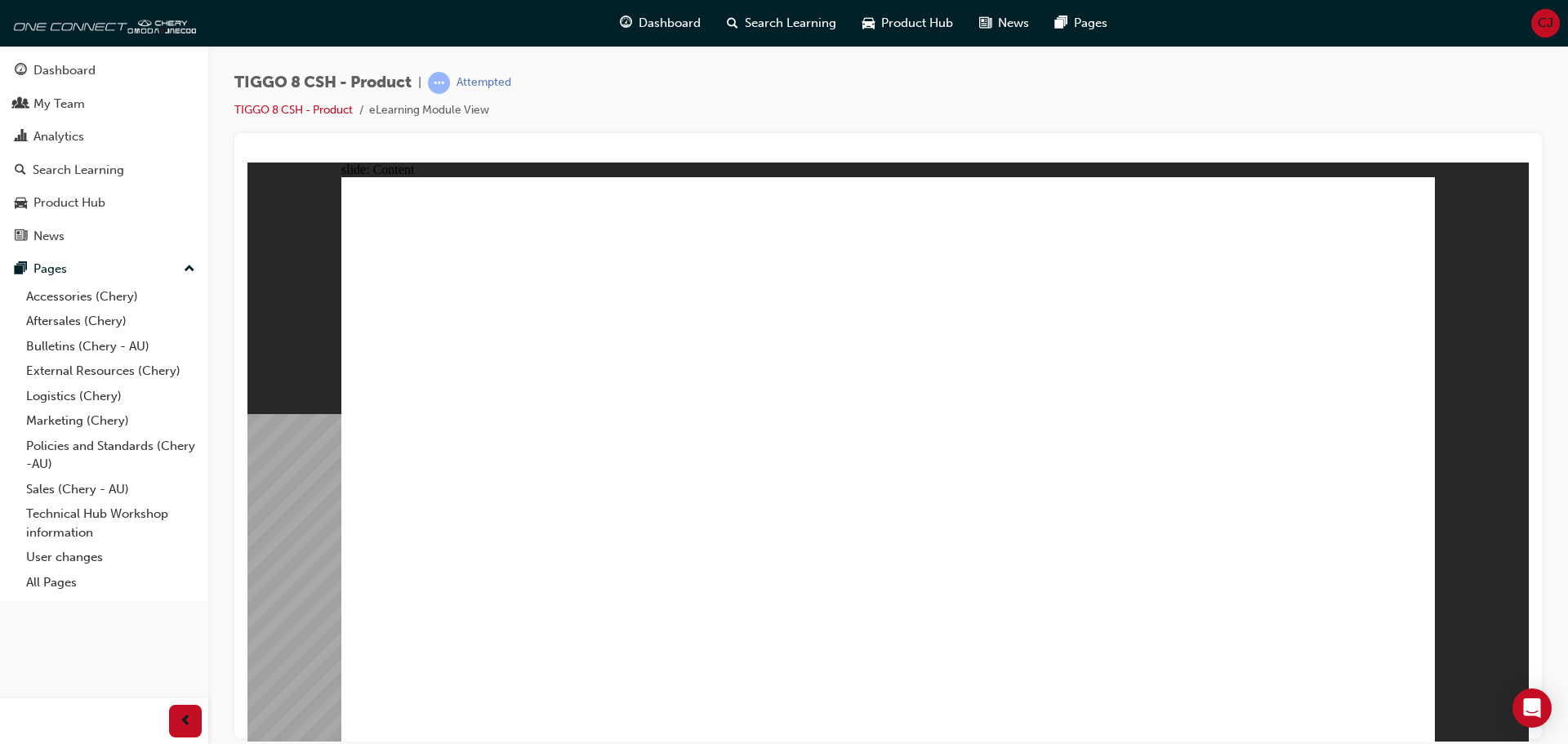
drag, startPoint x: 779, startPoint y: 270, endPoint x: 767, endPoint y: 229, distance: 42.7
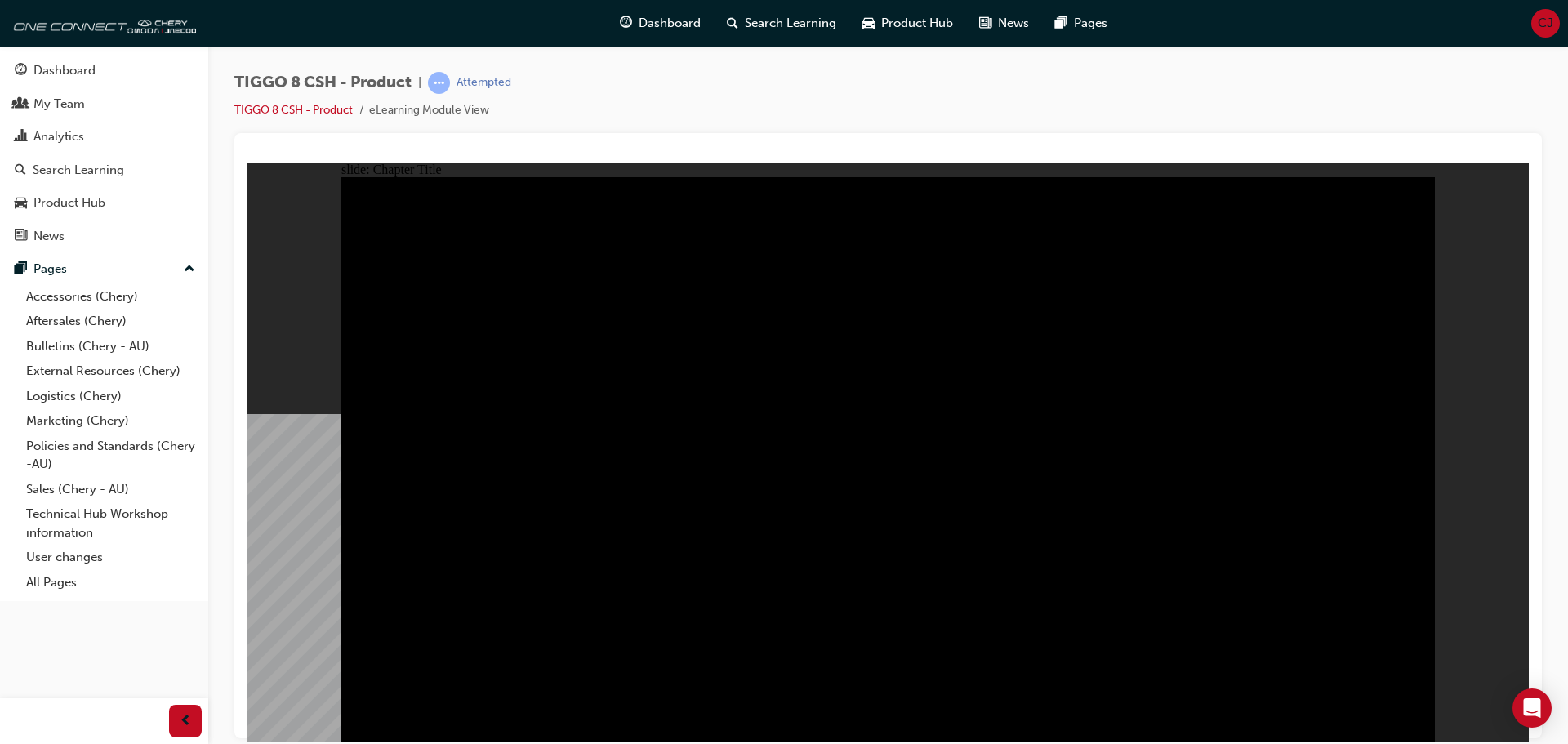
radio input "true"
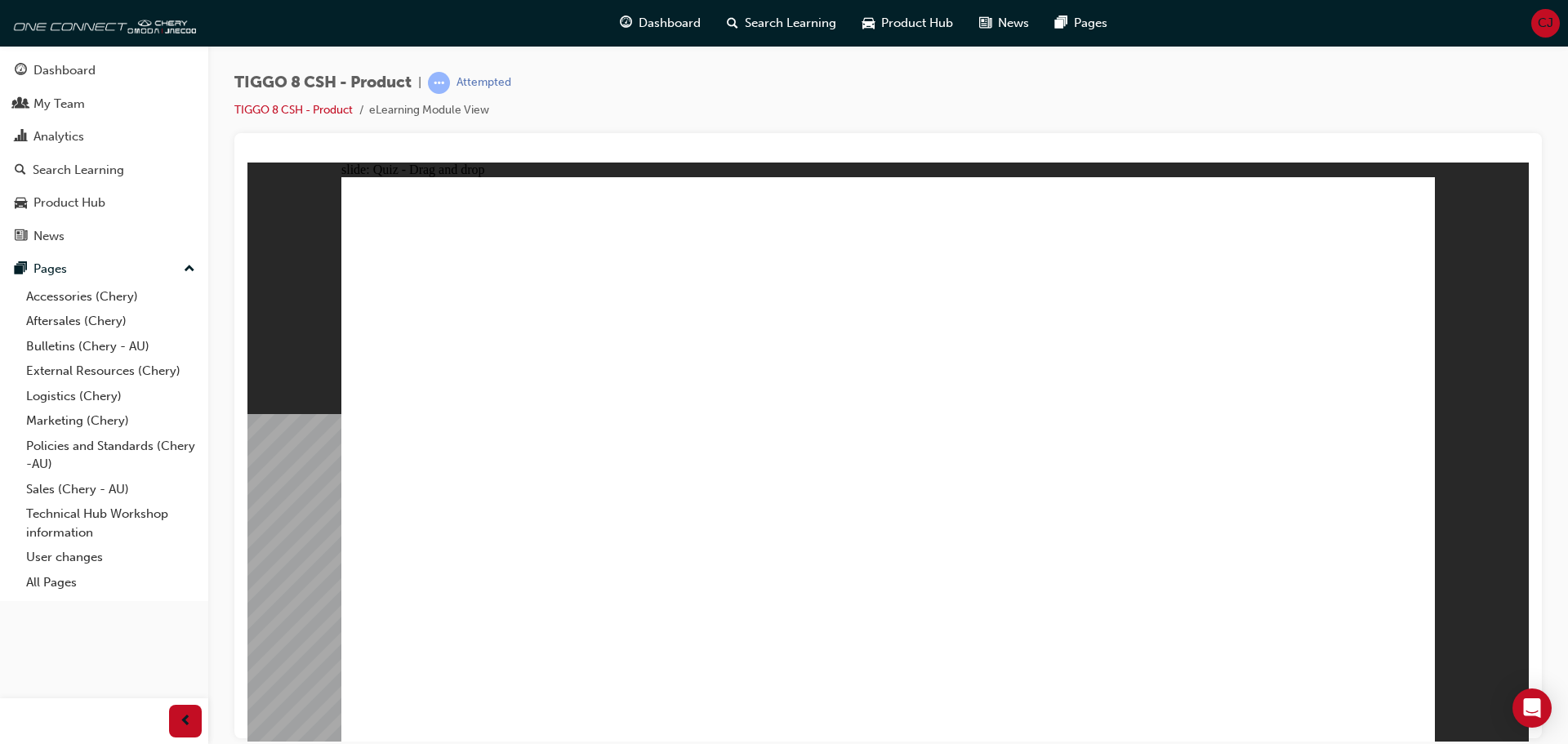
drag, startPoint x: 989, startPoint y: 331, endPoint x: 911, endPoint y: 530, distance: 213.7
drag, startPoint x: 861, startPoint y: 397, endPoint x: 850, endPoint y: 342, distance: 56.1
drag, startPoint x: 865, startPoint y: 226, endPoint x: 900, endPoint y: 471, distance: 247.5
drag, startPoint x: 1108, startPoint y: 240, endPoint x: 759, endPoint y: 478, distance: 422.4
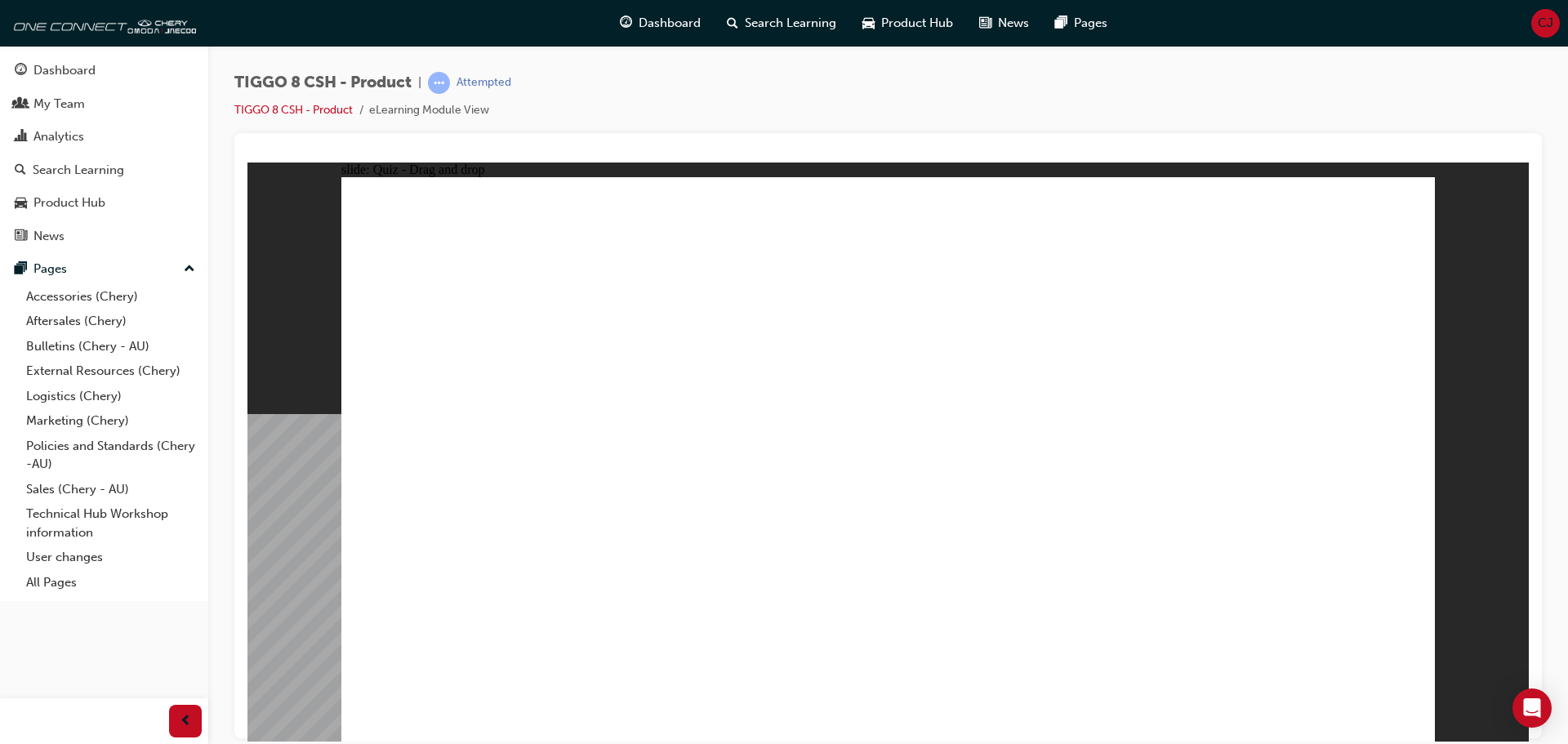
drag, startPoint x: 1153, startPoint y: 352, endPoint x: 1270, endPoint y: 495, distance: 184.8
drag, startPoint x: 961, startPoint y: 359, endPoint x: 1073, endPoint y: 497, distance: 177.7
drag, startPoint x: 1290, startPoint y: 243, endPoint x: 445, endPoint y: 521, distance: 889.6
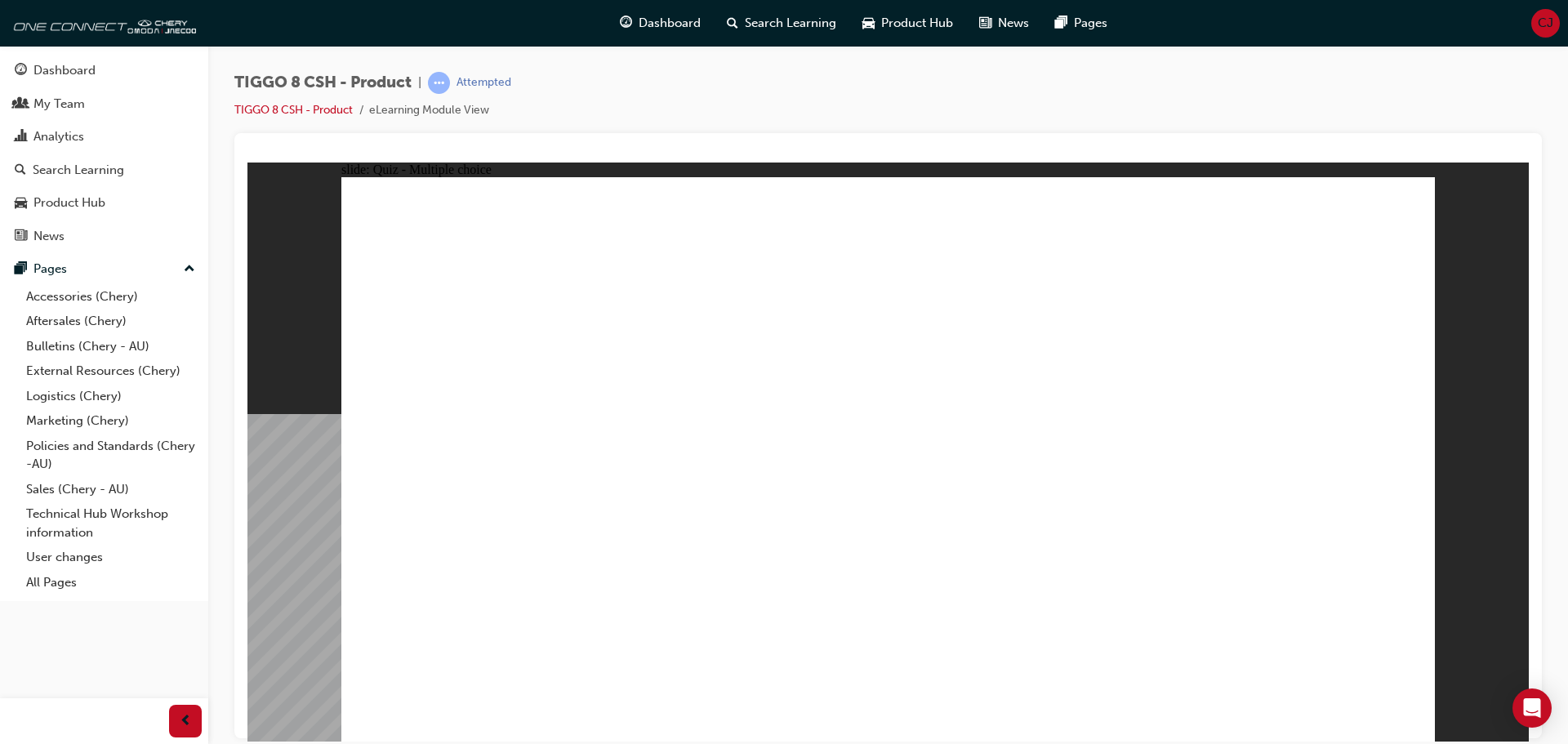
checkbox input "true"
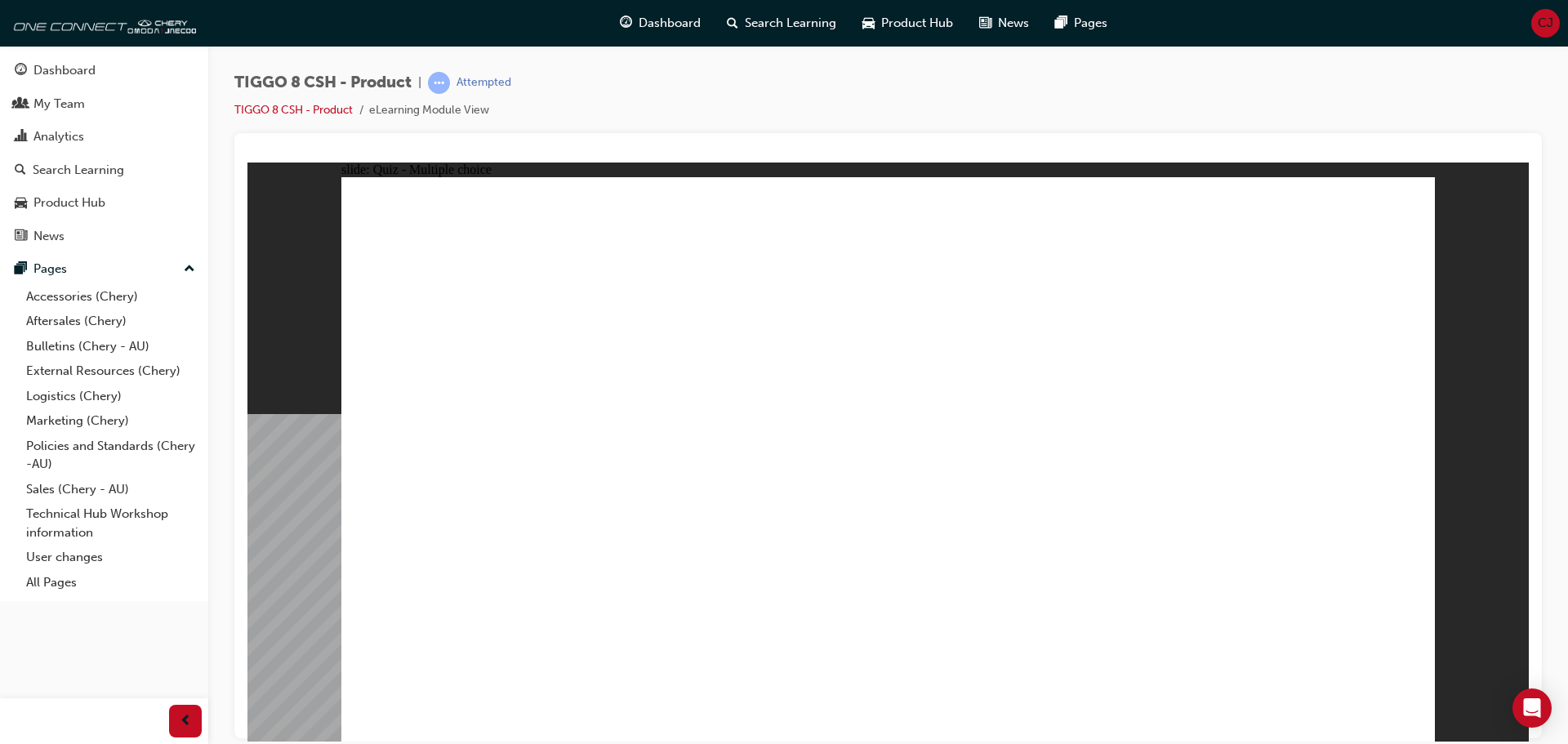
radio input "true"
drag, startPoint x: 891, startPoint y: 246, endPoint x: 597, endPoint y: 542, distance: 417.2
drag, startPoint x: 913, startPoint y: 241, endPoint x: 959, endPoint y: 562, distance: 324.3
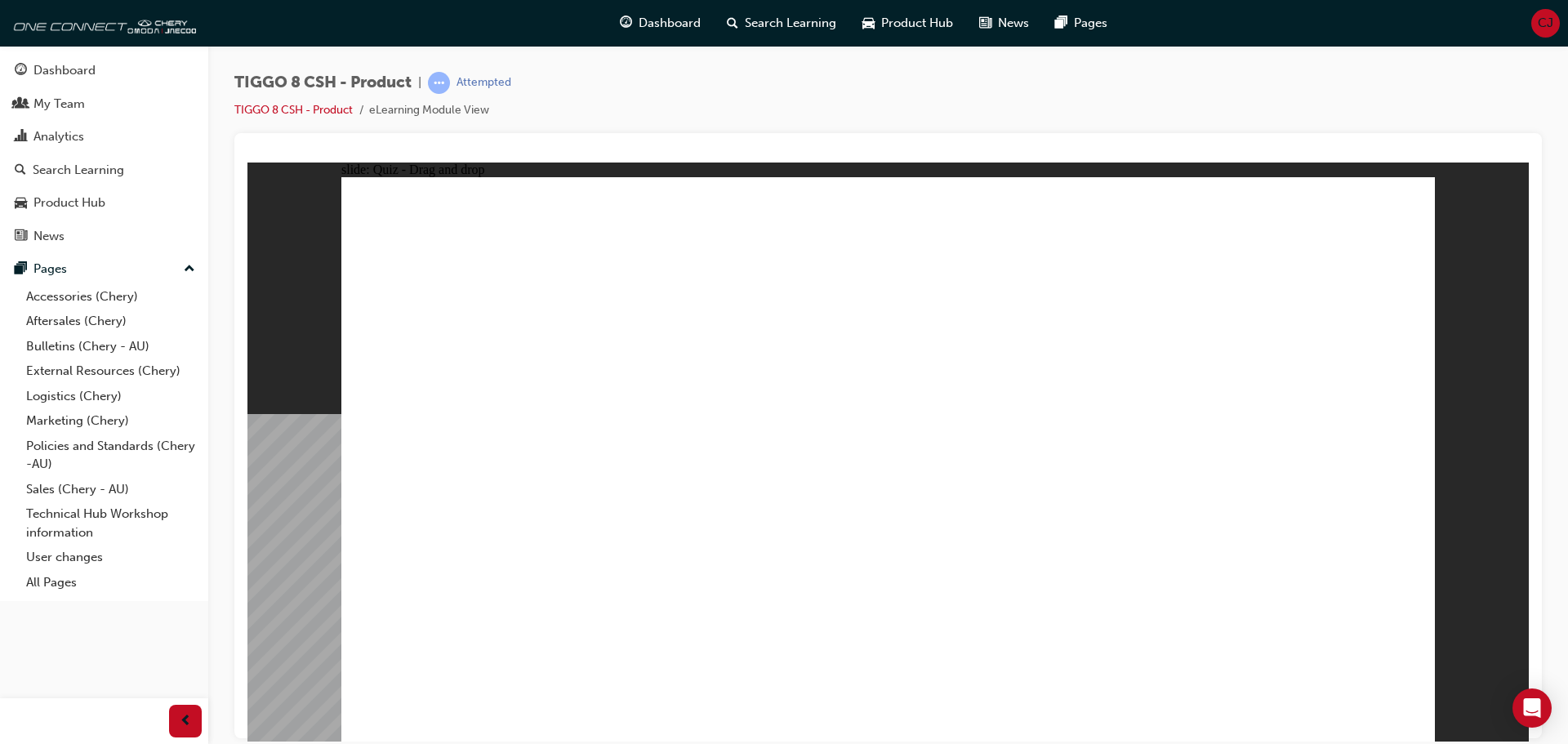
drag, startPoint x: 930, startPoint y: 277, endPoint x: 1070, endPoint y: 581, distance: 334.7
drag, startPoint x: 1104, startPoint y: 240, endPoint x: 1003, endPoint y: 565, distance: 340.3
drag, startPoint x: 1101, startPoint y: 285, endPoint x: 1190, endPoint y: 390, distance: 137.6
drag, startPoint x: 1297, startPoint y: 241, endPoint x: 1086, endPoint y: 596, distance: 413.0
drag, startPoint x: 1095, startPoint y: 311, endPoint x: 1084, endPoint y: 579, distance: 268.2
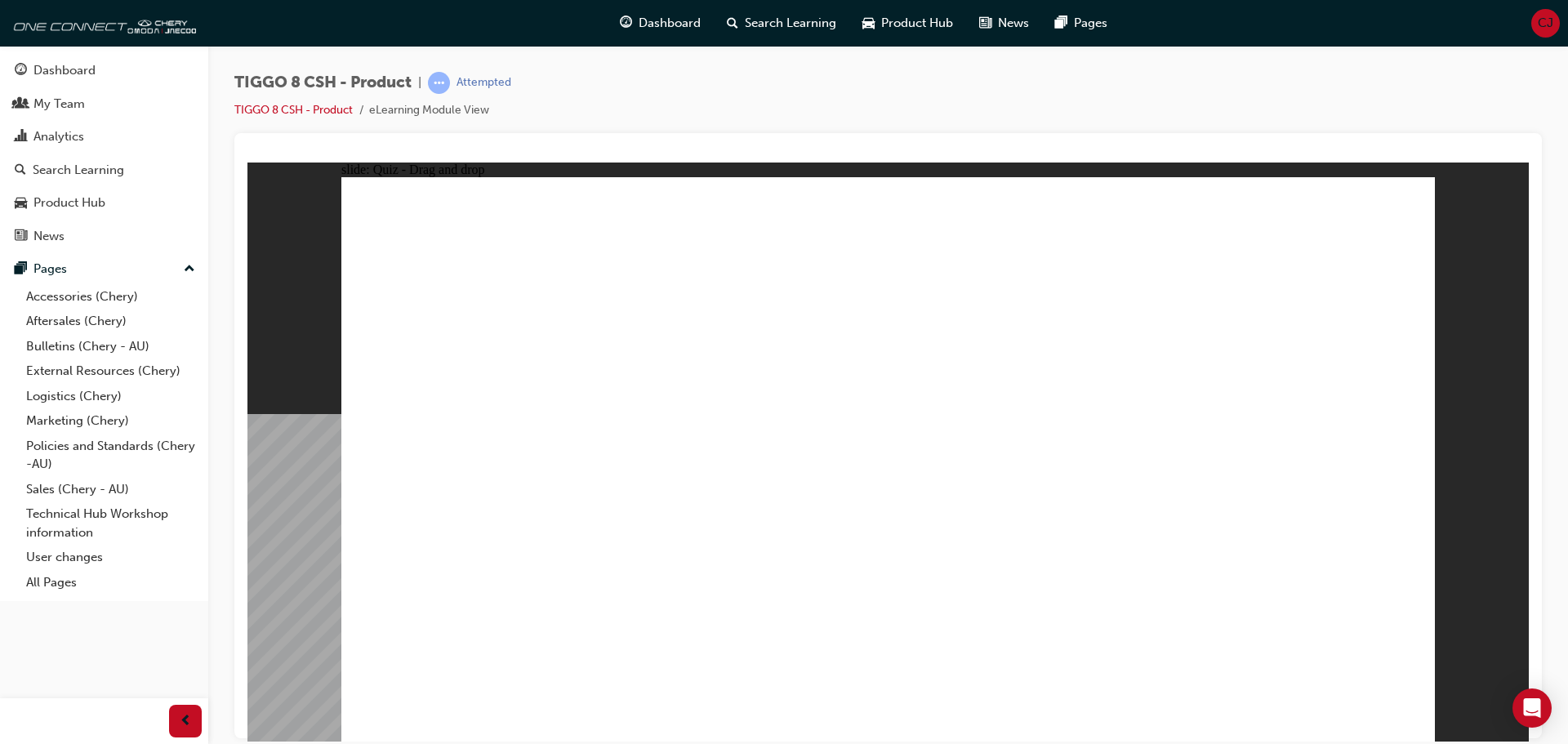
drag, startPoint x: 1282, startPoint y: 273, endPoint x: 1001, endPoint y: 582, distance: 417.7
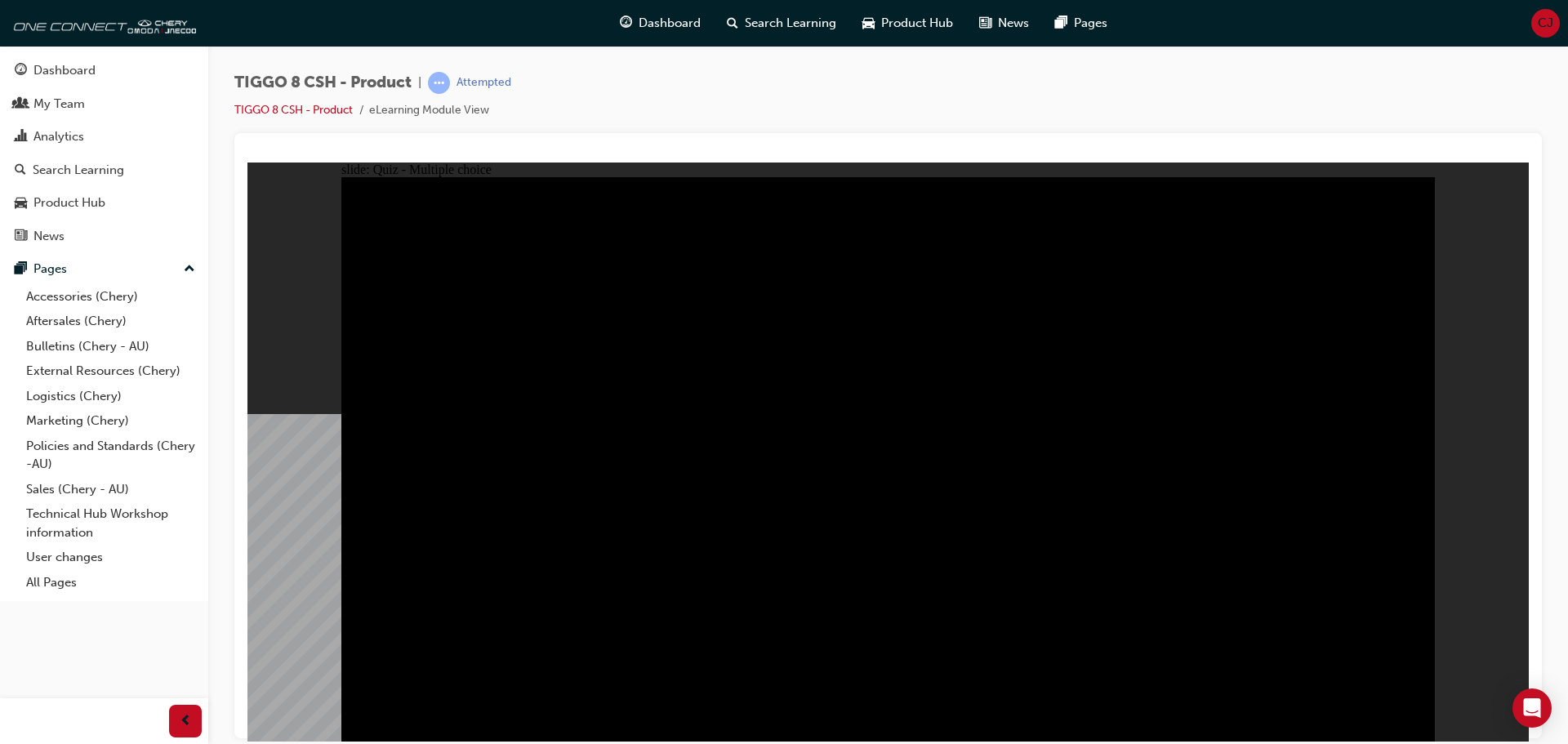
radio input "true"
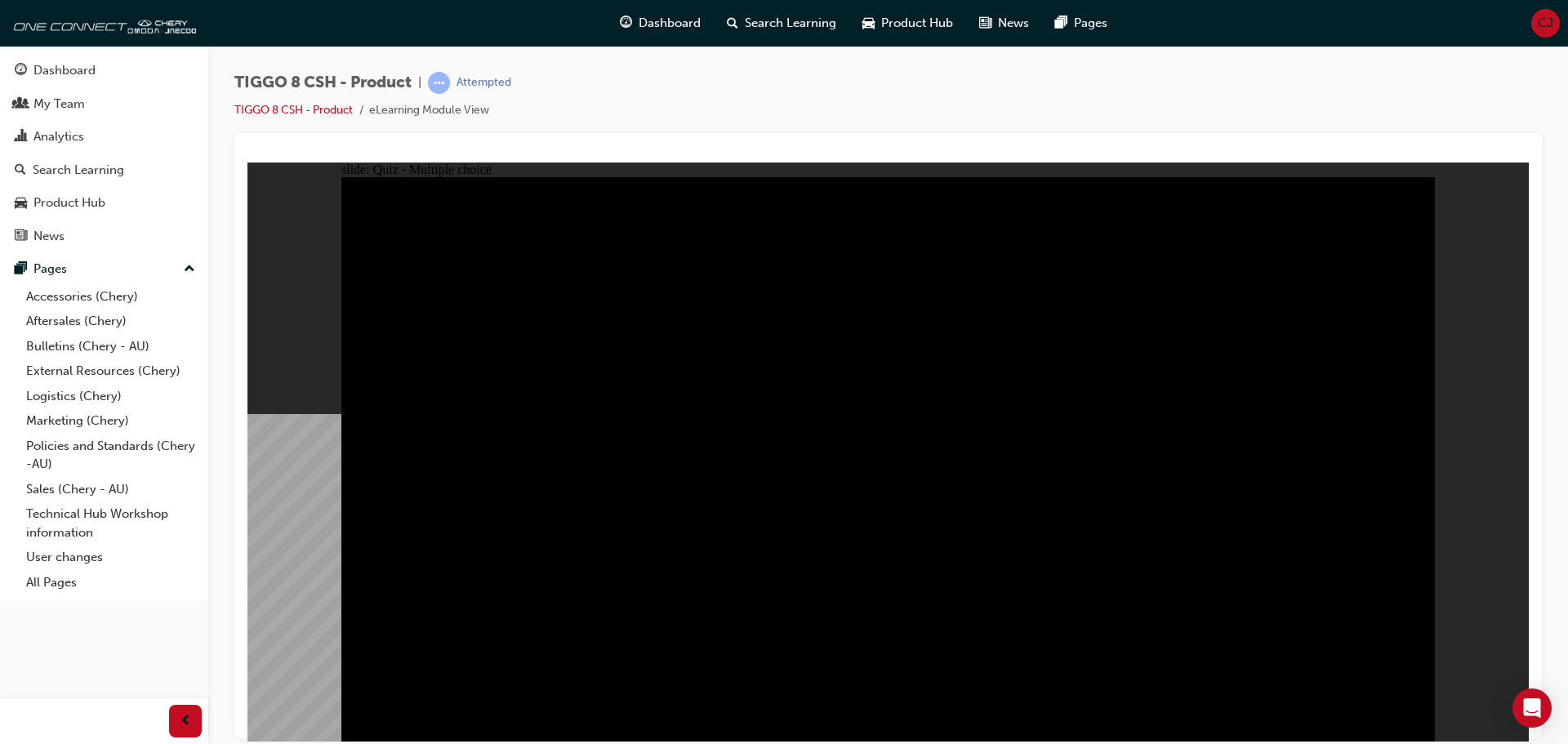
radio input "true"
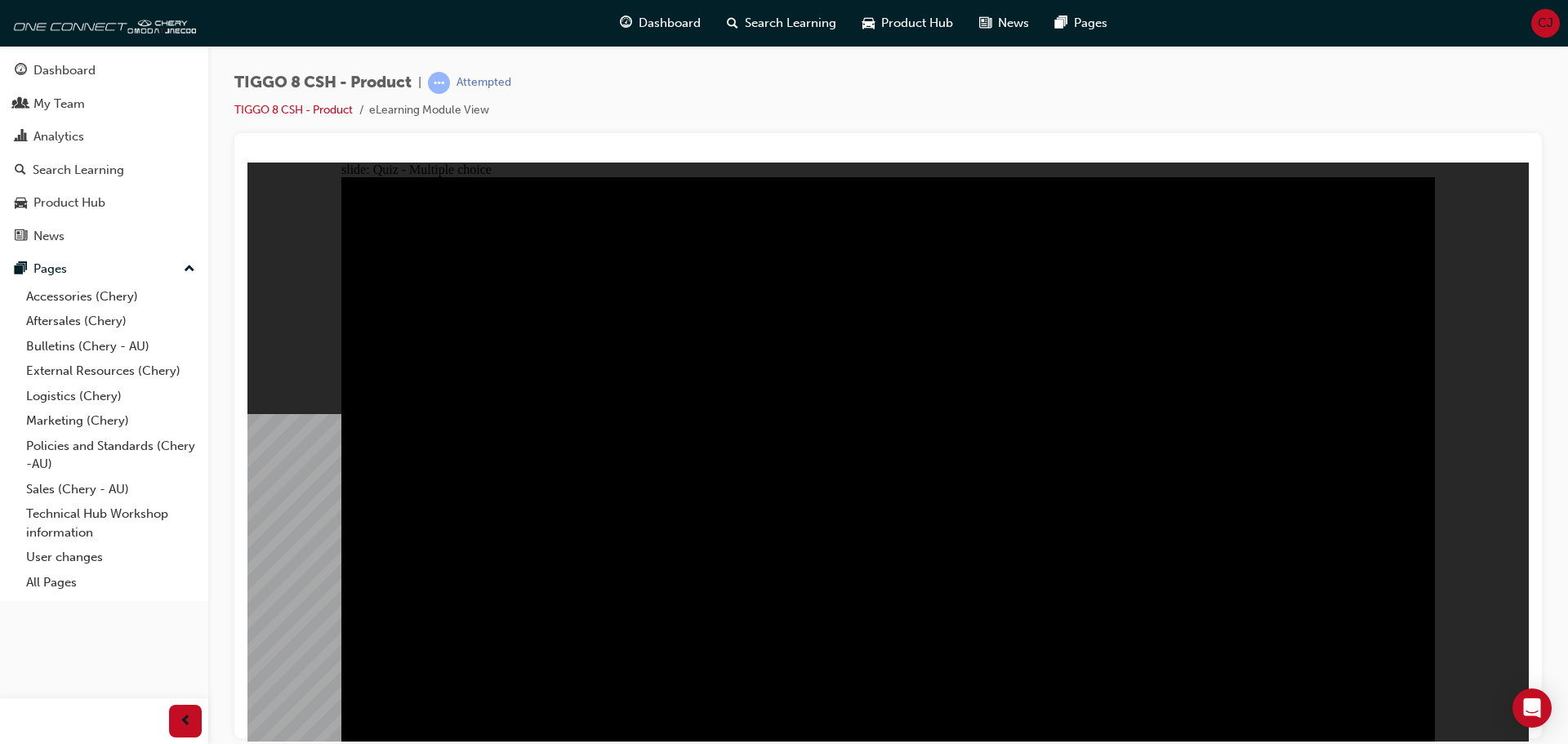
radio input "true"
checkbox input "true"
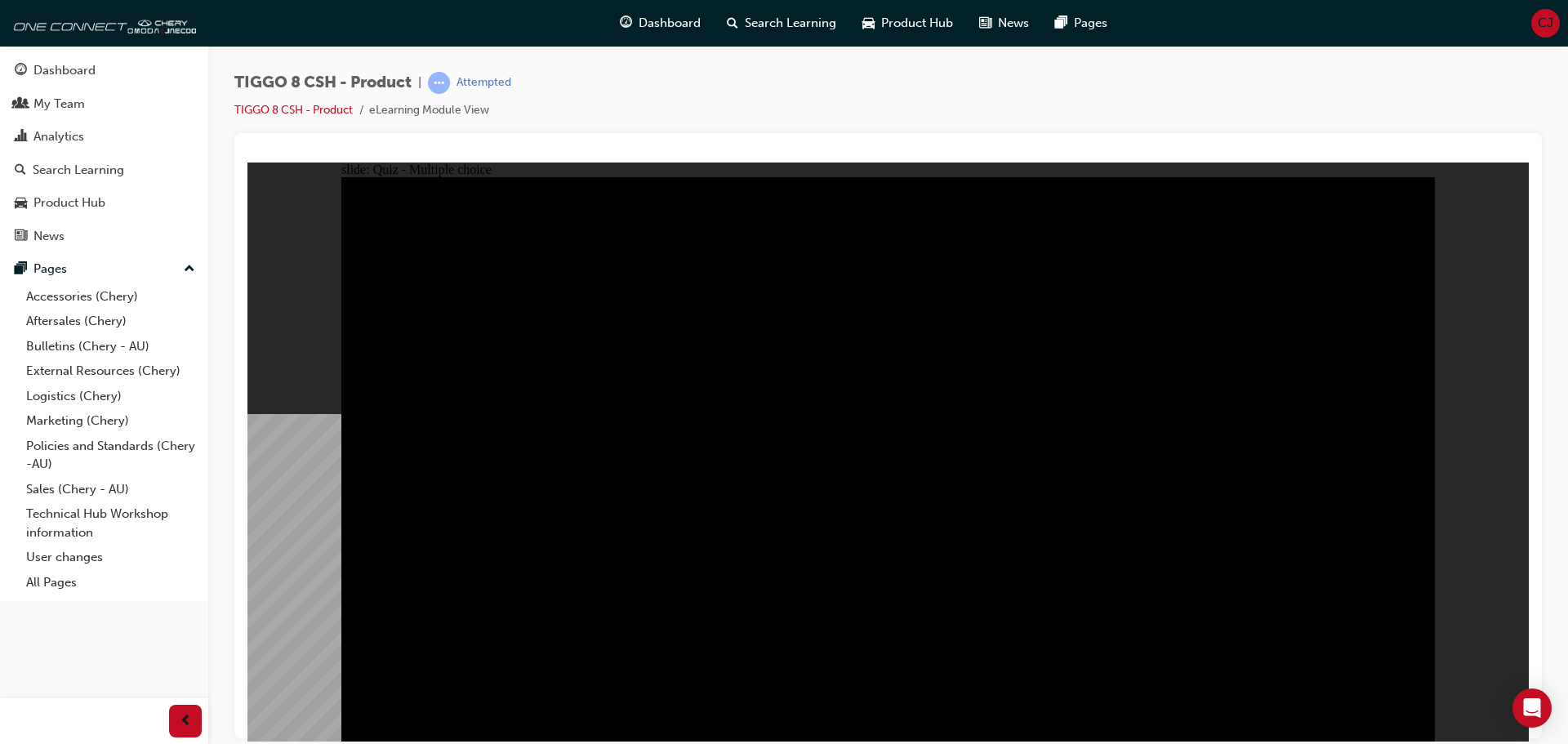
checkbox input "true"
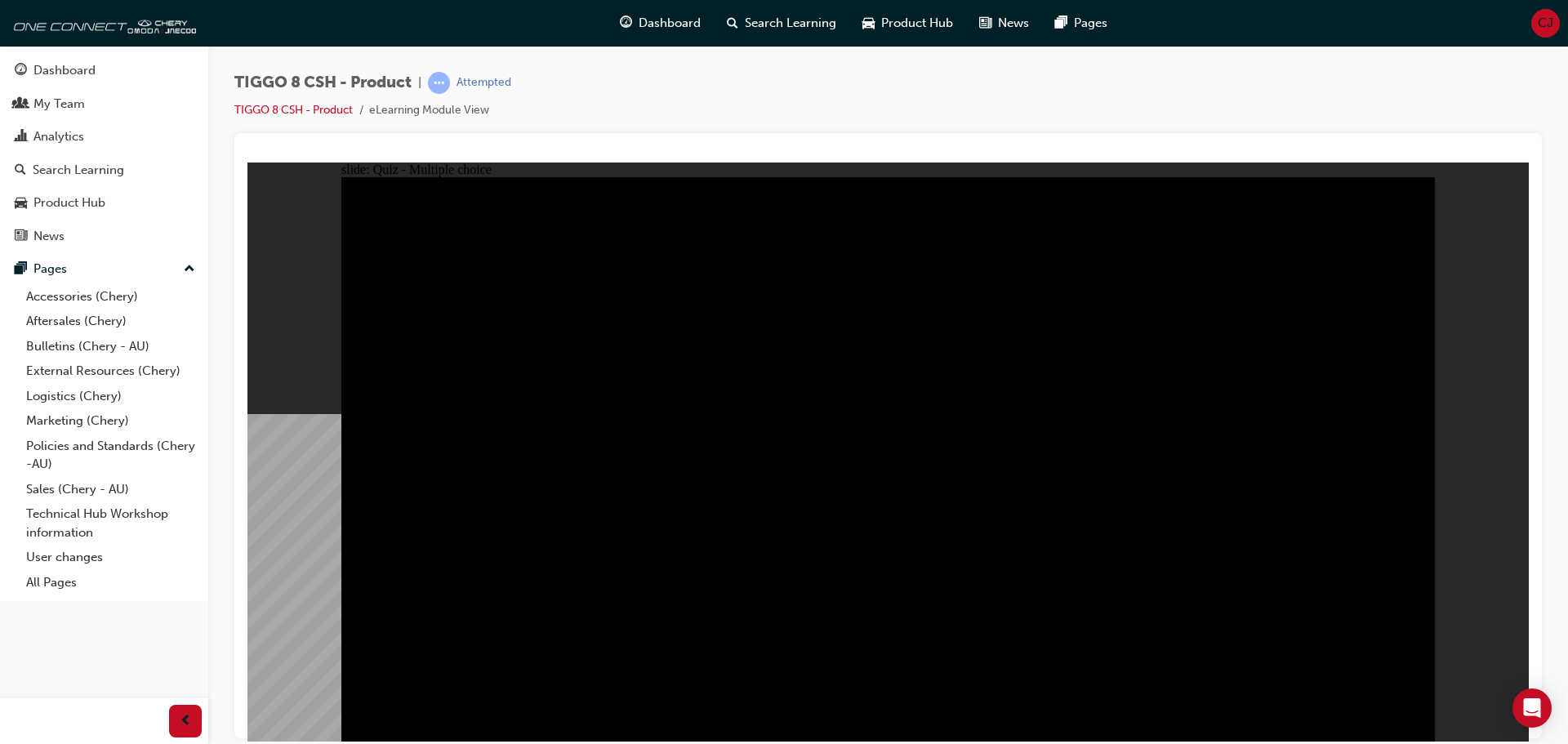
checkbox input "true"
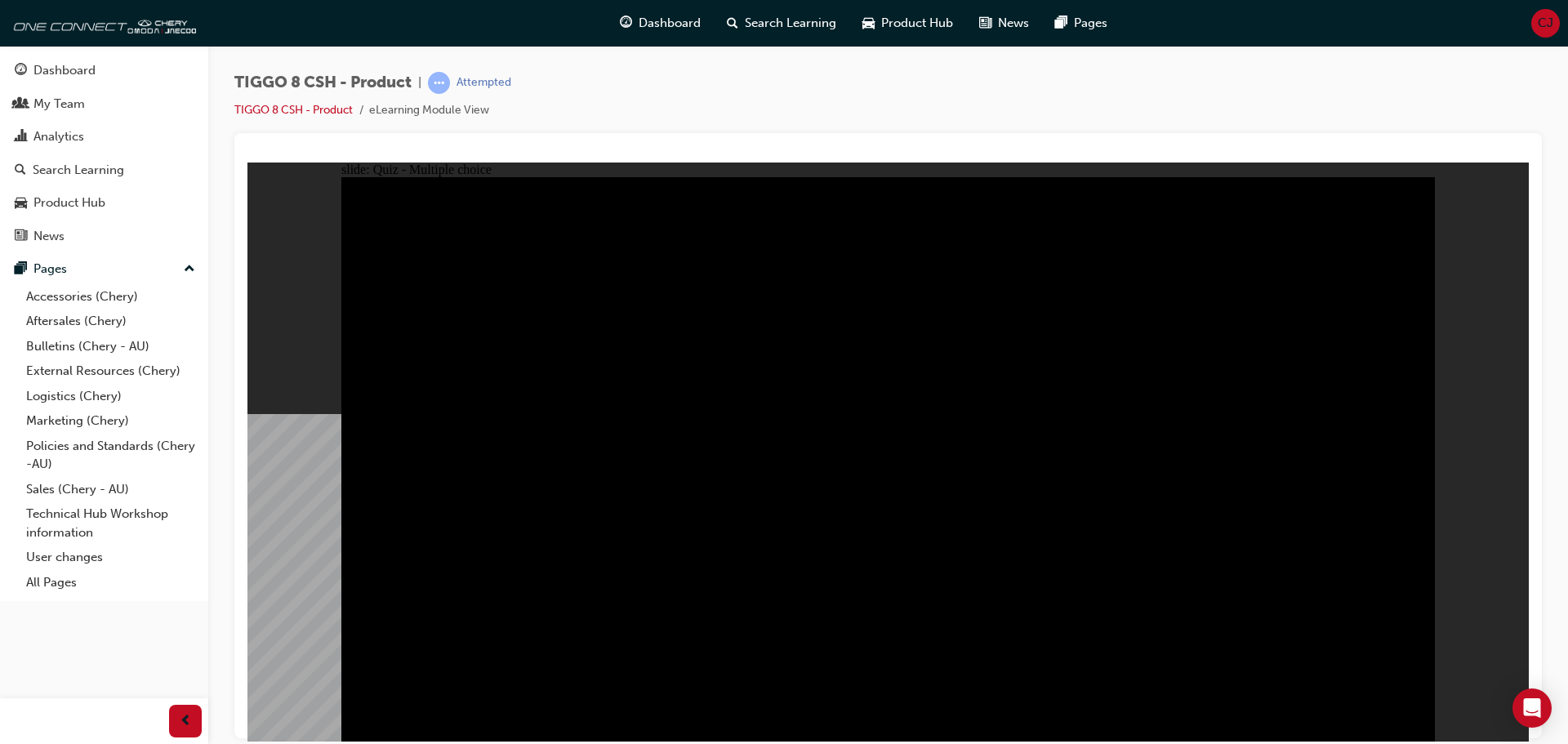
checkbox input "true"
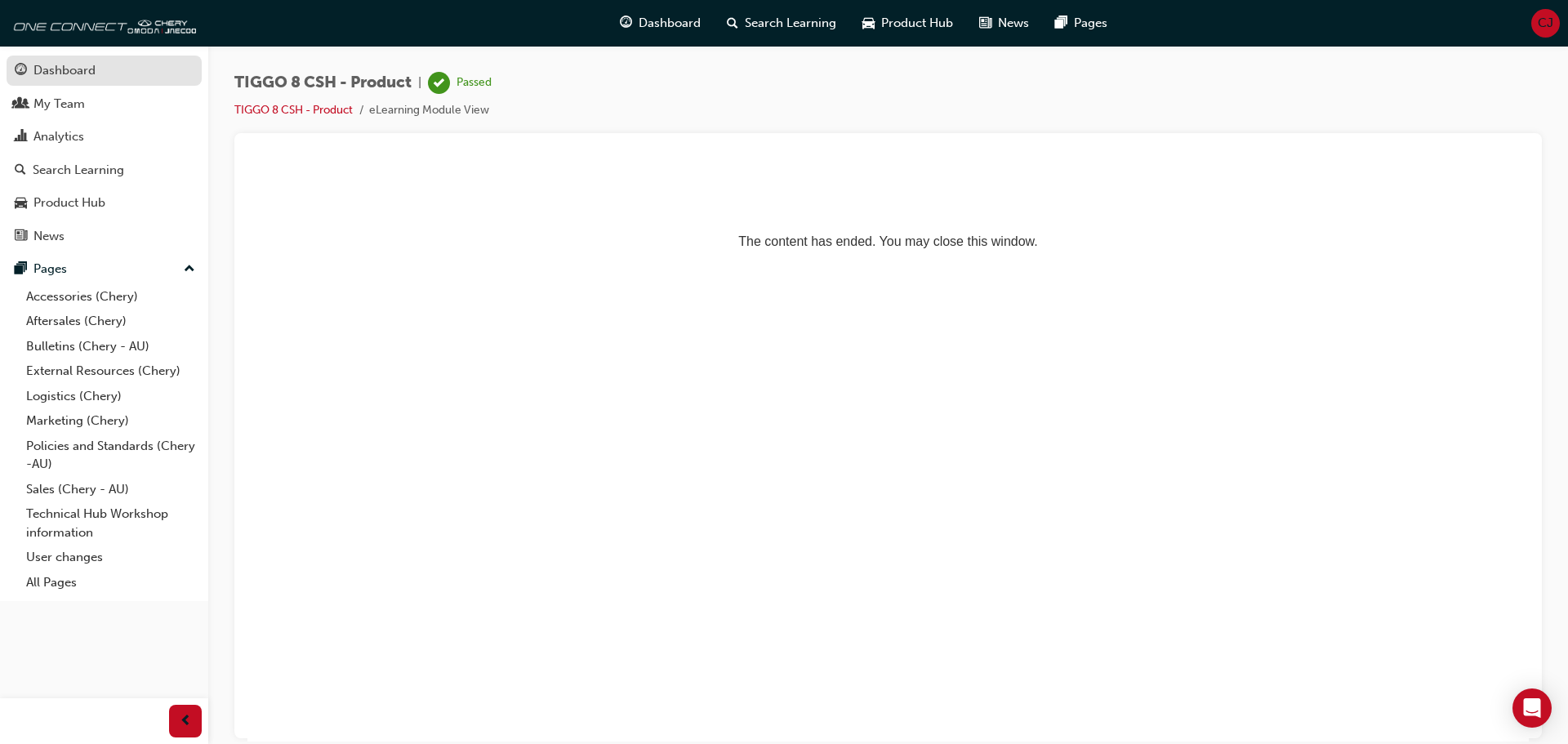
click at [67, 76] on div "Dashboard" at bounding box center [65, 70] width 62 height 19
